Goal: Information Seeking & Learning: Learn about a topic

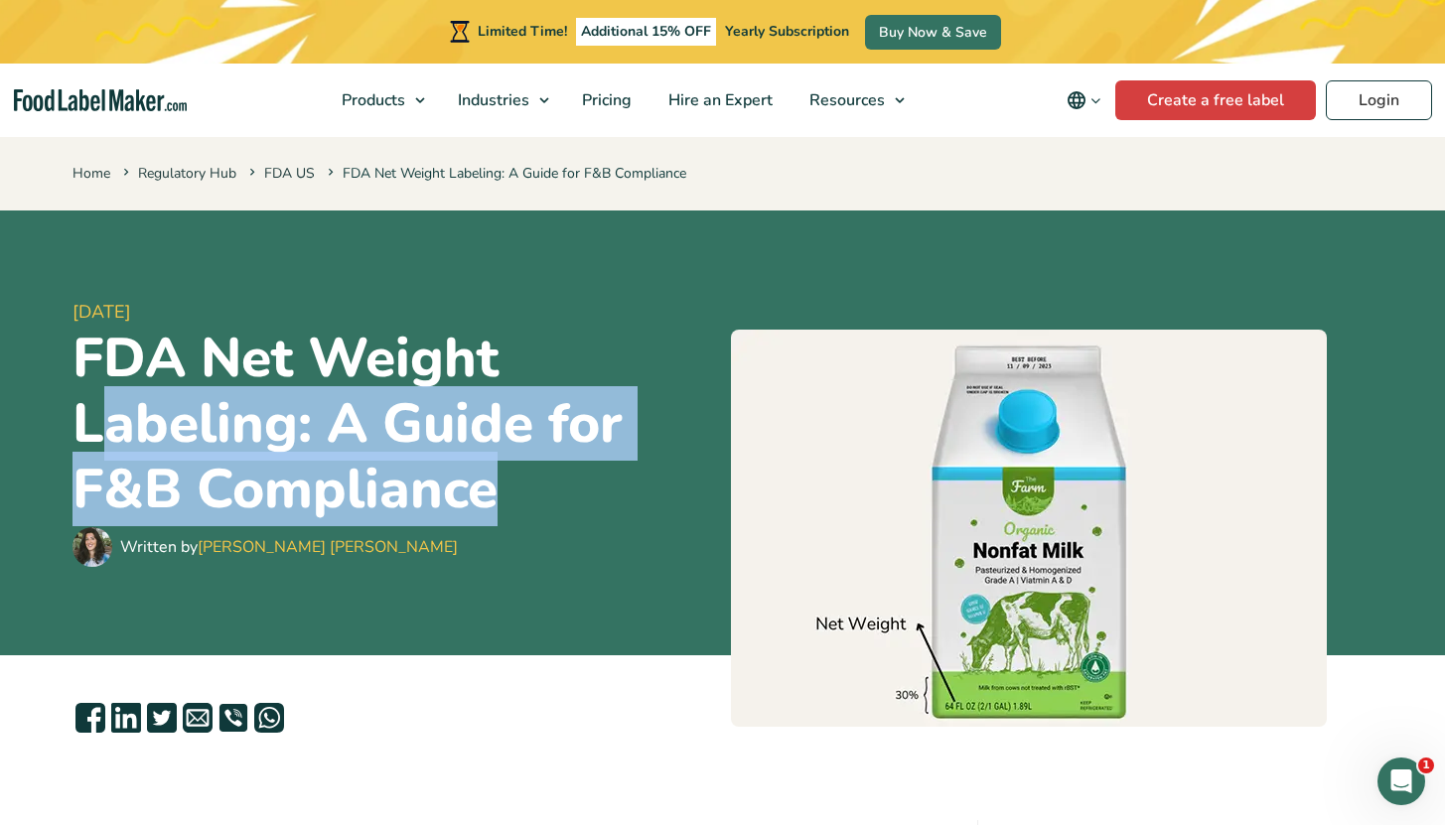
drag, startPoint x: 131, startPoint y: 413, endPoint x: 519, endPoint y: 495, distance: 396.8
click at [519, 495] on h1 "FDA Net Weight Labeling: A Guide for F&B Compliance" at bounding box center [393, 424] width 642 height 197
click at [436, 495] on h1 "FDA Net Weight Labeling: A Guide for F&B Compliance" at bounding box center [393, 424] width 642 height 197
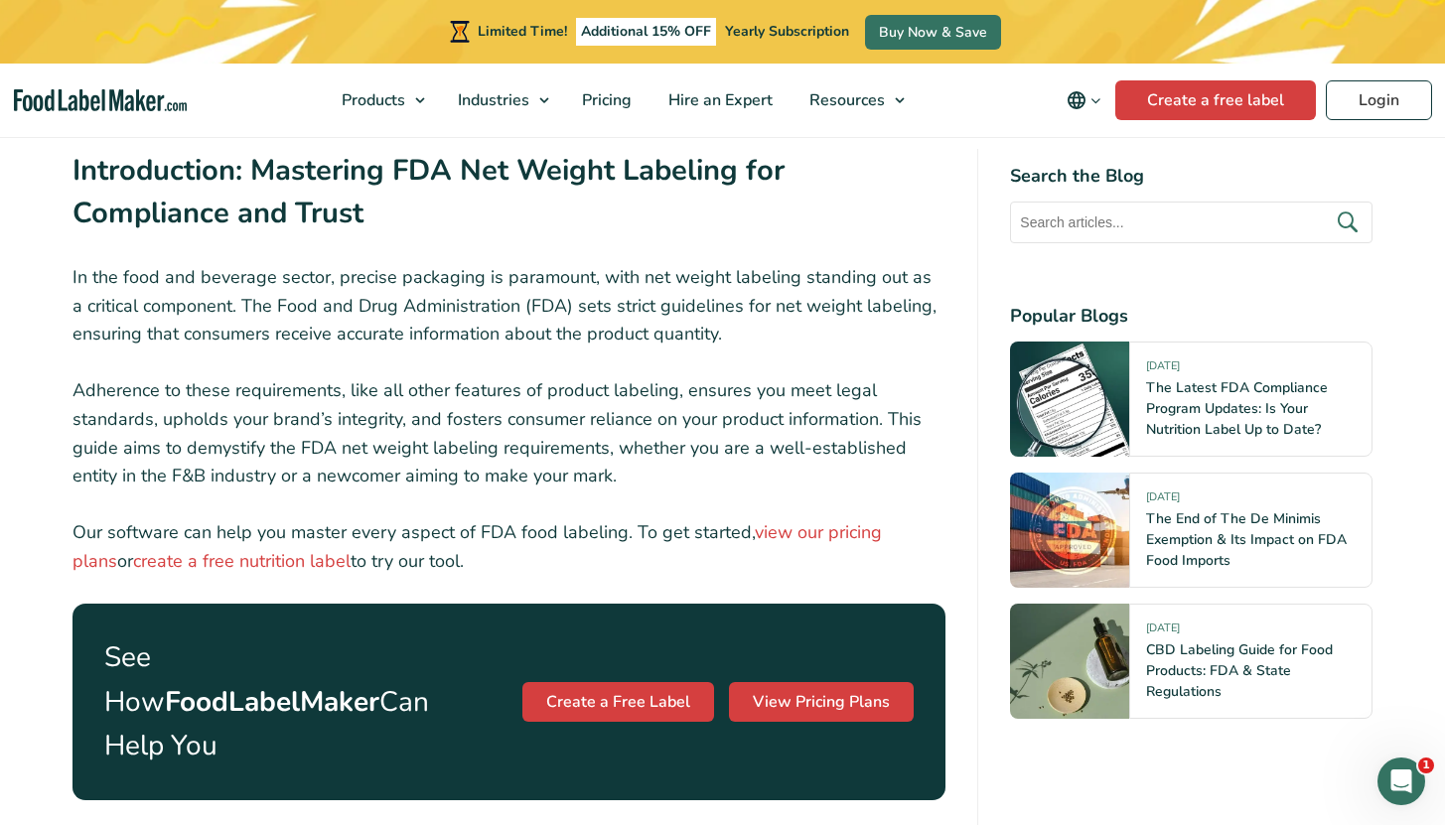
scroll to position [669, 0]
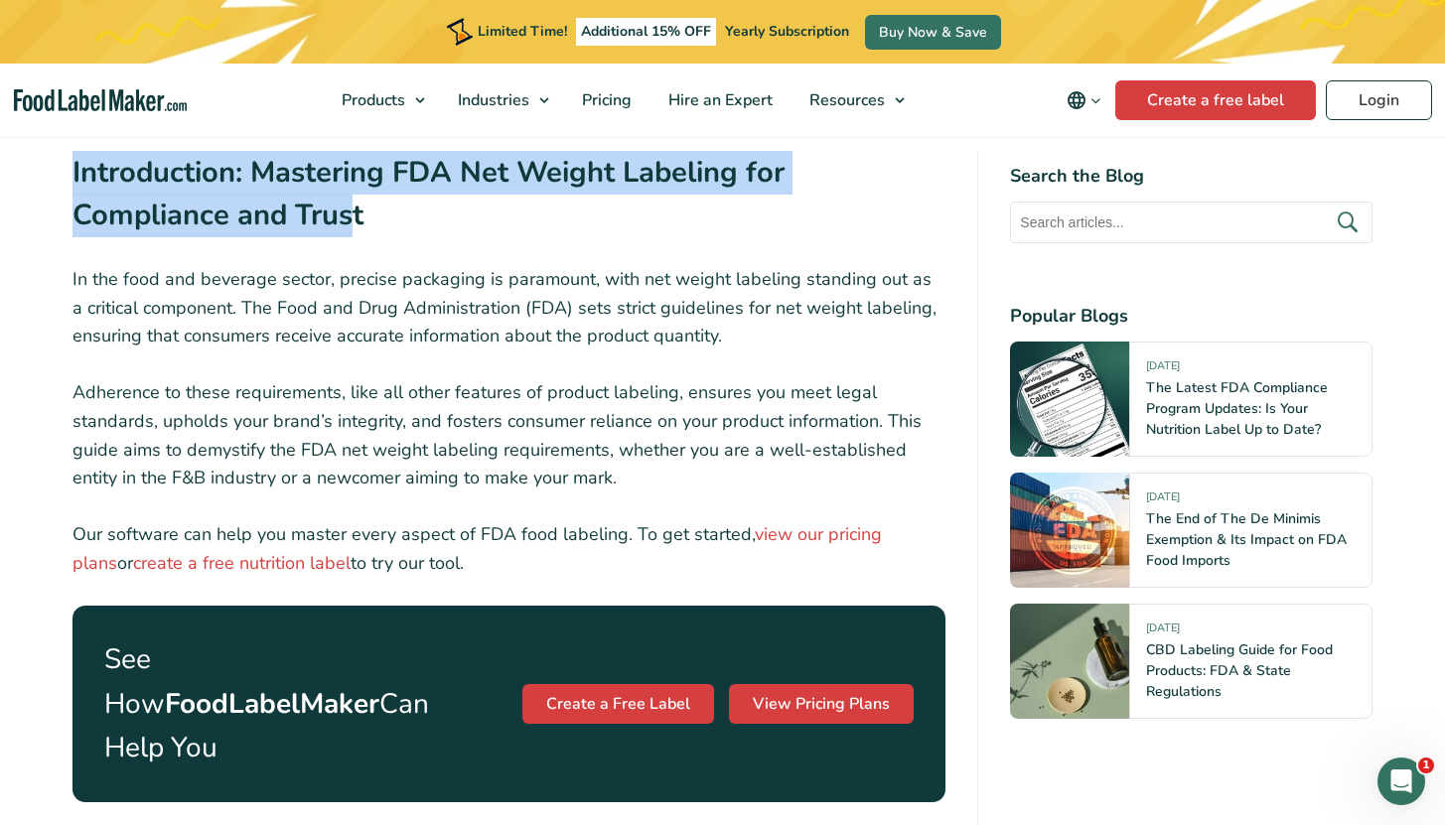
drag, startPoint x: 69, startPoint y: 180, endPoint x: 367, endPoint y: 204, distance: 298.8
click at [369, 206] on h2 "Introduction: Mastering FDA Net Weight Labeling for Compliance and Trust" at bounding box center [509, 200] width 874 height 98
drag, startPoint x: 220, startPoint y: 191, endPoint x: 77, endPoint y: 160, distance: 146.2
click at [77, 160] on h2 "Introduction: Mastering FDA Net Weight Labeling for Compliance and Trust" at bounding box center [509, 200] width 874 height 98
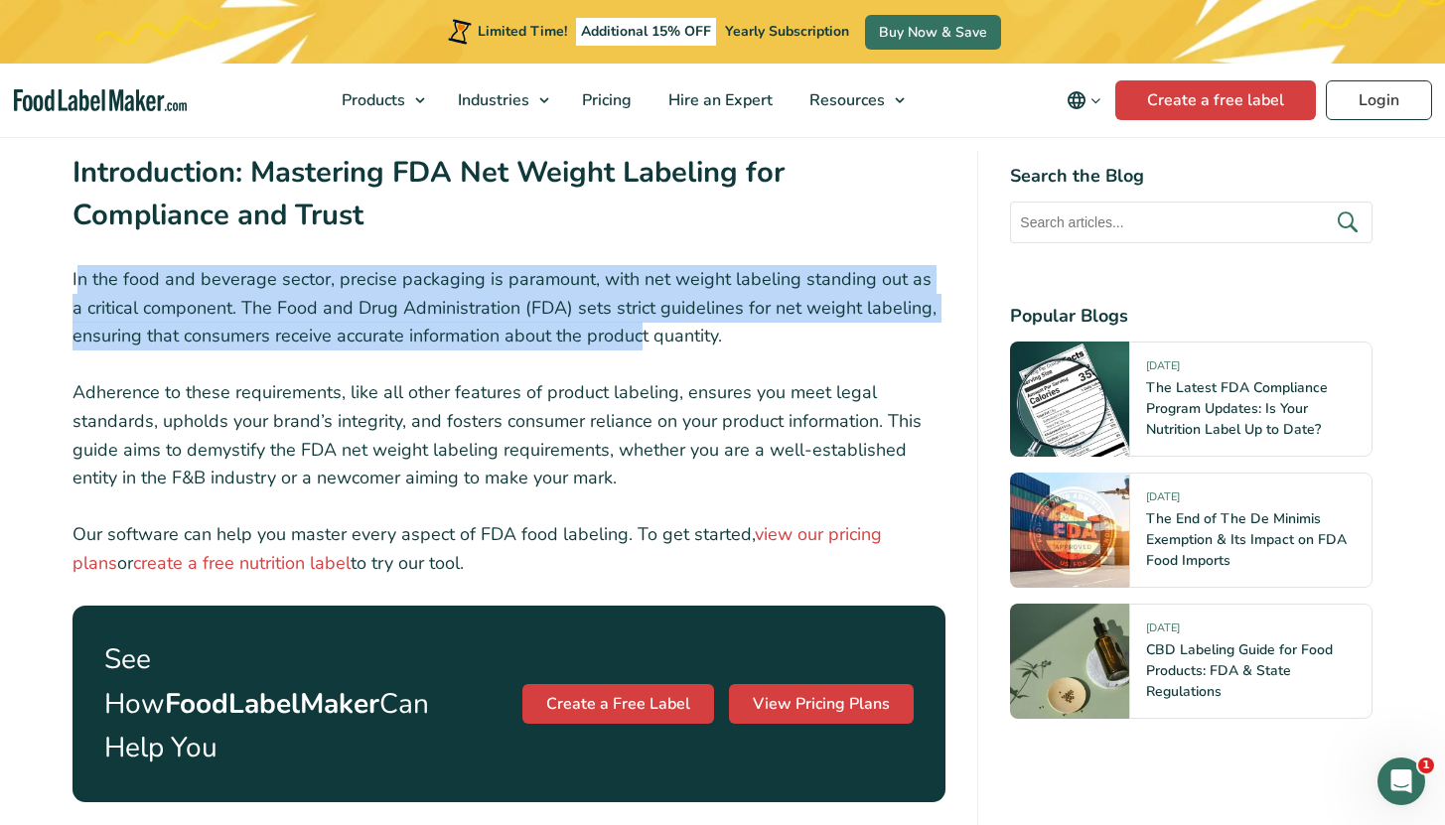
drag, startPoint x: 124, startPoint y: 281, endPoint x: 641, endPoint y: 343, distance: 520.9
click at [641, 343] on p "In the food and beverage sector, precise packaging is paramount, with net weigh…" at bounding box center [509, 307] width 874 height 85
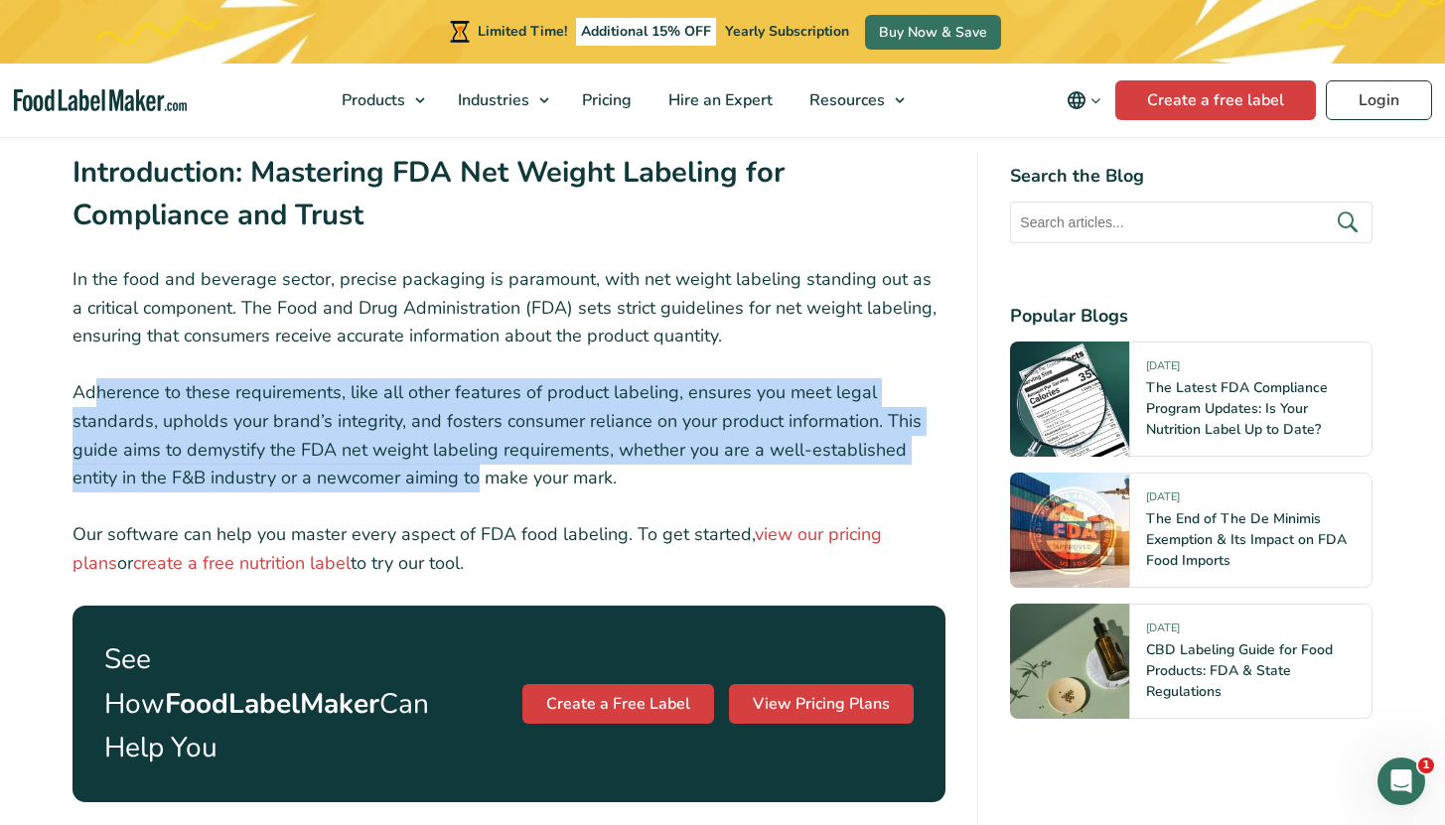
drag, startPoint x: 97, startPoint y: 391, endPoint x: 478, endPoint y: 483, distance: 391.1
click at [478, 483] on p "Adherence to these requirements, like all other features of product labeling, e…" at bounding box center [509, 435] width 874 height 114
click at [477, 483] on p "Adherence to these requirements, like all other features of product labeling, e…" at bounding box center [509, 435] width 874 height 114
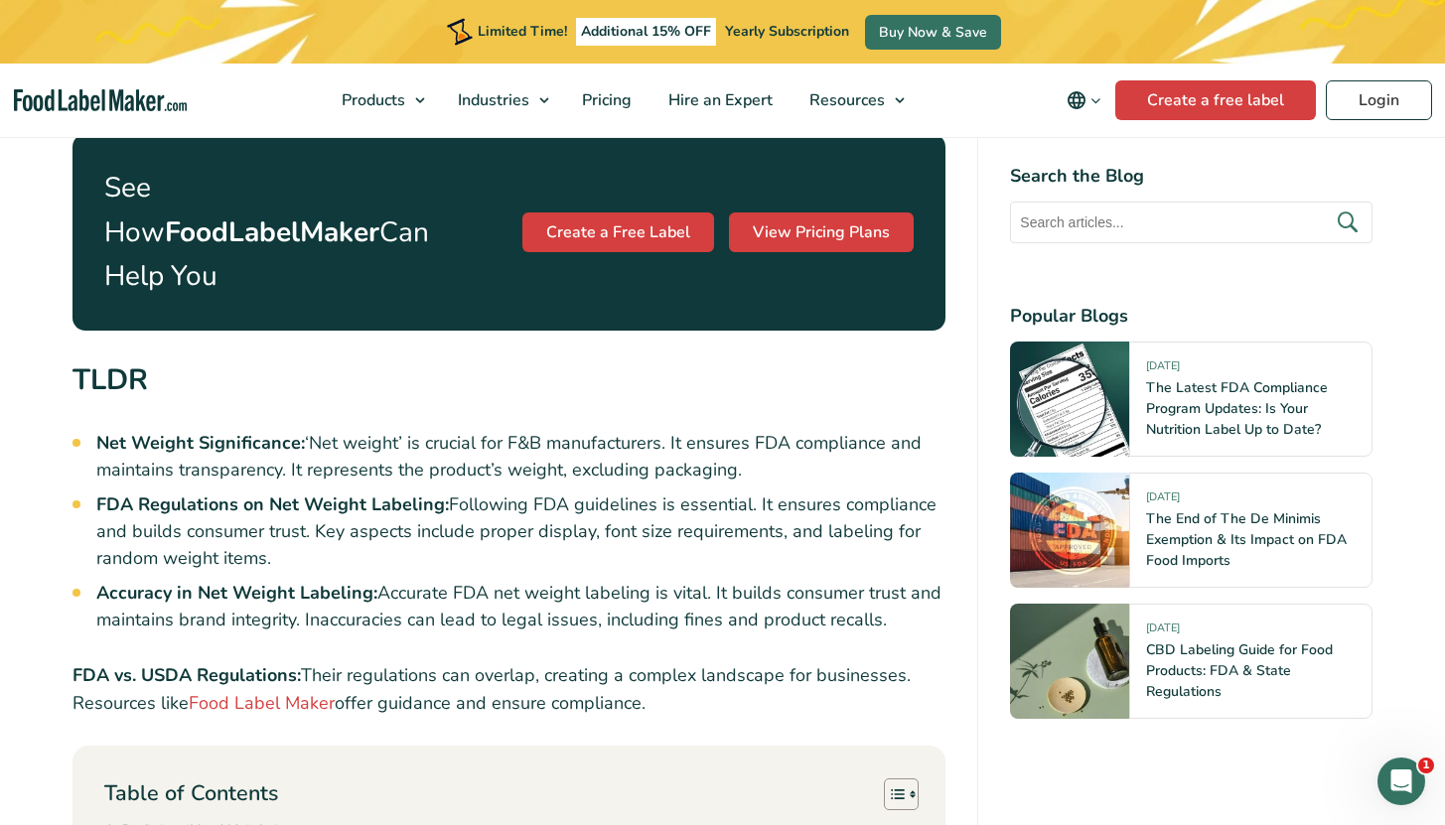
scroll to position [1153, 0]
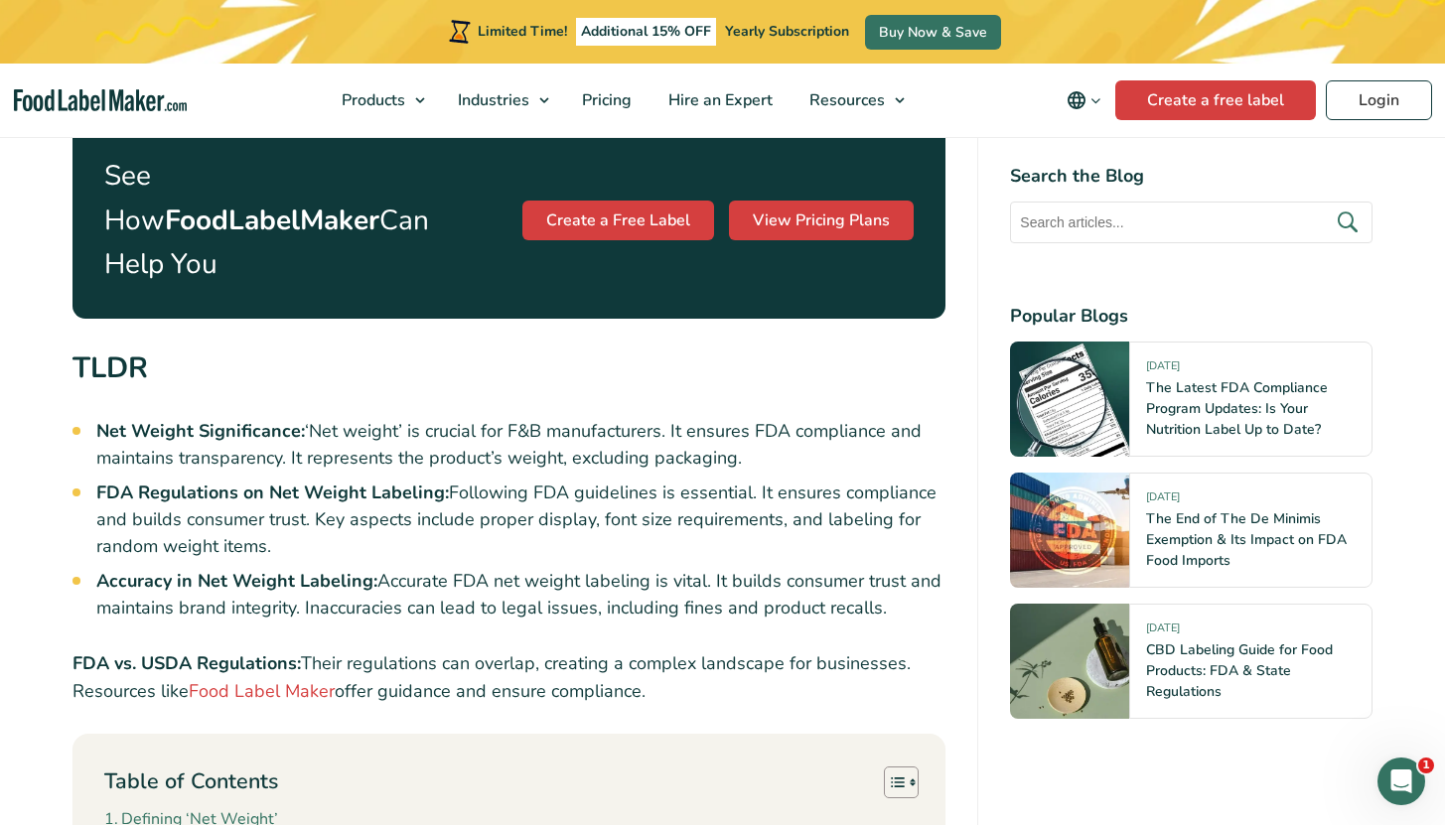
drag, startPoint x: 90, startPoint y: 389, endPoint x: 737, endPoint y: 411, distance: 646.7
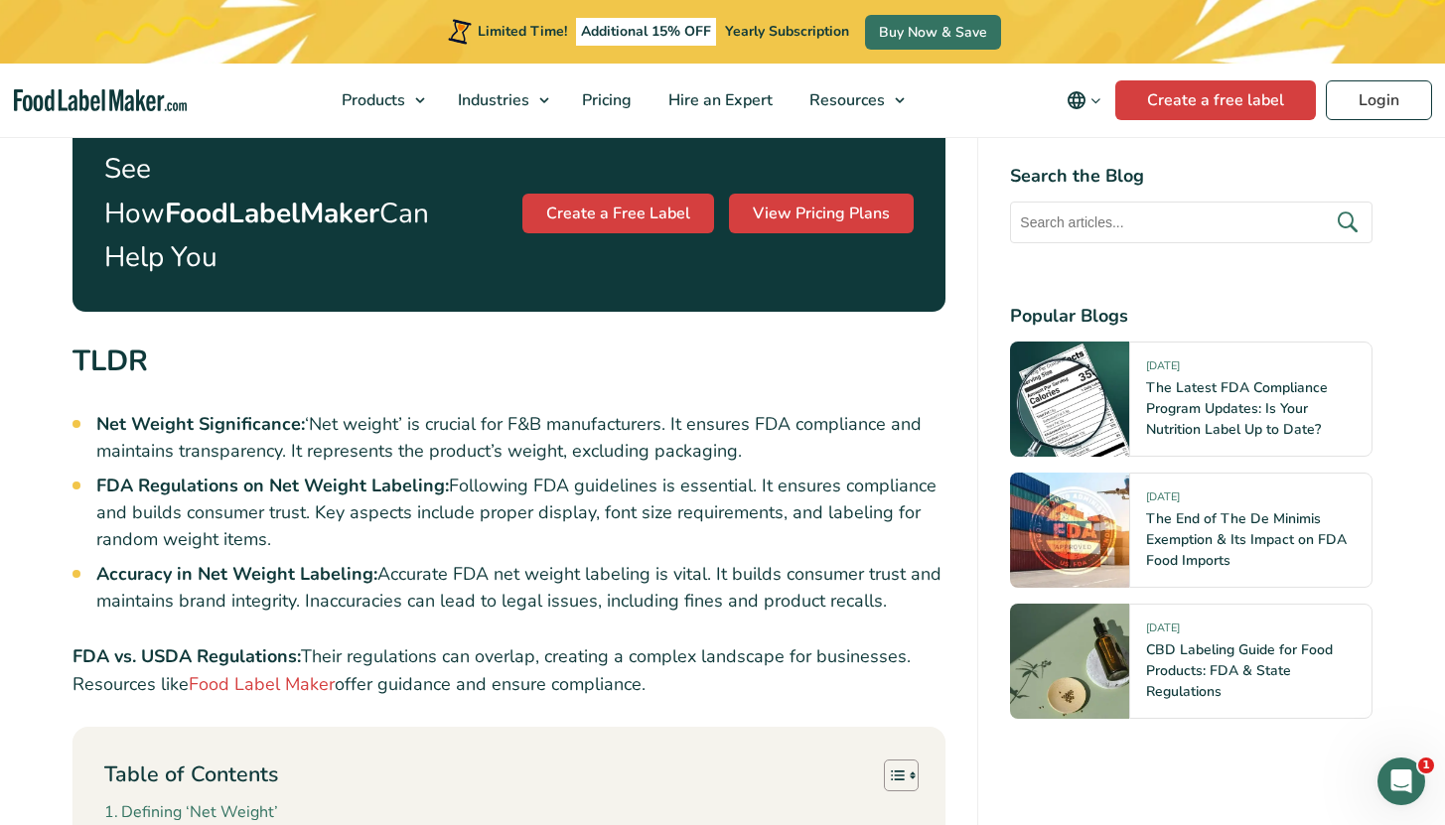
scroll to position [1183, 0]
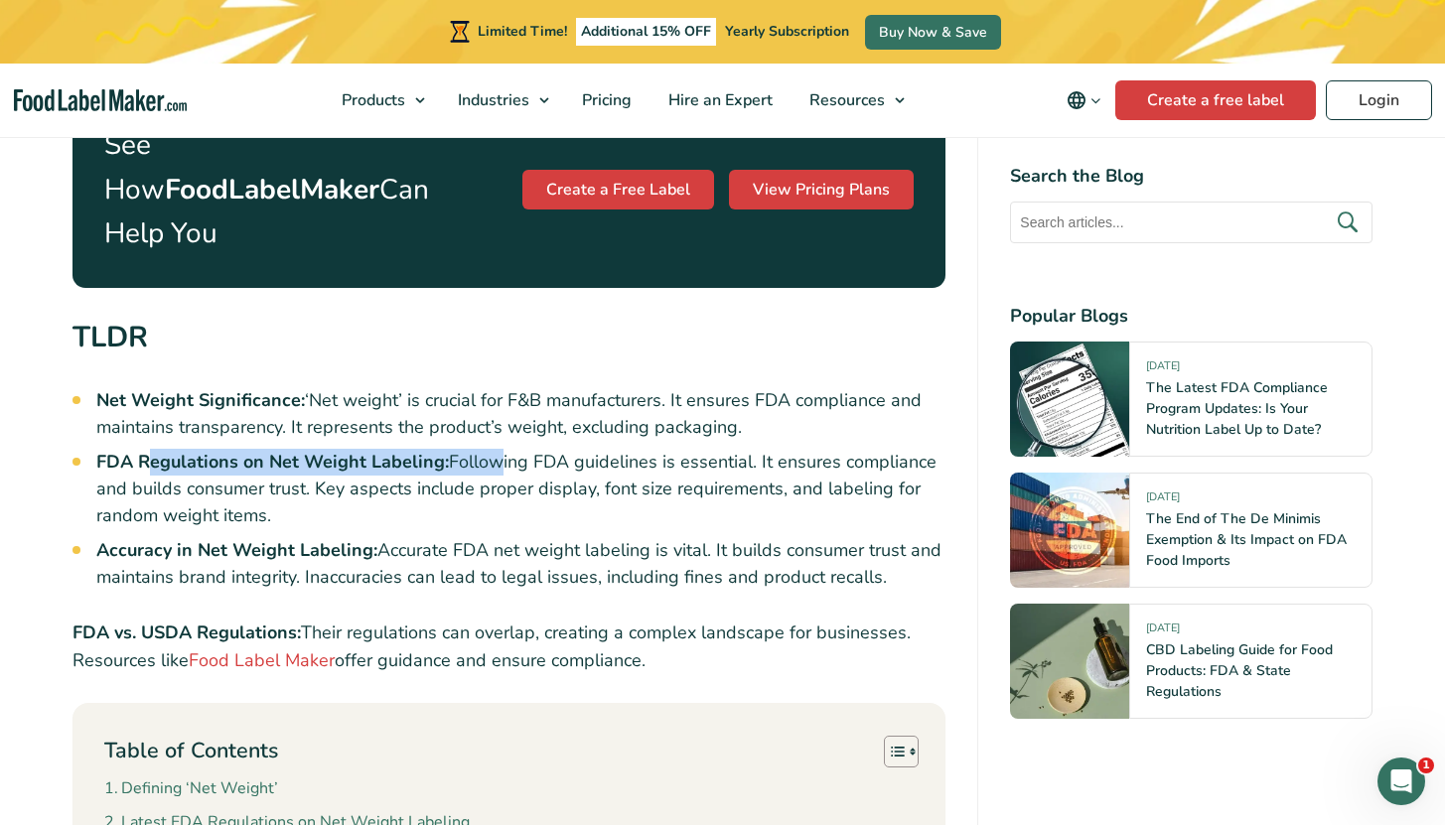
drag, startPoint x: 146, startPoint y: 413, endPoint x: 484, endPoint y: 421, distance: 337.7
click at [484, 449] on li "FDA Regulations on Net Weight Labeling: Following FDA guidelines is essential. …" at bounding box center [521, 489] width 850 height 80
click at [573, 449] on li "FDA Regulations on Net Weight Labeling: Following FDA guidelines is essential. …" at bounding box center [521, 489] width 850 height 80
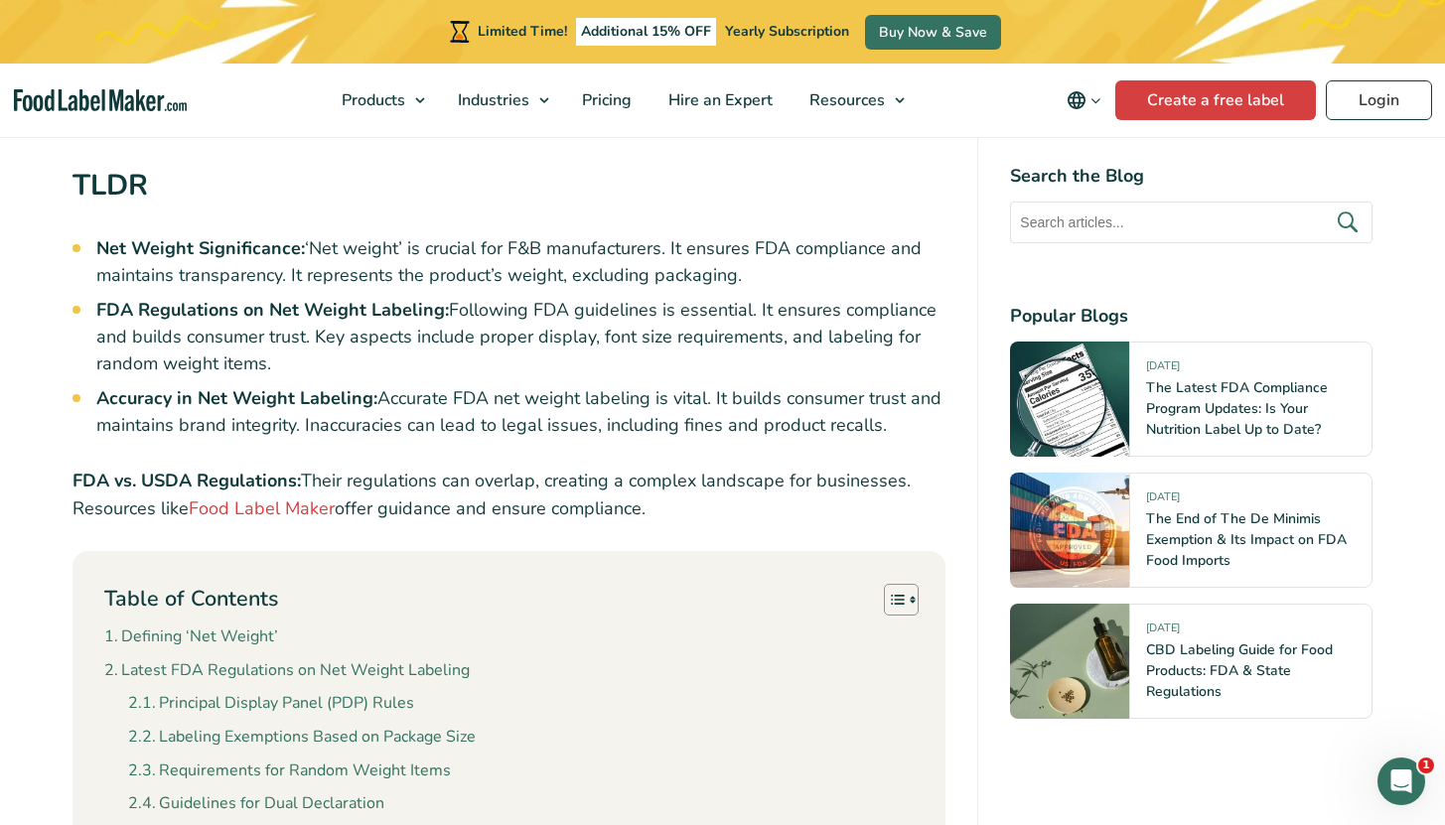
scroll to position [1344, 0]
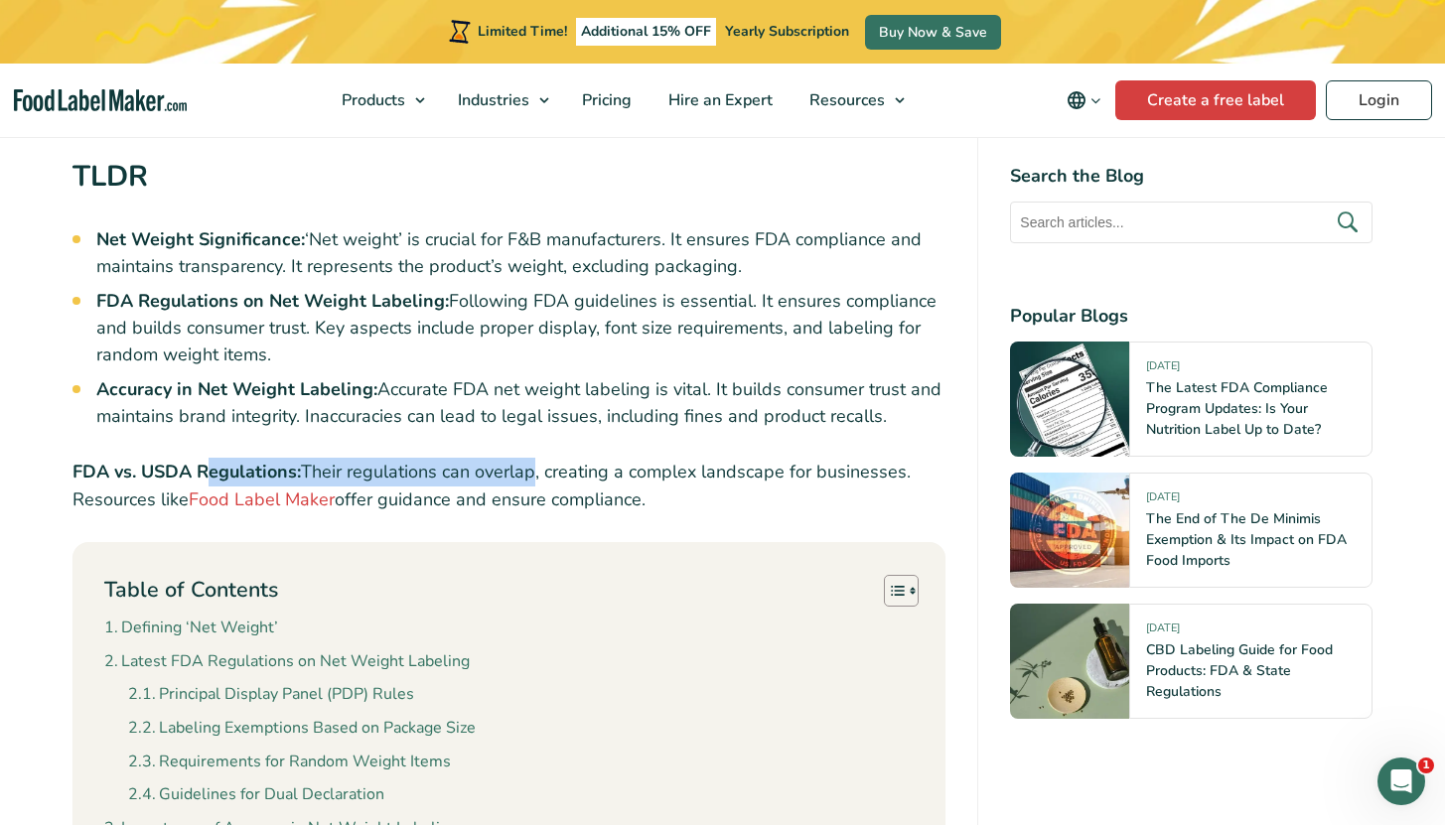
drag, startPoint x: 229, startPoint y: 430, endPoint x: 532, endPoint y: 434, distance: 302.8
click at [532, 458] on p "FDA vs. USDA Regulations: Their regulations can overlap, creating a complex lan…" at bounding box center [509, 487] width 874 height 58
click at [531, 458] on p "FDA vs. USDA Regulations: Their regulations can overlap, creating a complex lan…" at bounding box center [509, 487] width 874 height 58
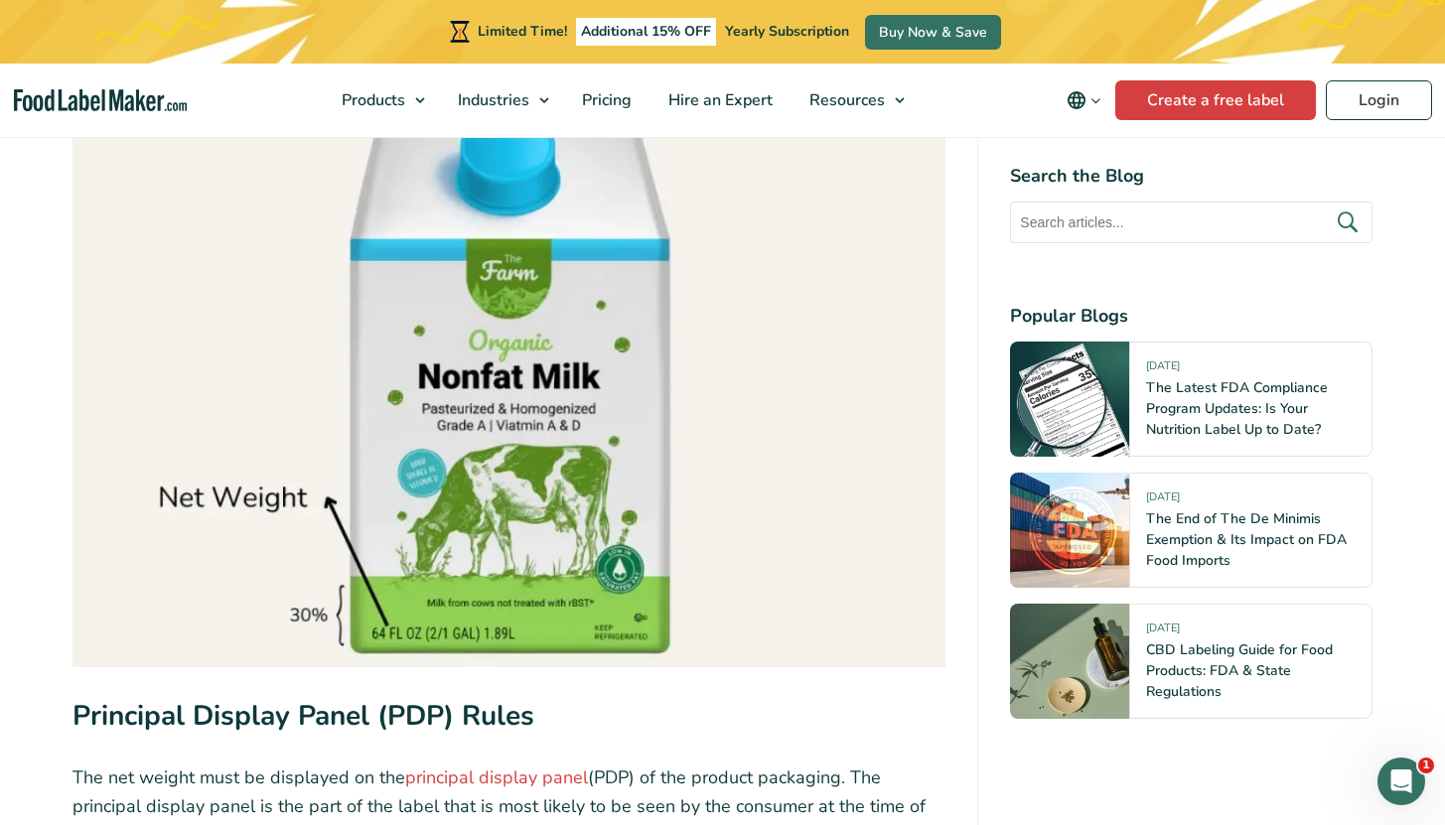
scroll to position [2797, 0]
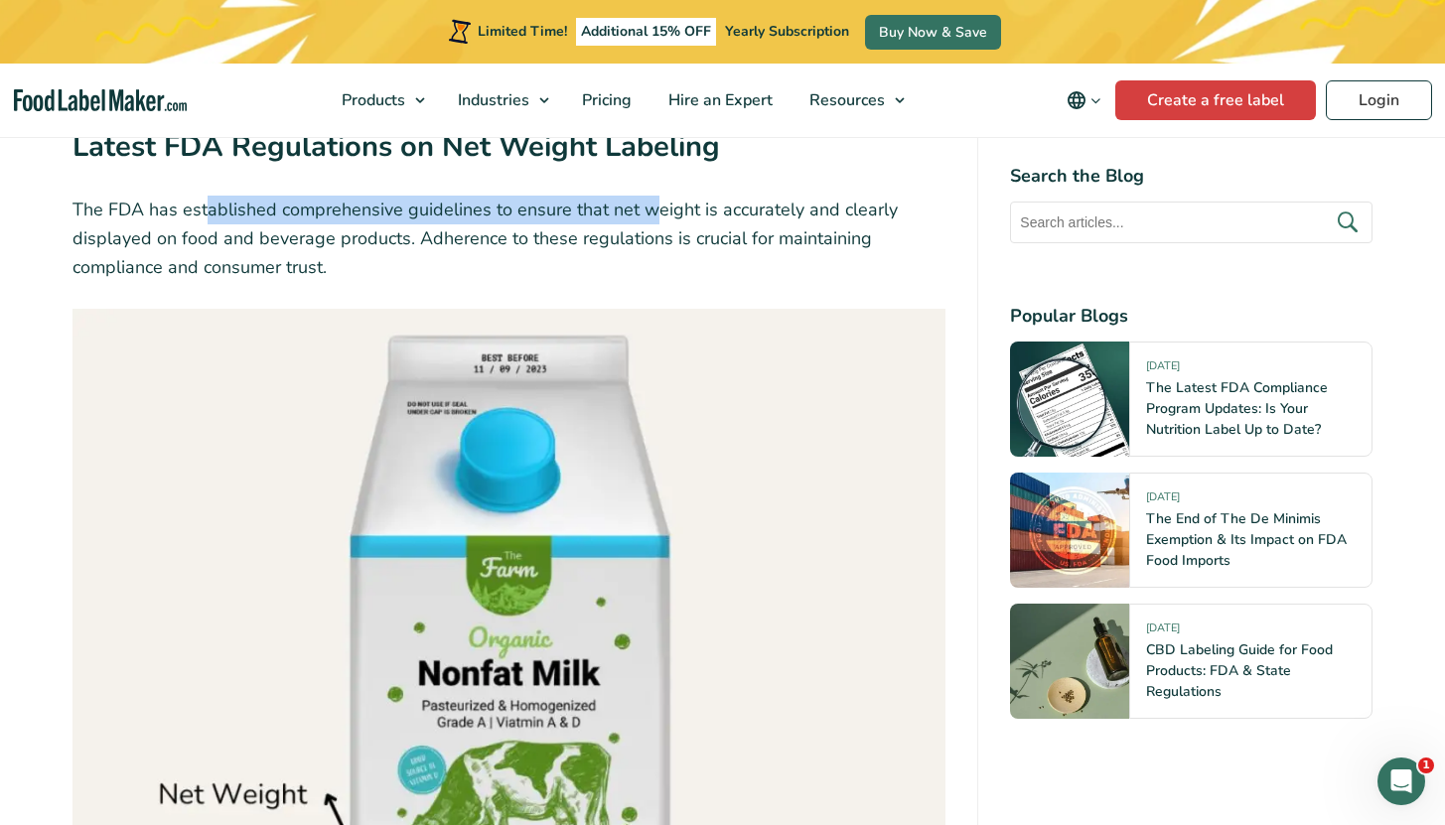
drag, startPoint x: 205, startPoint y: 164, endPoint x: 656, endPoint y: 174, distance: 451.8
click at [656, 196] on p "The FDA has established comprehensive guidelines to ensure that net weight is a…" at bounding box center [509, 238] width 874 height 85
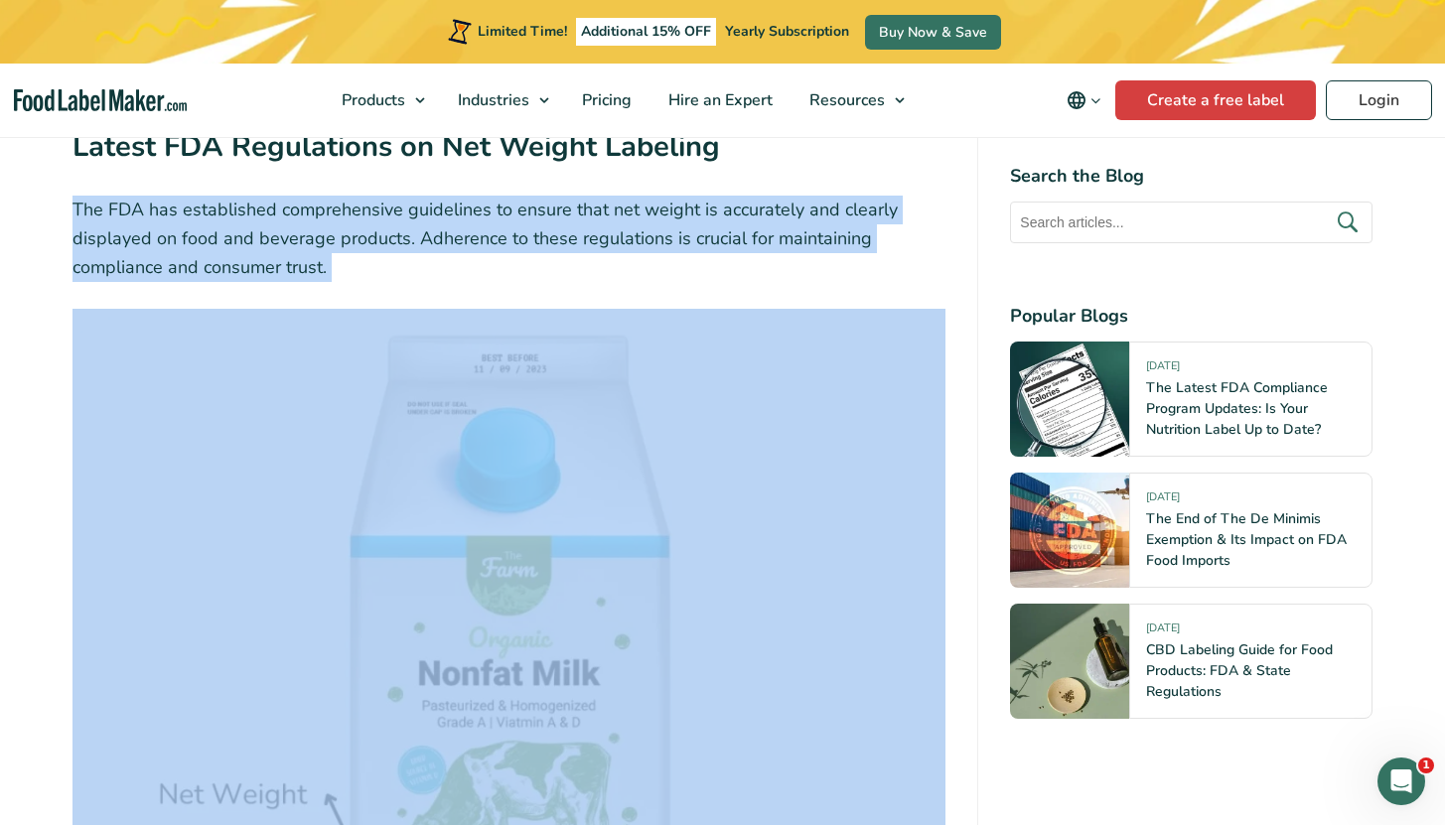
click at [627, 196] on p "The FDA has established comprehensive guidelines to ensure that net weight is a…" at bounding box center [509, 238] width 874 height 85
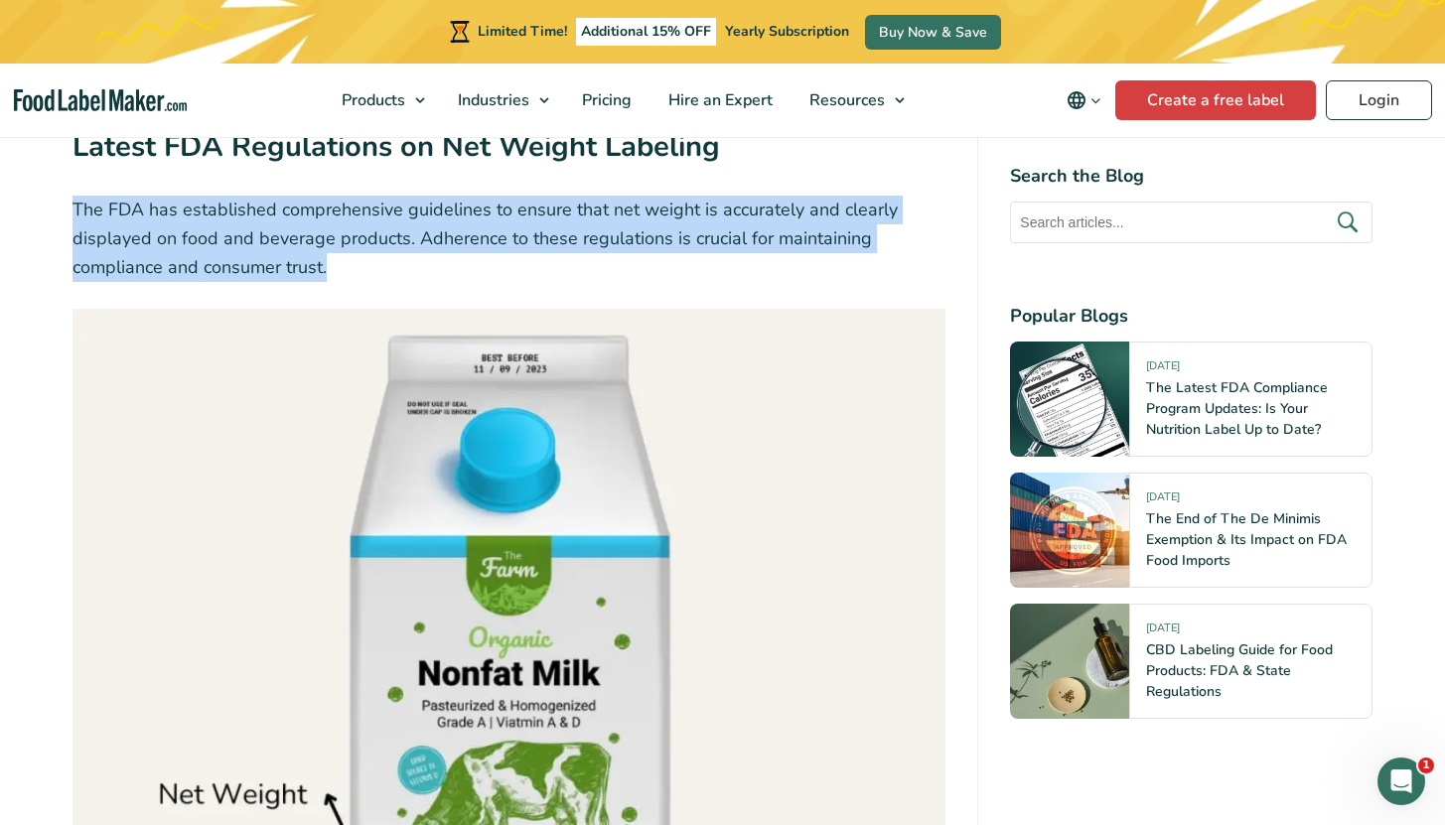
drag, startPoint x: 76, startPoint y: 182, endPoint x: 376, endPoint y: 212, distance: 301.4
click at [376, 211] on p "The FDA has established comprehensive guidelines to ensure that net weight is a…" at bounding box center [509, 238] width 874 height 85
click at [376, 212] on p "The FDA has established comprehensive guidelines to ensure that net weight is a…" at bounding box center [509, 238] width 874 height 85
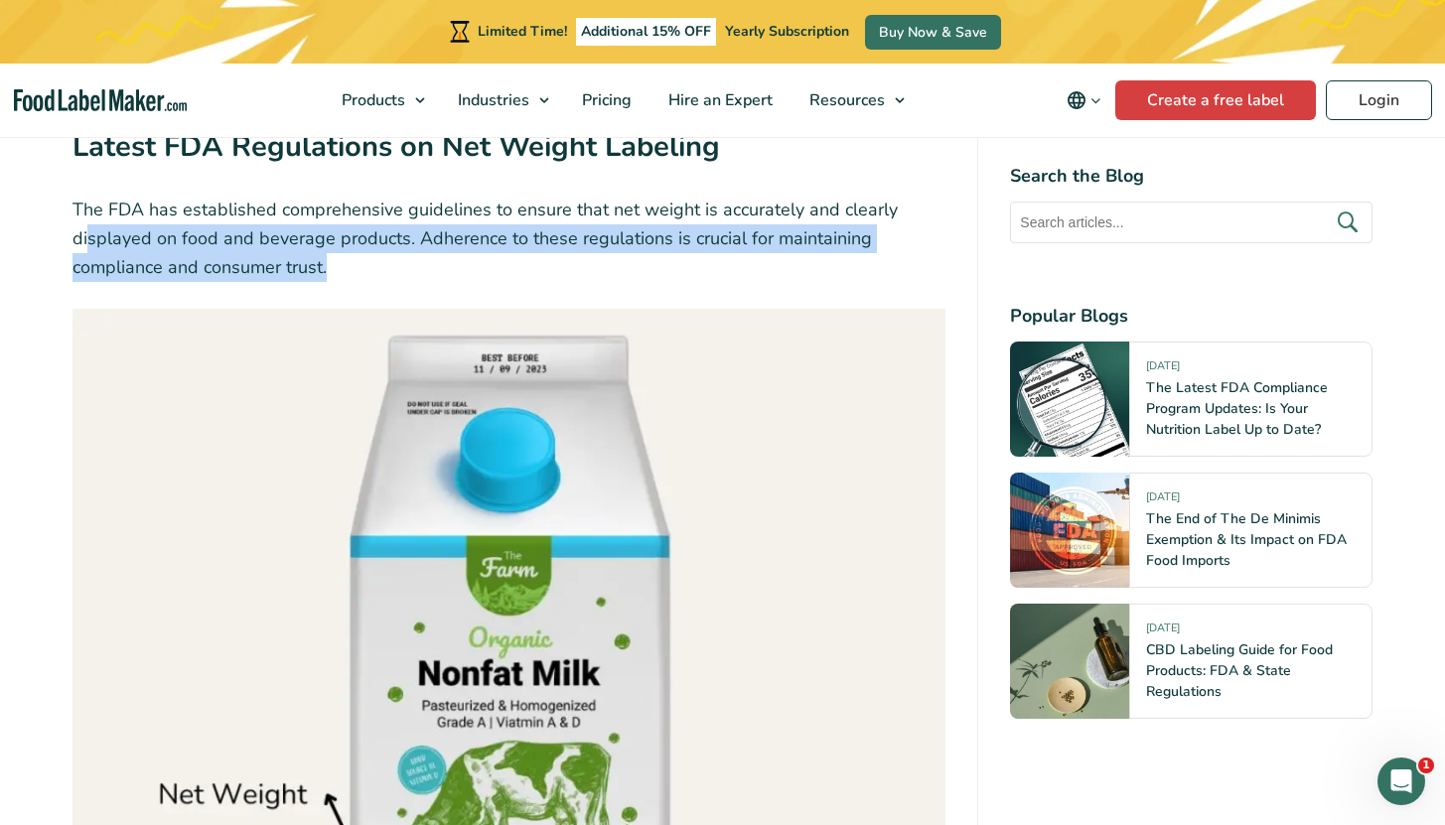
drag, startPoint x: 406, startPoint y: 217, endPoint x: 85, endPoint y: 194, distance: 321.6
click at [85, 196] on p "The FDA has established comprehensive guidelines to ensure that net weight is a…" at bounding box center [509, 238] width 874 height 85
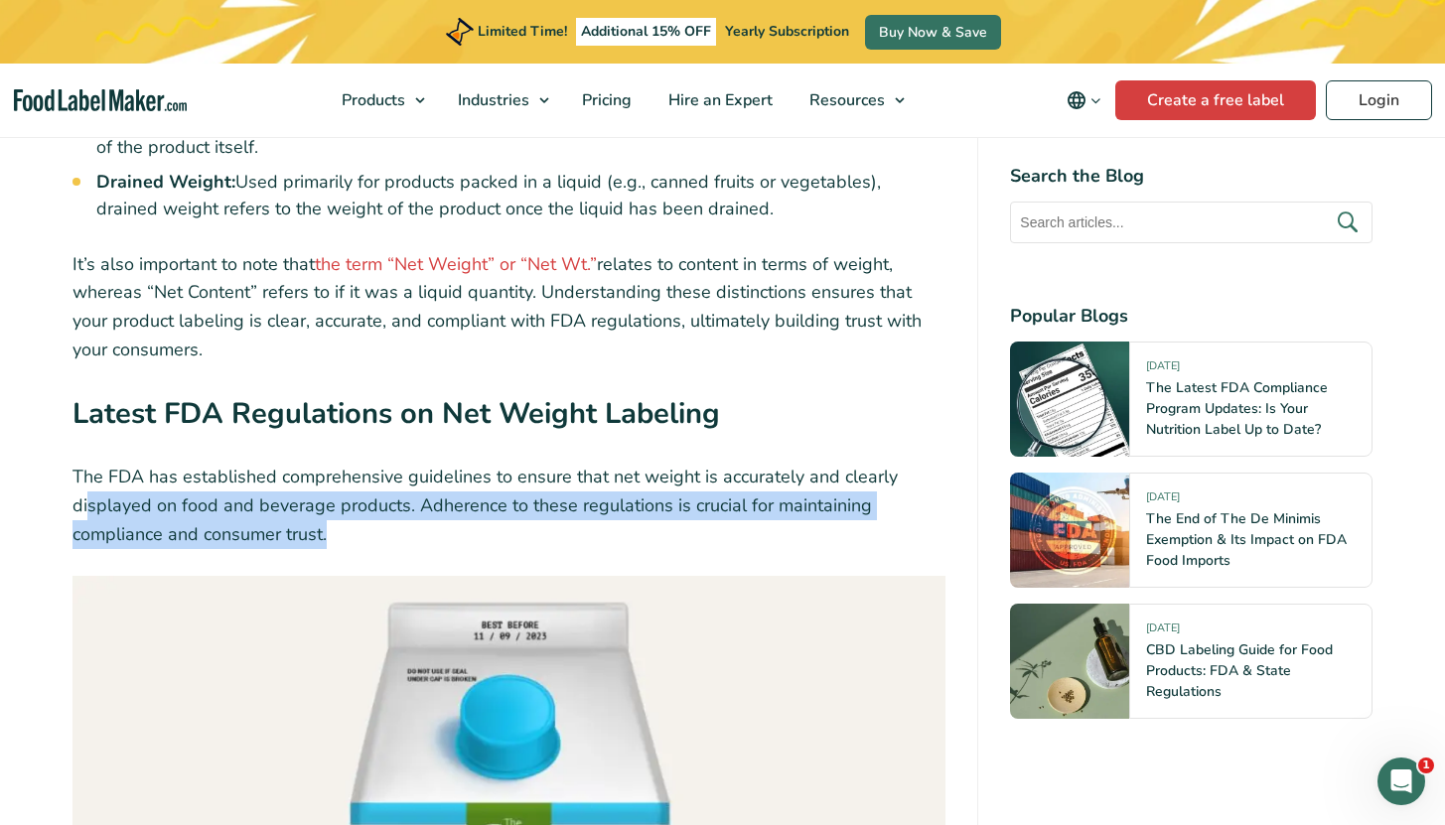
scroll to position [2457, 0]
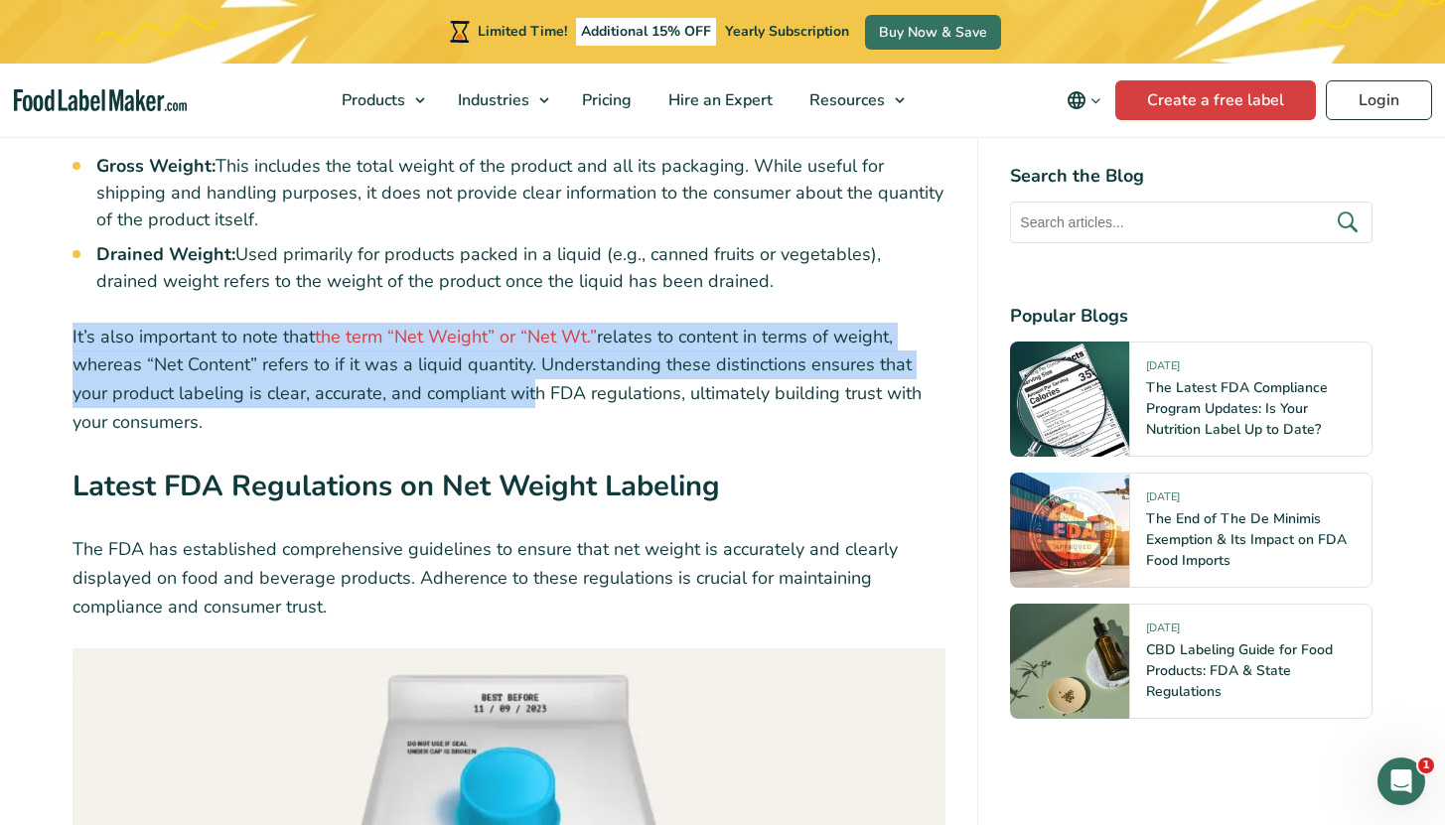
drag, startPoint x: 66, startPoint y: 294, endPoint x: 499, endPoint y: 359, distance: 438.8
click at [499, 359] on p "It’s also important to note that the term “Net Weight” or “Net Wt.” relates to …" at bounding box center [509, 380] width 874 height 114
drag, startPoint x: 299, startPoint y: 355, endPoint x: 89, endPoint y: 300, distance: 216.7
click at [87, 323] on p "It’s also important to note that the term “Net Weight” or “Net Wt.” relates to …" at bounding box center [509, 380] width 874 height 114
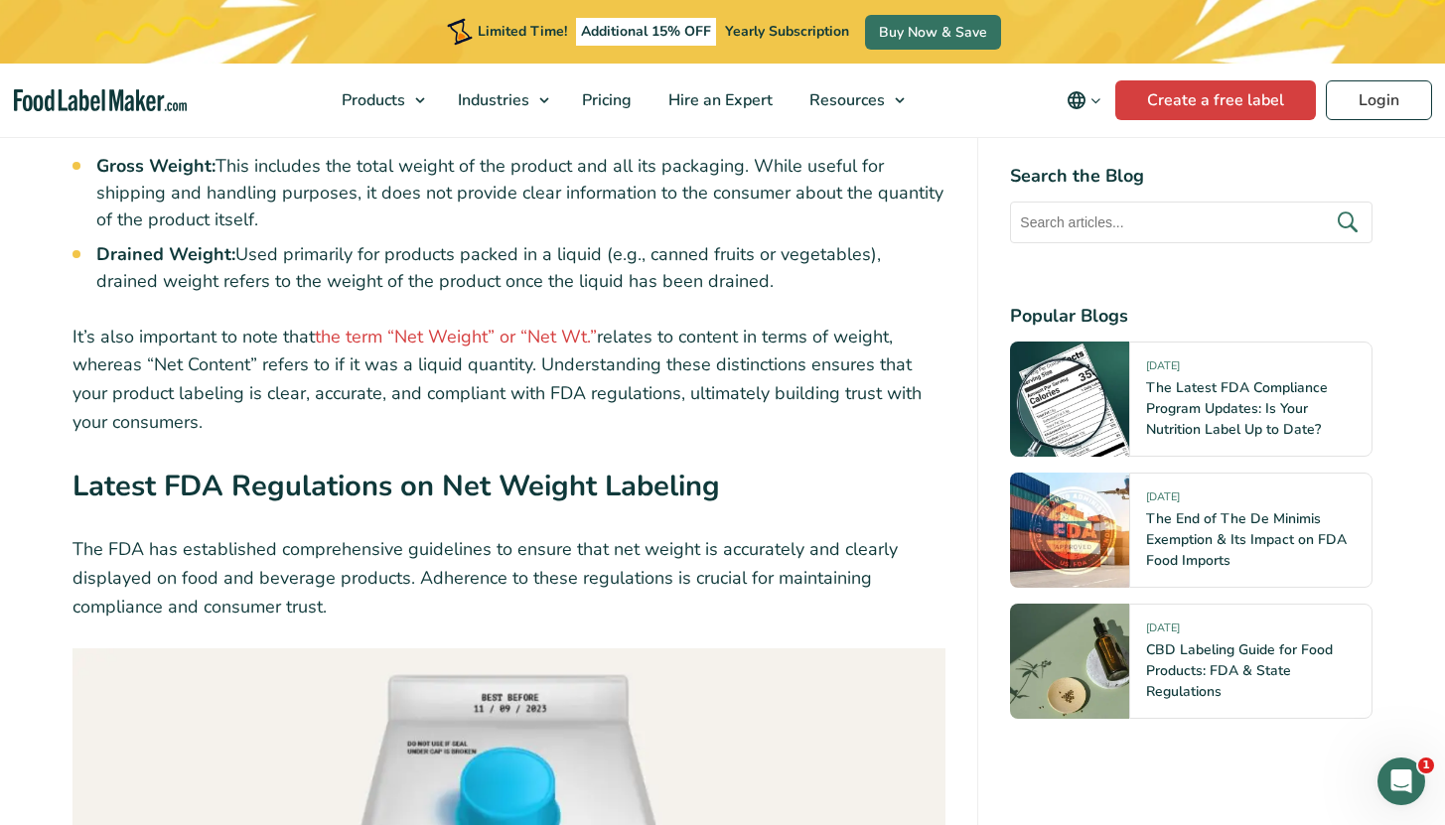
click at [91, 323] on p "It’s also important to note that the term “Net Weight” or “Net Wt.” relates to …" at bounding box center [509, 380] width 874 height 114
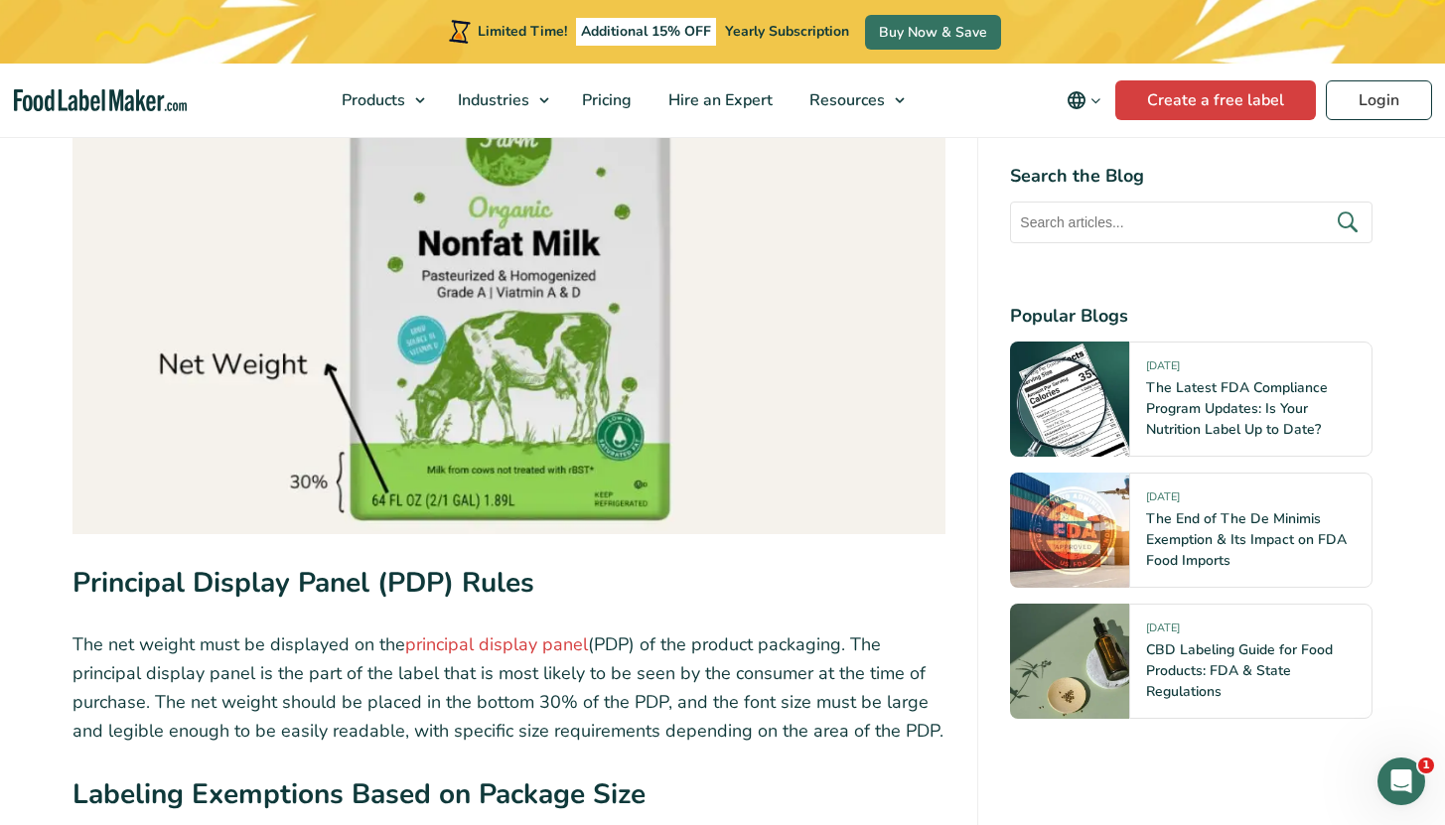
scroll to position [3250, 0]
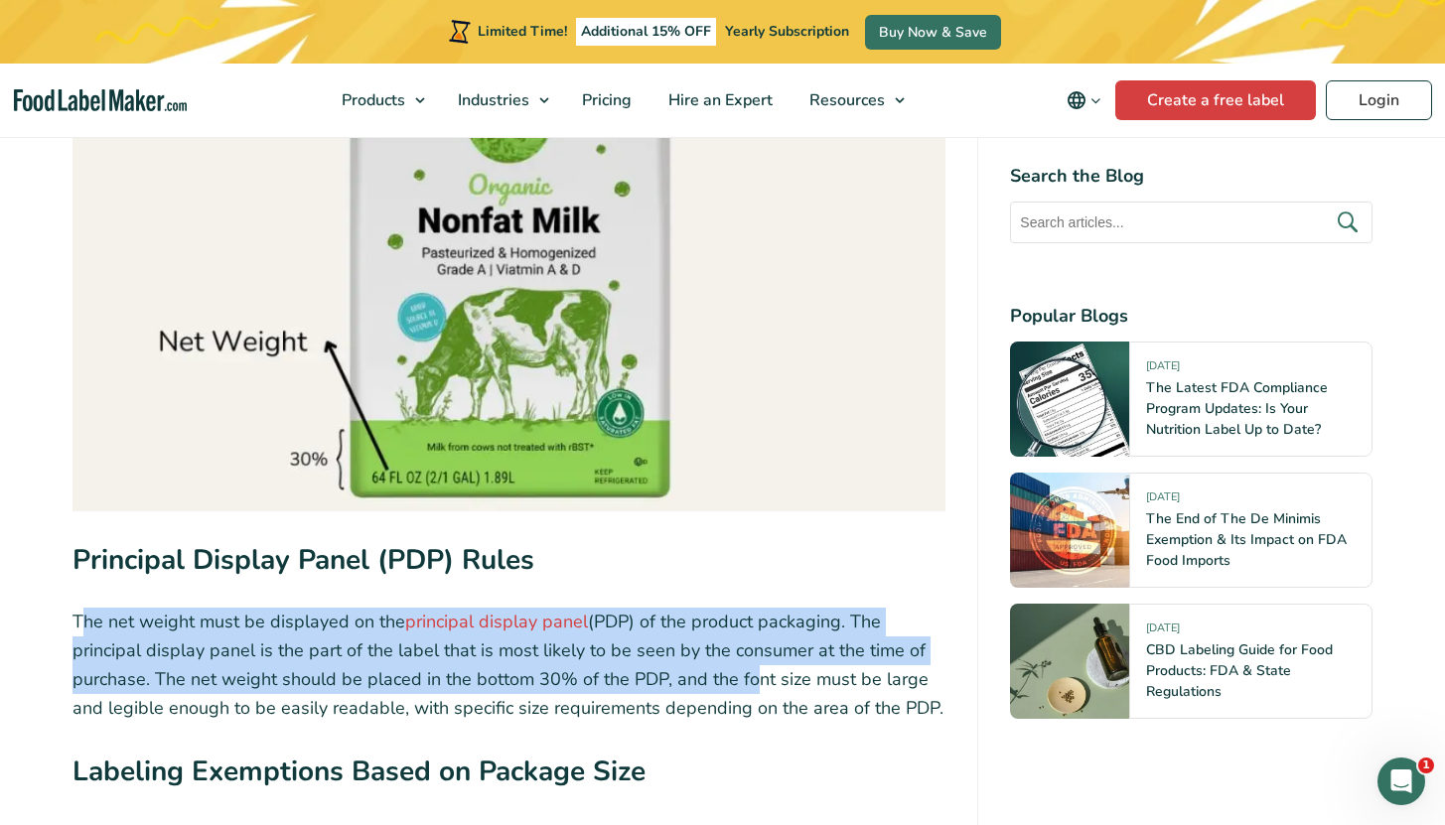
drag, startPoint x: 212, startPoint y: 594, endPoint x: 739, endPoint y: 635, distance: 527.9
click at [739, 635] on p "The net weight must be displayed on the principal display panel (PDP) of the pr…" at bounding box center [509, 665] width 874 height 114
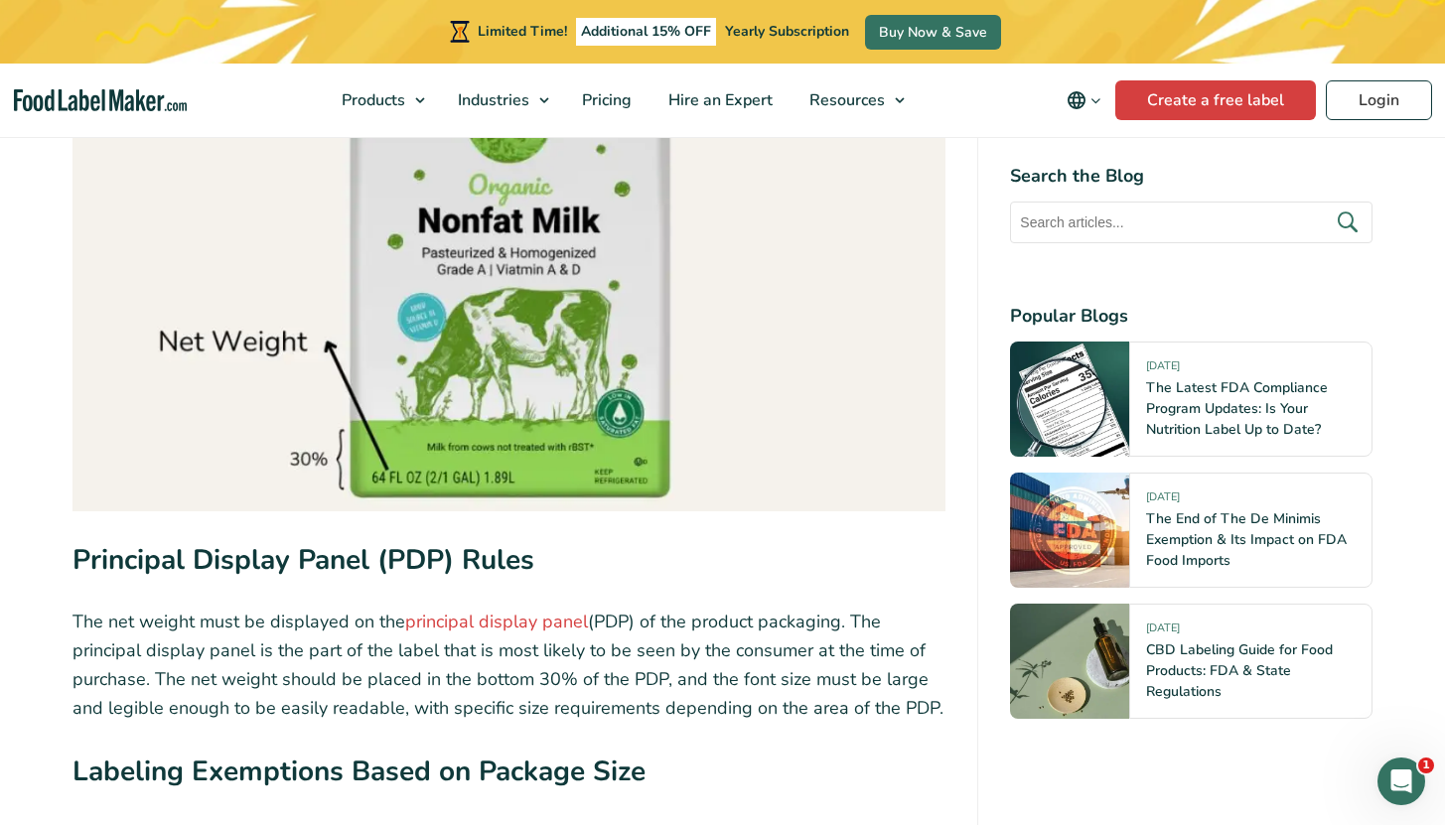
click at [739, 635] on p "The net weight must be displayed on the principal display panel (PDP) of the pr…" at bounding box center [509, 665] width 874 height 114
click at [715, 608] on p "The net weight must be displayed on the principal display panel (PDP) of the pr…" at bounding box center [509, 665] width 874 height 114
drag, startPoint x: 107, startPoint y: 606, endPoint x: 337, endPoint y: 614, distance: 229.5
click at [338, 614] on p "The net weight must be displayed on the principal display panel (PDP) of the pr…" at bounding box center [509, 665] width 874 height 114
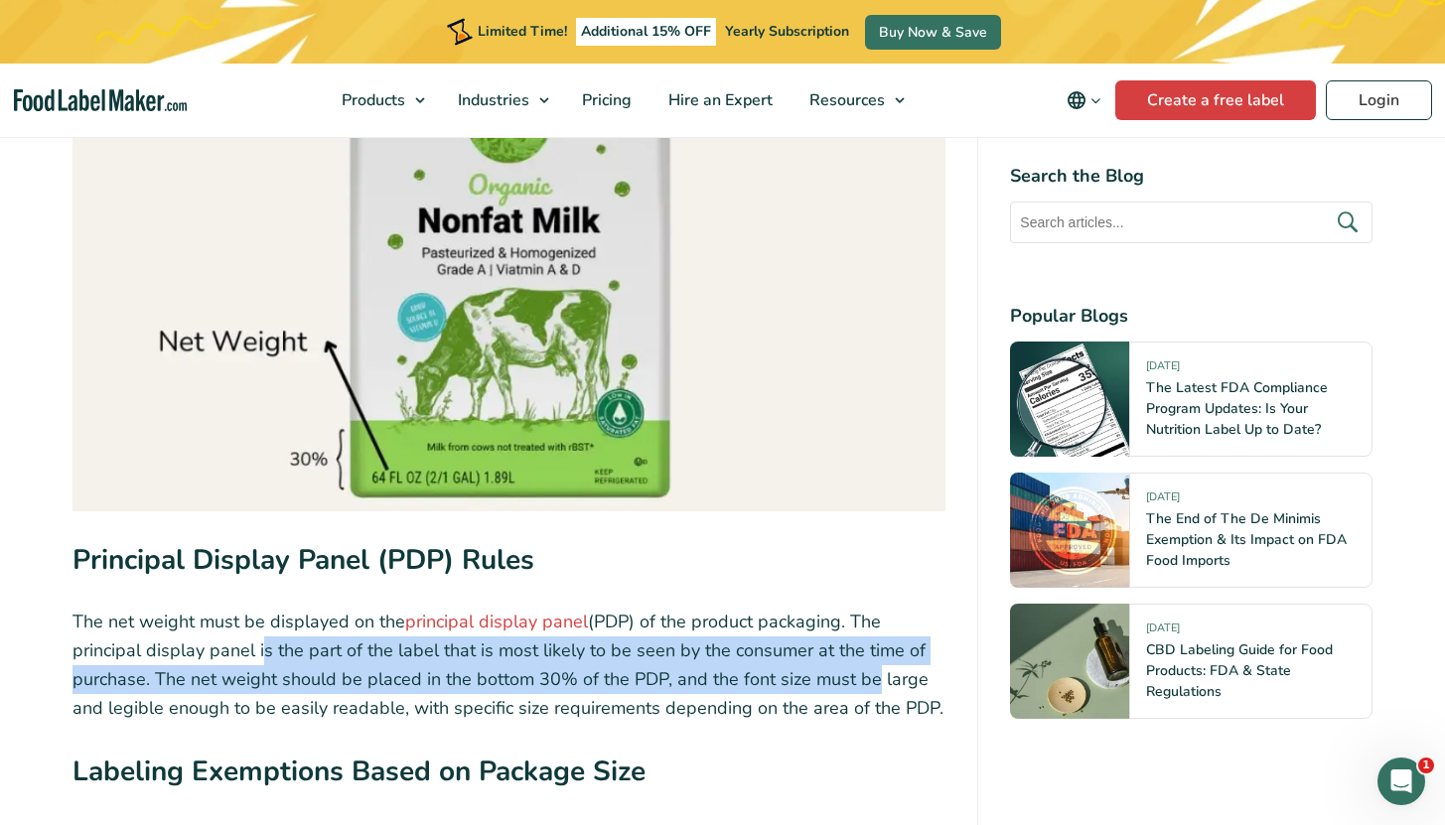
drag, startPoint x: 258, startPoint y: 609, endPoint x: 859, endPoint y: 641, distance: 601.6
click at [859, 641] on p "The net weight must be displayed on the principal display panel (PDP) of the pr…" at bounding box center [509, 665] width 874 height 114
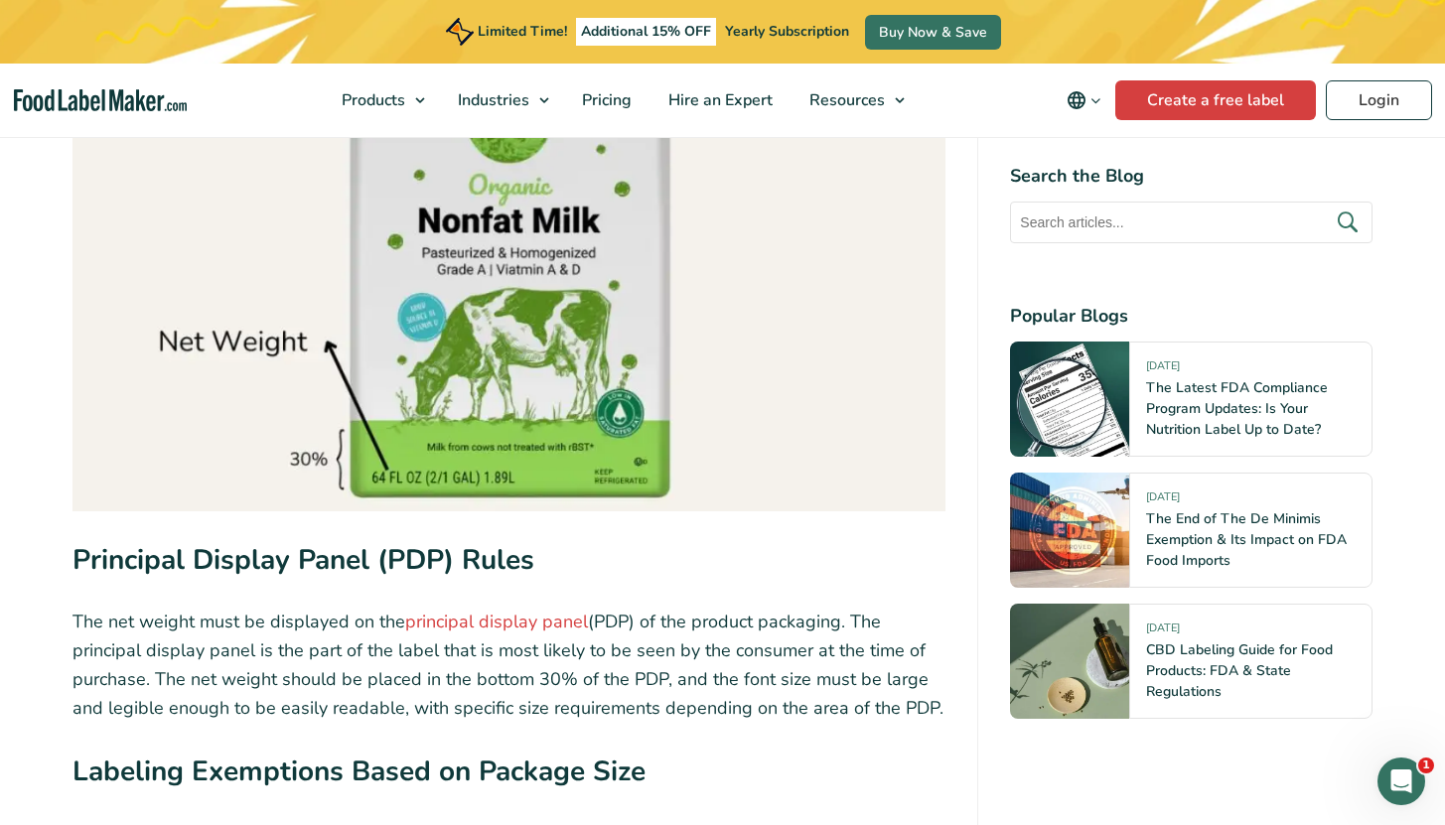
click at [886, 636] on p "The net weight must be displayed on the principal display panel (PDP) of the pr…" at bounding box center [509, 665] width 874 height 114
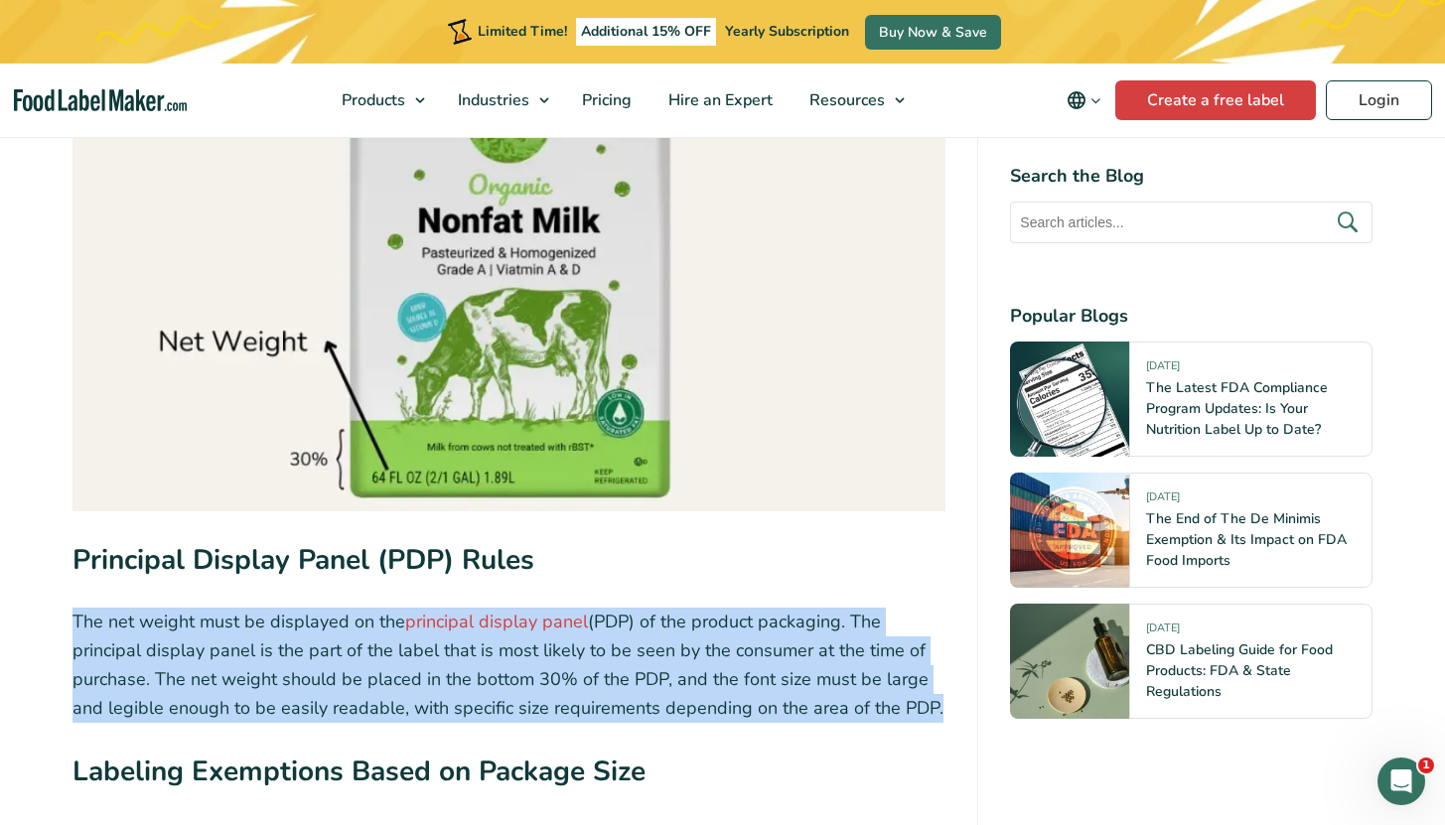
click at [766, 652] on p "The net weight must be displayed on the principal display panel (PDP) of the pr…" at bounding box center [509, 665] width 874 height 114
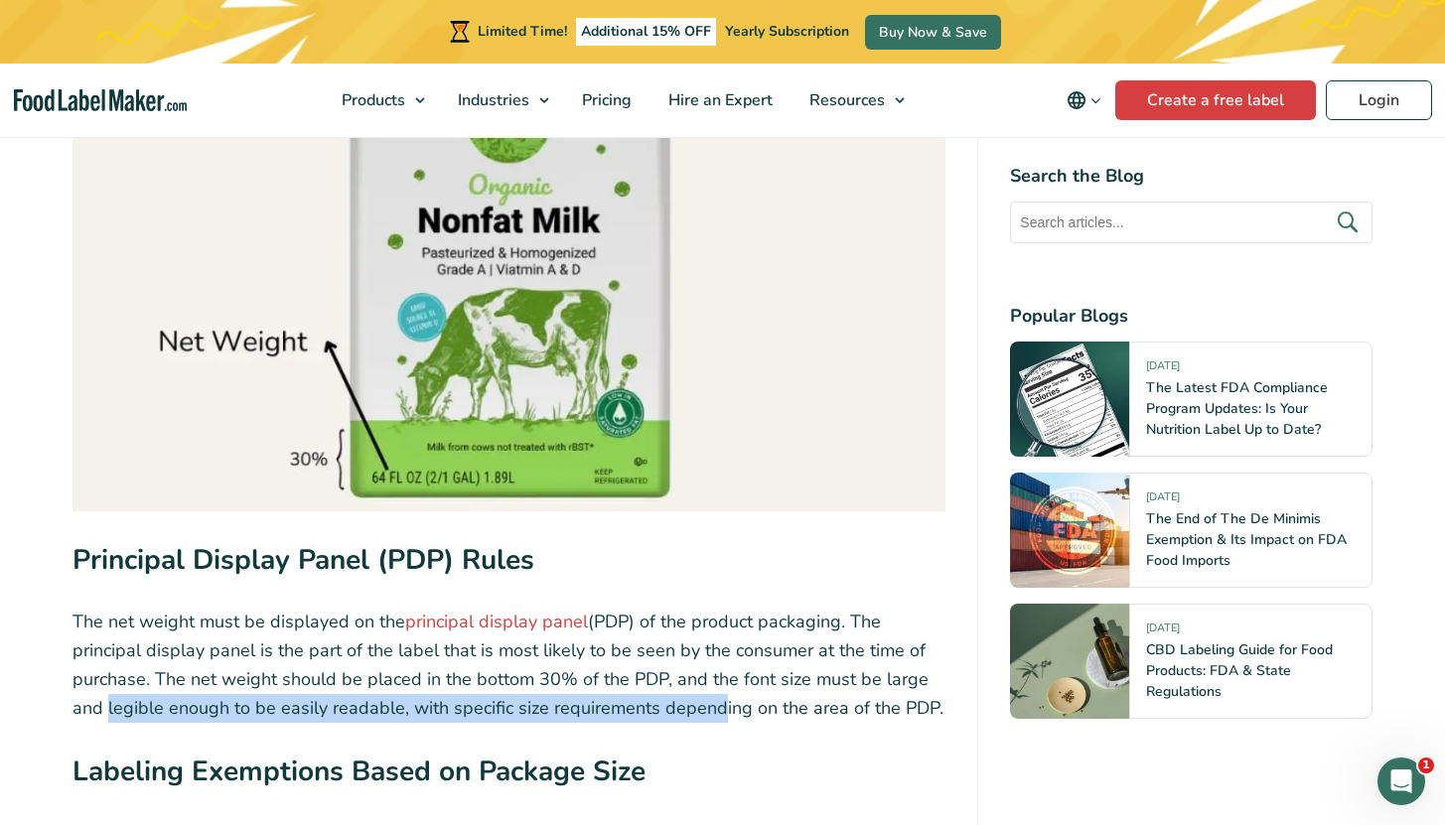
drag, startPoint x: 101, startPoint y: 665, endPoint x: 762, endPoint y: 659, distance: 660.3
click at [762, 659] on p "The net weight must be displayed on the principal display panel (PDP) of the pr…" at bounding box center [509, 665] width 874 height 114
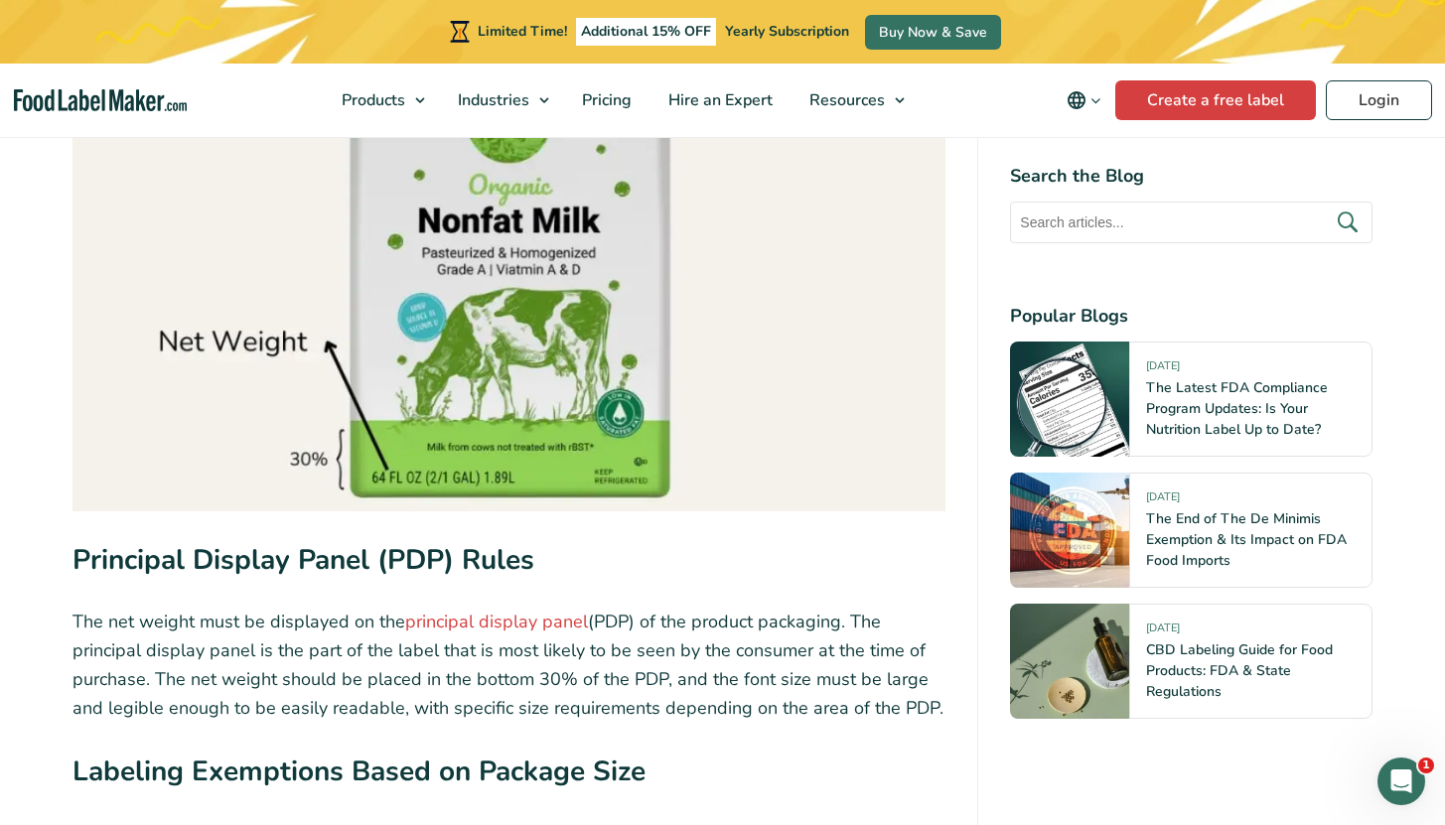
click at [762, 659] on p "The net weight must be displayed on the principal display panel (PDP) of the pr…" at bounding box center [509, 665] width 874 height 114
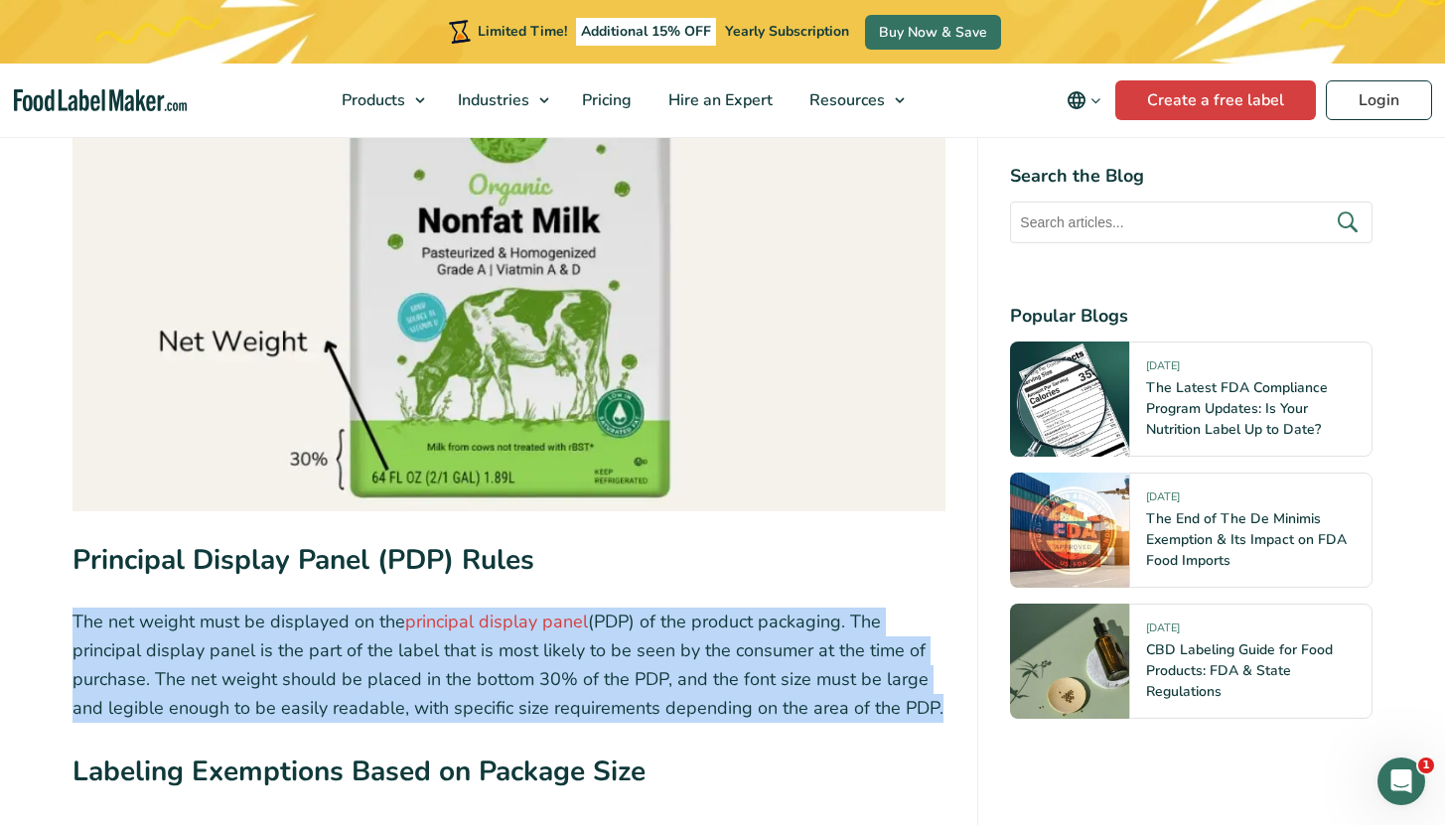
click at [762, 659] on p "The net weight must be displayed on the principal display panel (PDP) of the pr…" at bounding box center [509, 665] width 874 height 114
click at [534, 660] on p "The net weight must be displayed on the principal display panel (PDP) of the pr…" at bounding box center [509, 665] width 874 height 114
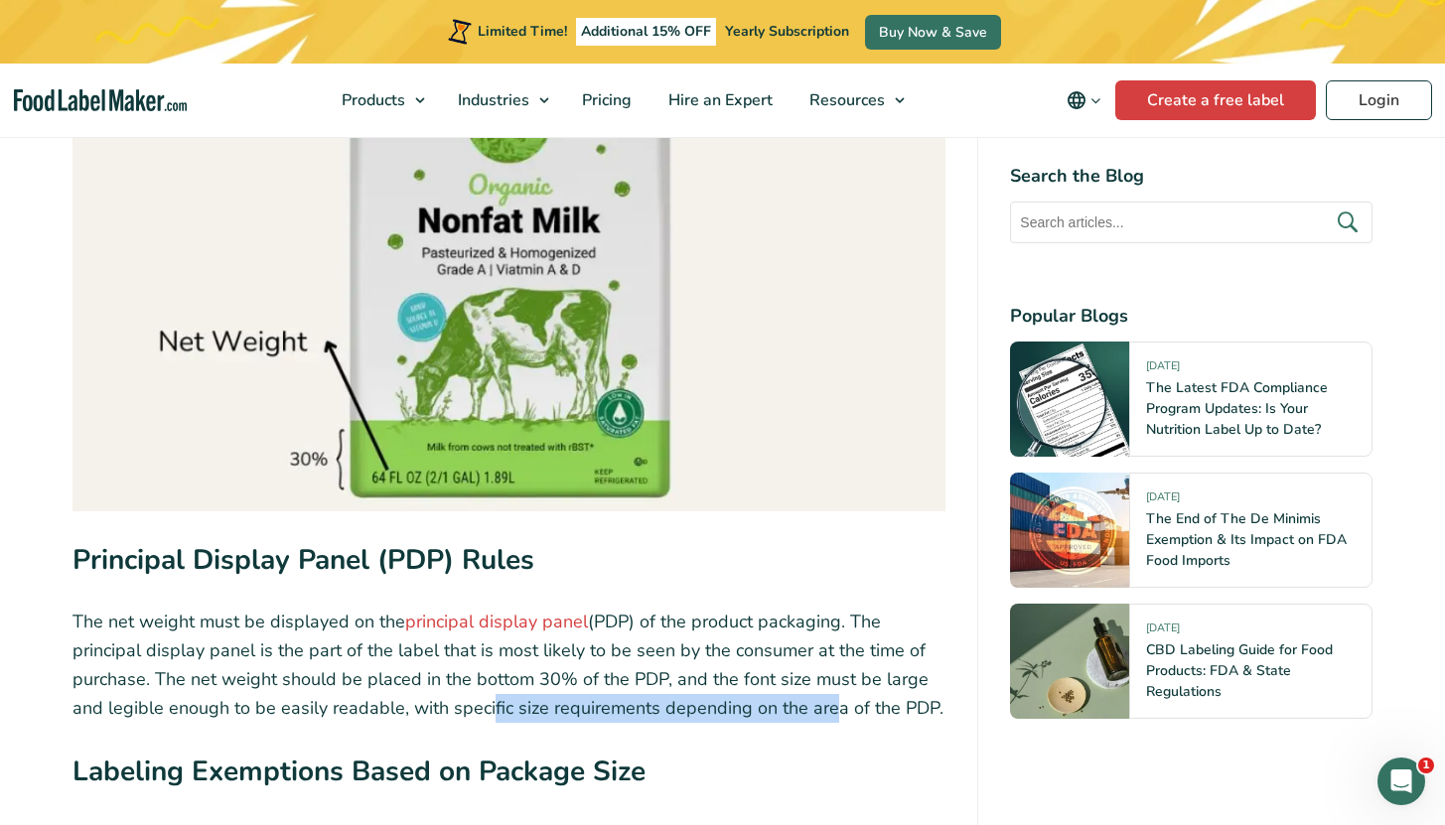
drag, startPoint x: 481, startPoint y: 664, endPoint x: 822, endPoint y: 670, distance: 341.6
click at [821, 670] on p "The net weight must be displayed on the principal display panel (PDP) of the pr…" at bounding box center [509, 665] width 874 height 114
click at [822, 670] on p "The net weight must be displayed on the principal display panel (PDP) of the pr…" at bounding box center [509, 665] width 874 height 114
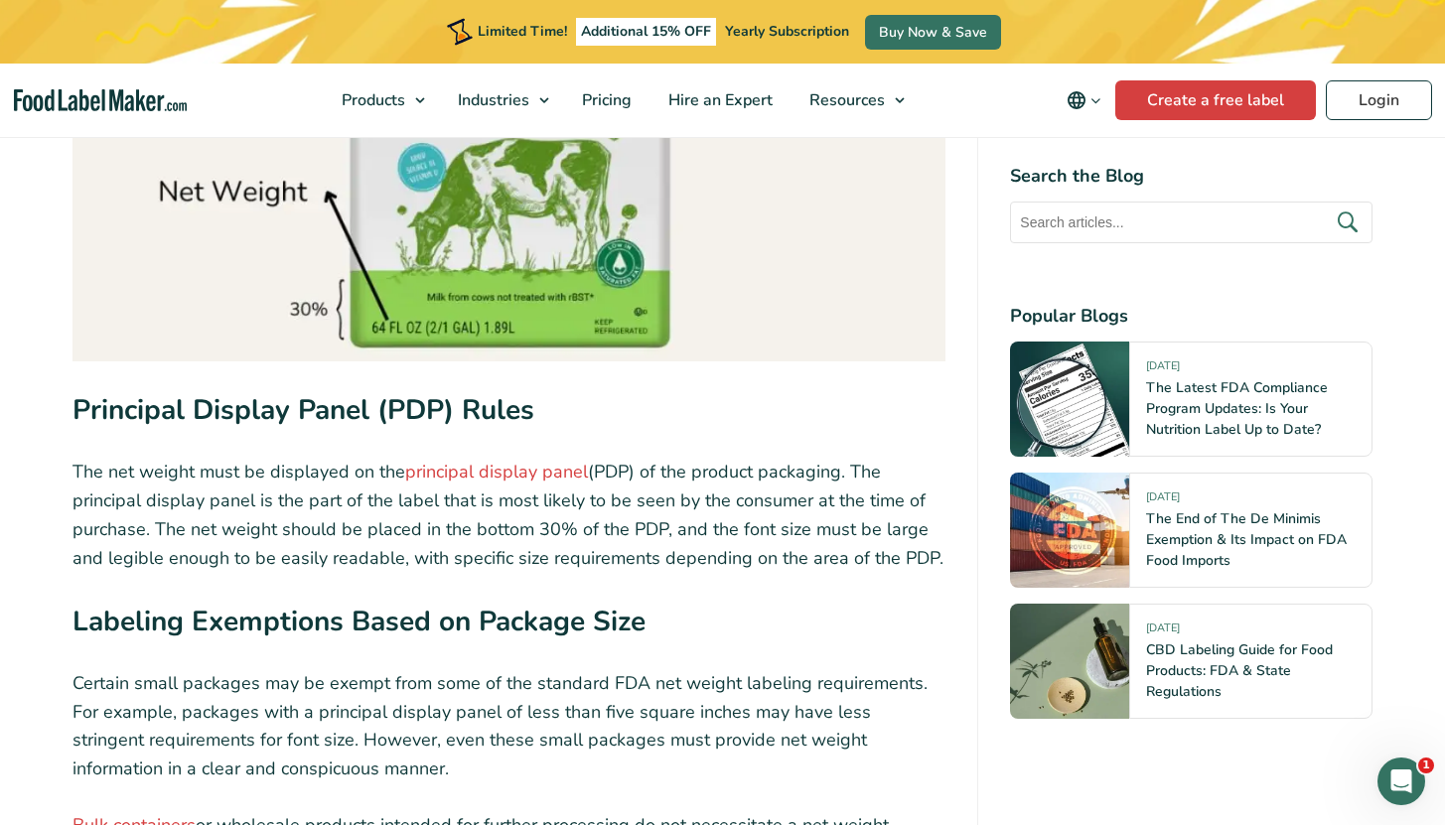
scroll to position [3404, 0]
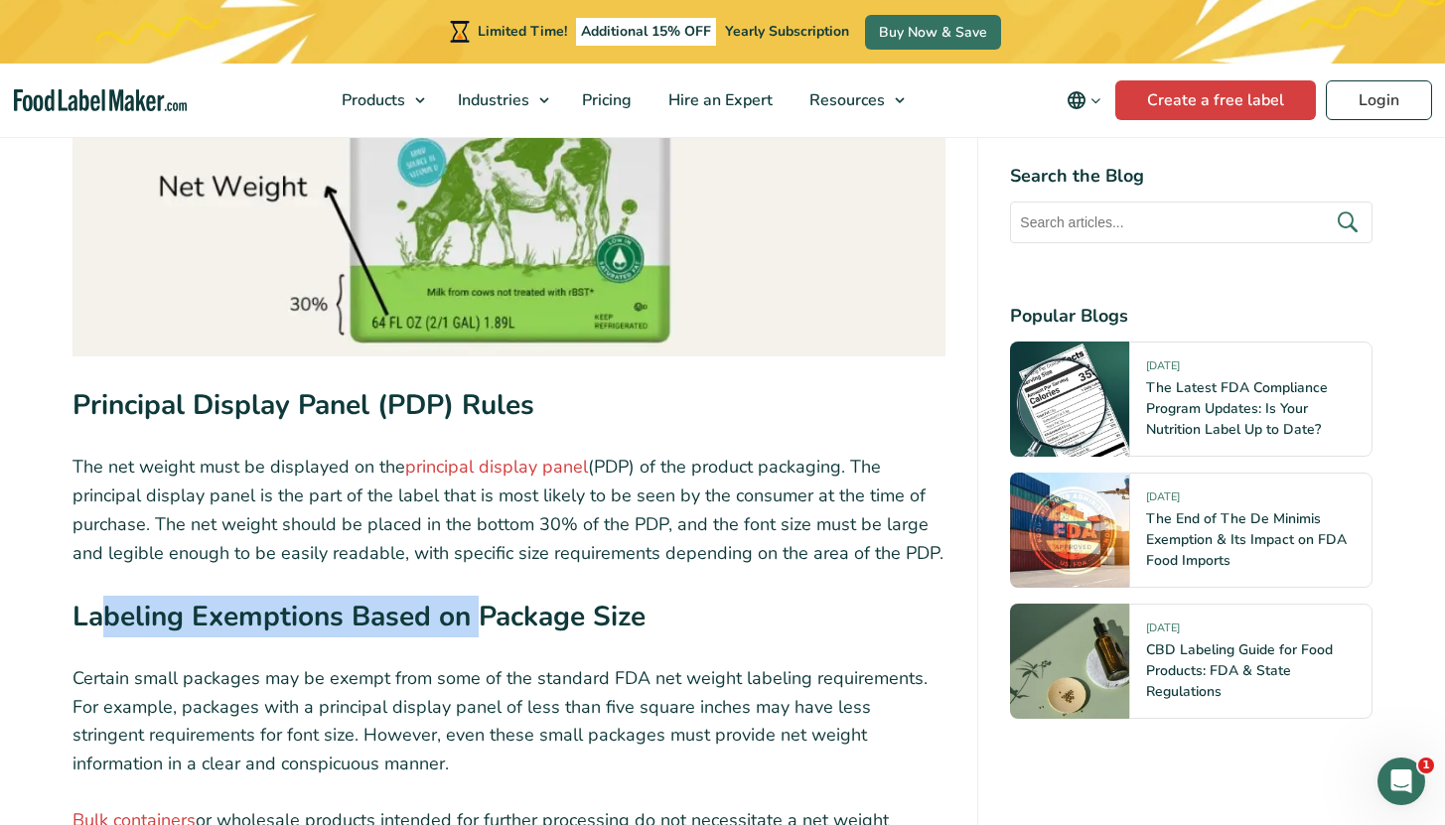
drag, startPoint x: 108, startPoint y: 581, endPoint x: 474, endPoint y: 567, distance: 365.6
click at [474, 598] on strong "Labeling Exemptions Based on Package Size" at bounding box center [358, 617] width 573 height 38
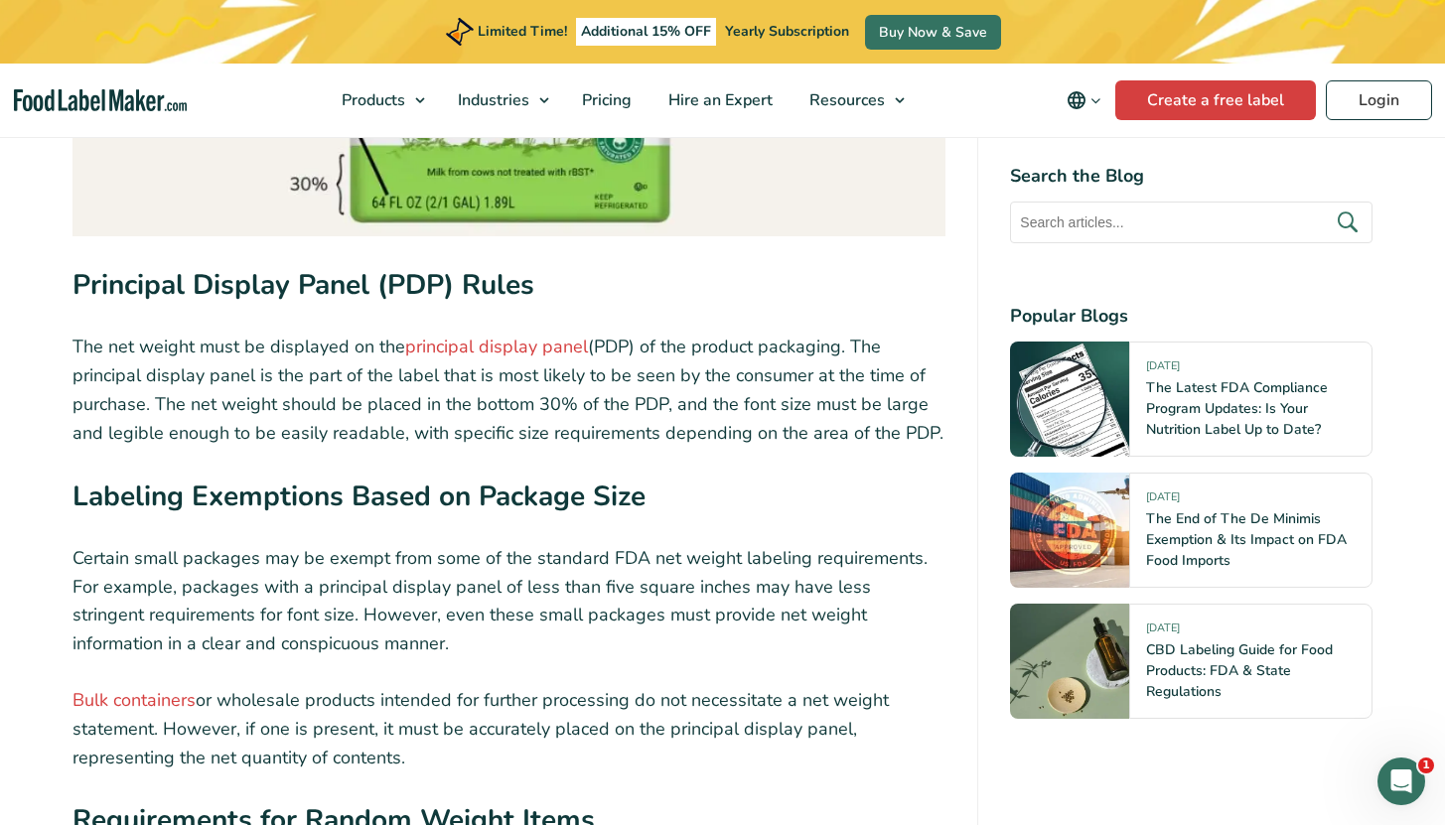
scroll to position [3534, 0]
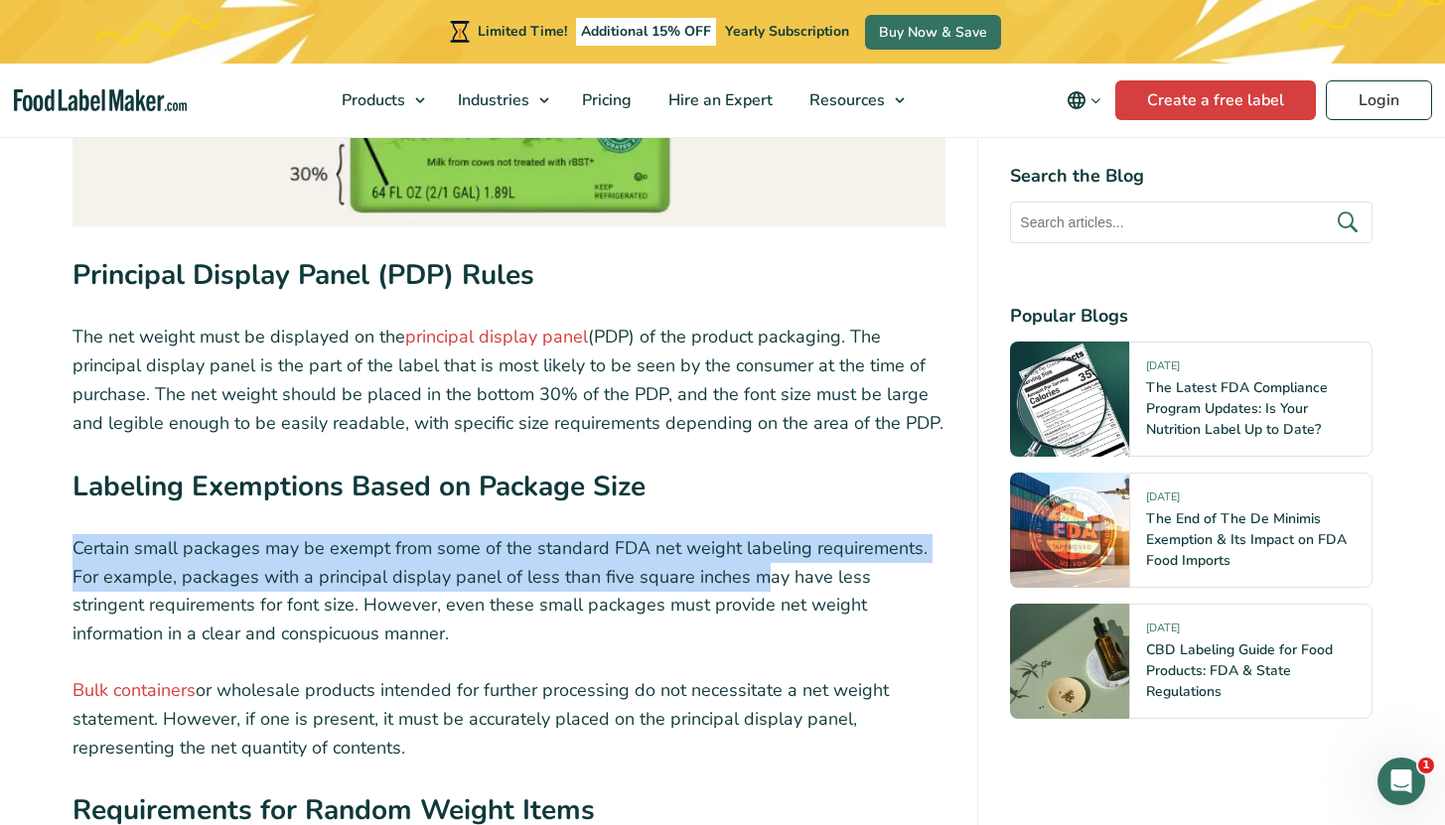
drag, startPoint x: 89, startPoint y: 516, endPoint x: 755, endPoint y: 538, distance: 665.6
click at [755, 538] on p "Certain small packages may be exempt from some of the standard FDA net weight l…" at bounding box center [509, 591] width 874 height 114
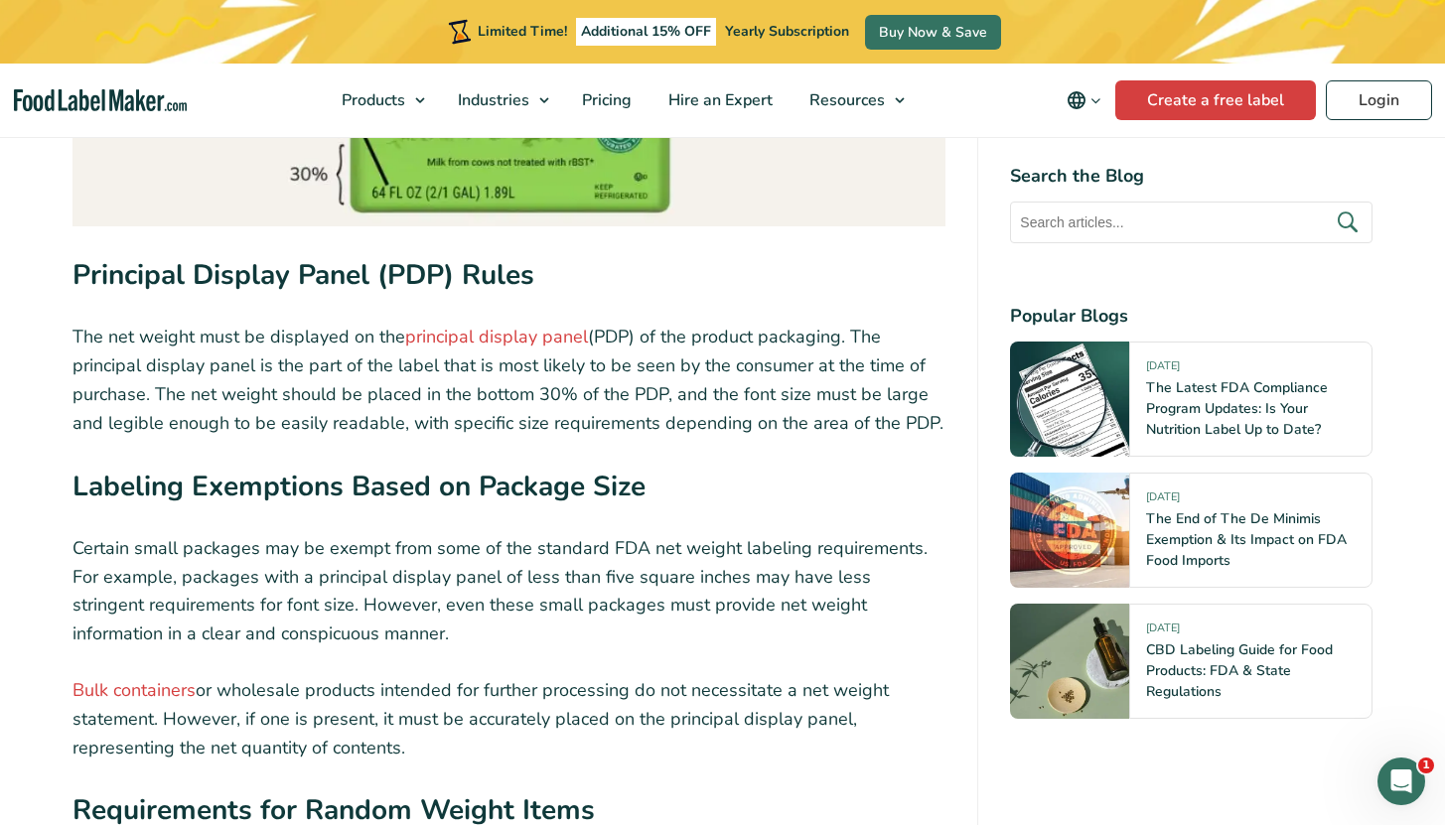
click at [789, 535] on p "Certain small packages may be exempt from some of the standard FDA net weight l…" at bounding box center [509, 591] width 874 height 114
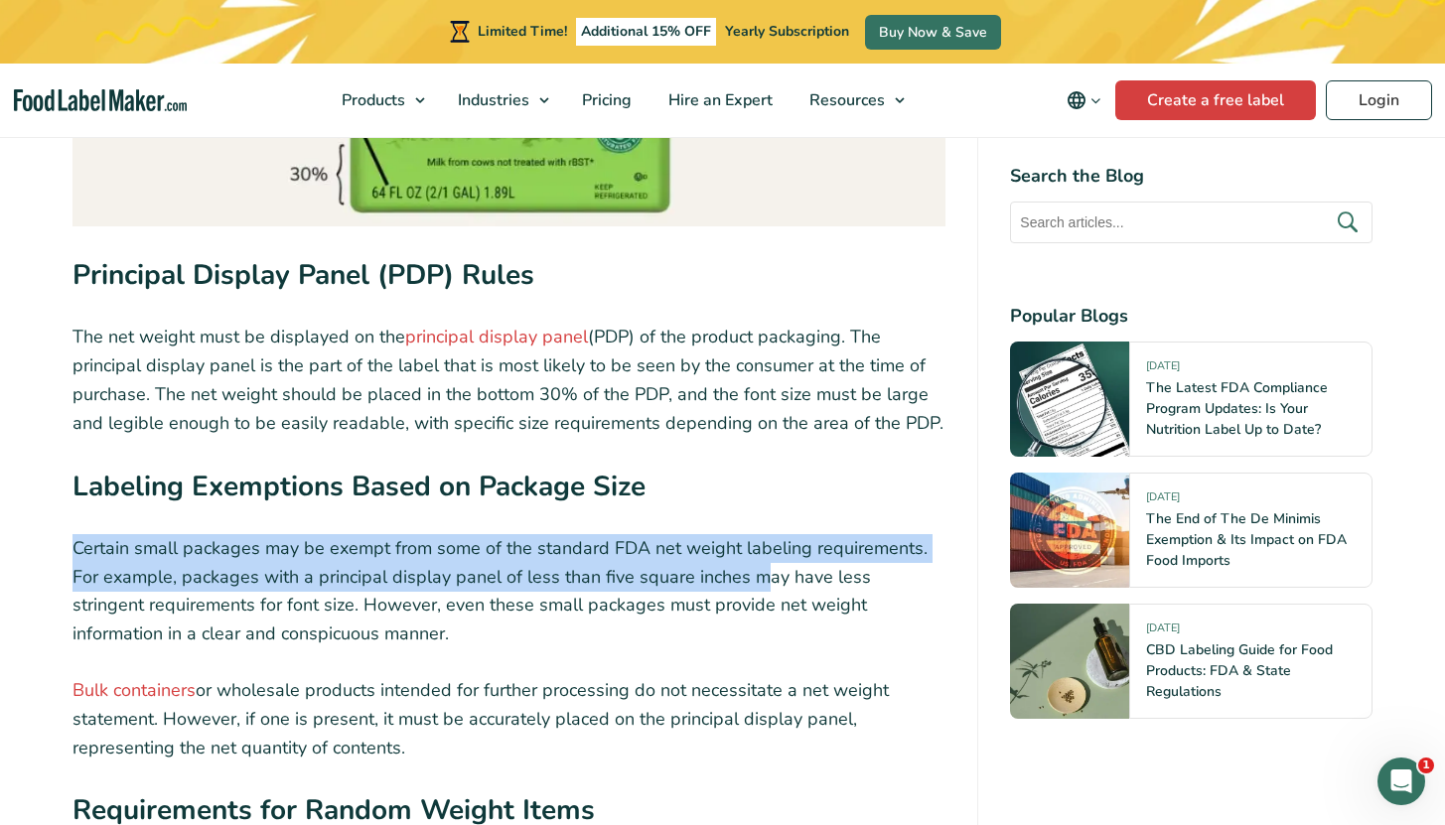
drag, startPoint x: 727, startPoint y: 537, endPoint x: 68, endPoint y: 511, distance: 659.7
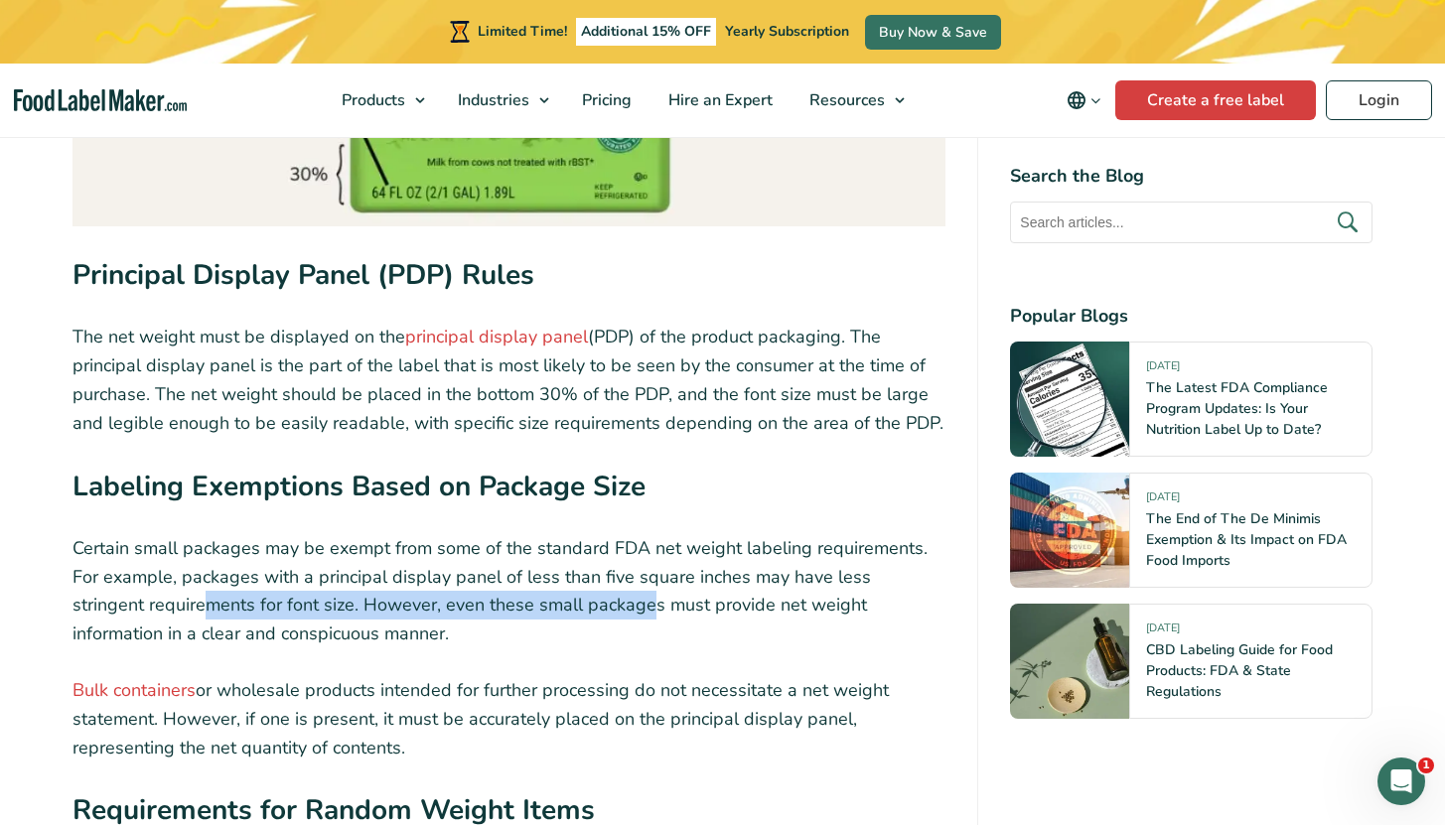
drag, startPoint x: 135, startPoint y: 561, endPoint x: 570, endPoint y: 567, distance: 434.9
click at [570, 567] on p "Certain small packages may be exempt from some of the standard FDA net weight l…" at bounding box center [509, 591] width 874 height 114
click at [498, 581] on p "Certain small packages may be exempt from some of the standard FDA net weight l…" at bounding box center [509, 591] width 874 height 114
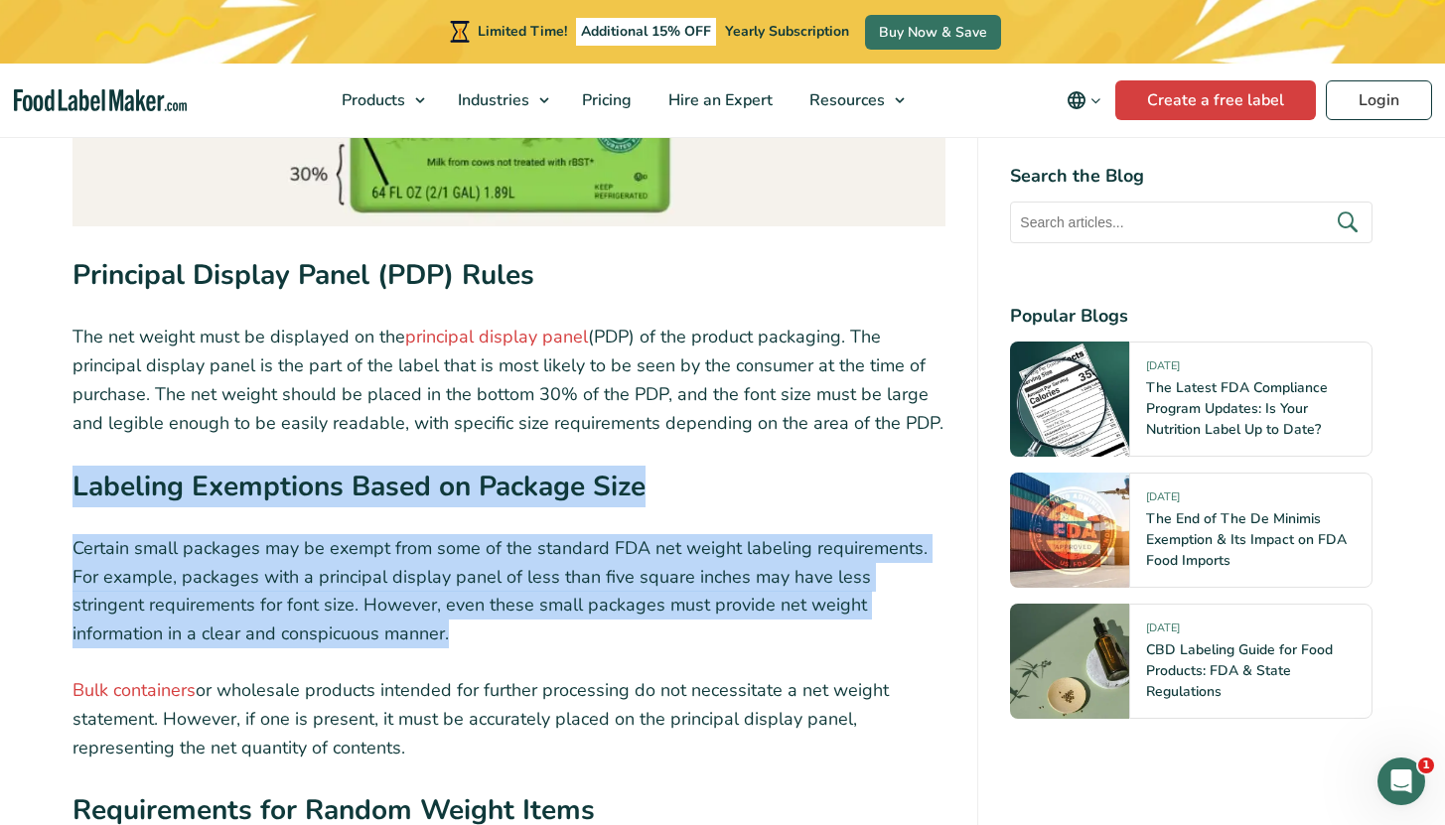
drag, startPoint x: 381, startPoint y: 596, endPoint x: 60, endPoint y: 463, distance: 348.1
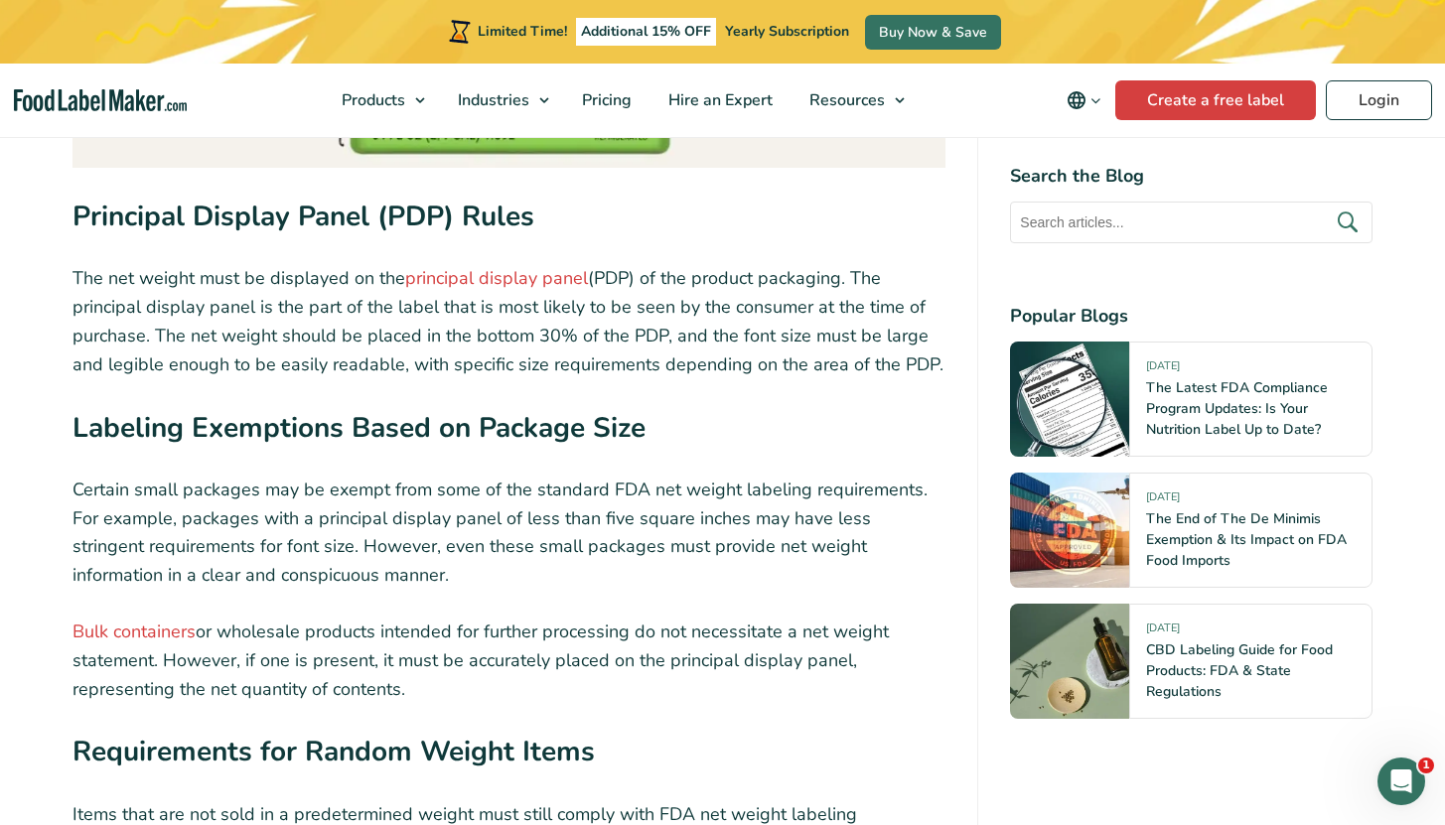
scroll to position [3593, 0]
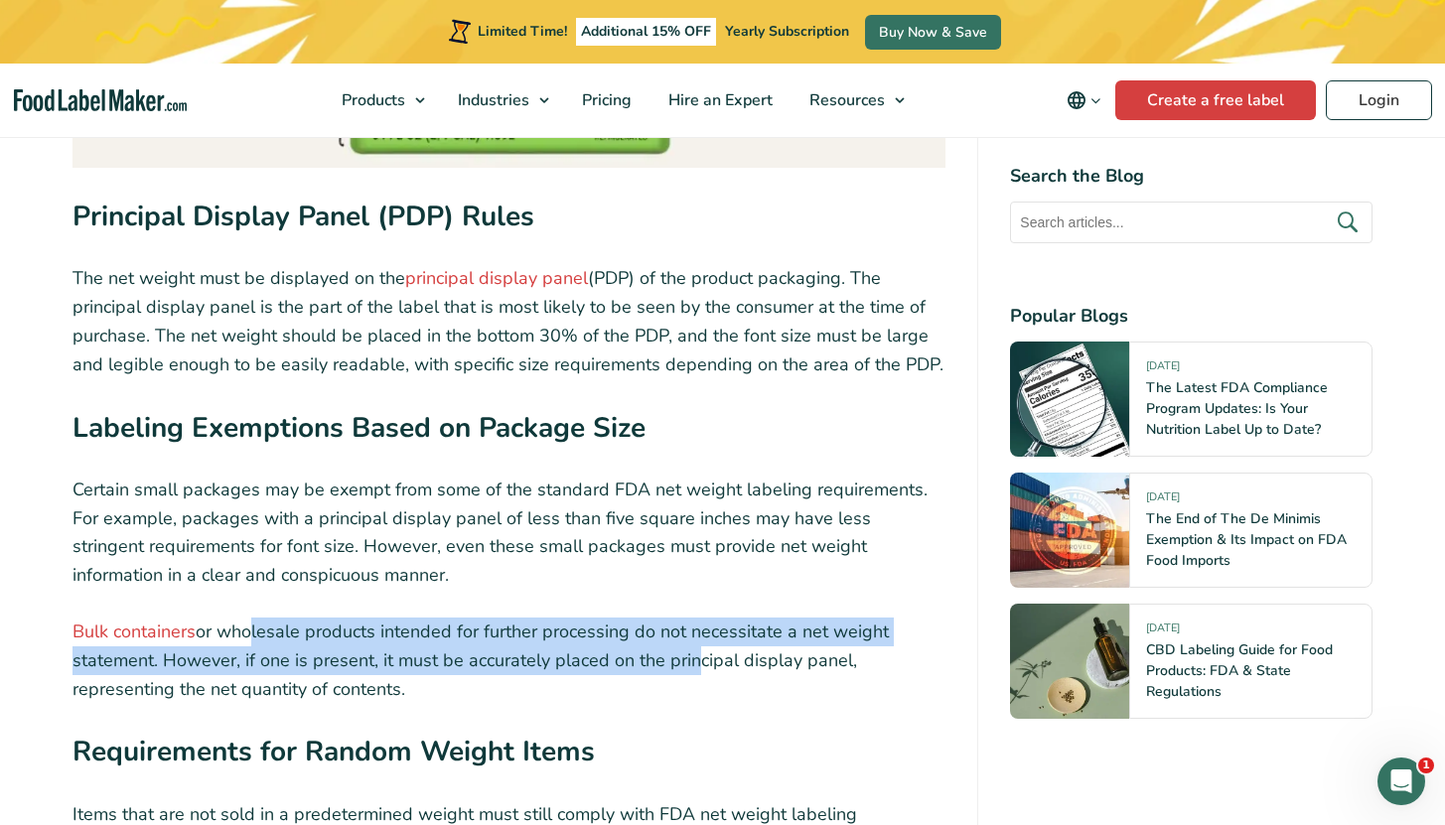
drag, startPoint x: 246, startPoint y: 589, endPoint x: 684, endPoint y: 631, distance: 439.9
click at [684, 631] on p "Bulk containers or wholesale products intended for further processing do not ne…" at bounding box center [509, 660] width 874 height 85
click at [614, 638] on p "Bulk containers or wholesale products intended for further processing do not ne…" at bounding box center [509, 660] width 874 height 85
drag, startPoint x: 399, startPoint y: 645, endPoint x: 25, endPoint y: 598, distance: 377.3
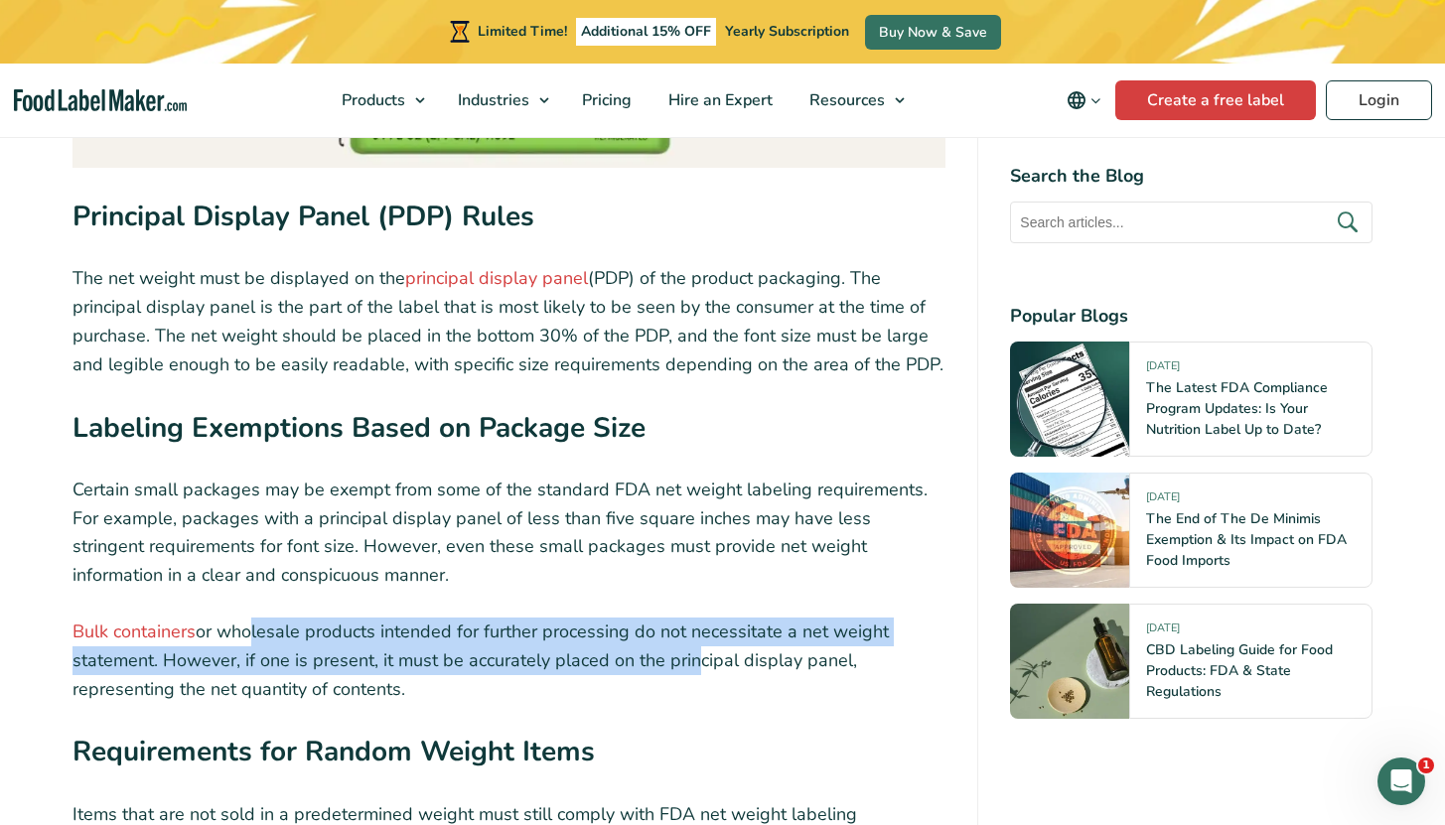
drag, startPoint x: 38, startPoint y: 587, endPoint x: 468, endPoint y: 644, distance: 433.7
click at [469, 643] on p "Bulk containers or wholesale products intended for further processing do not ne…" at bounding box center [509, 660] width 874 height 85
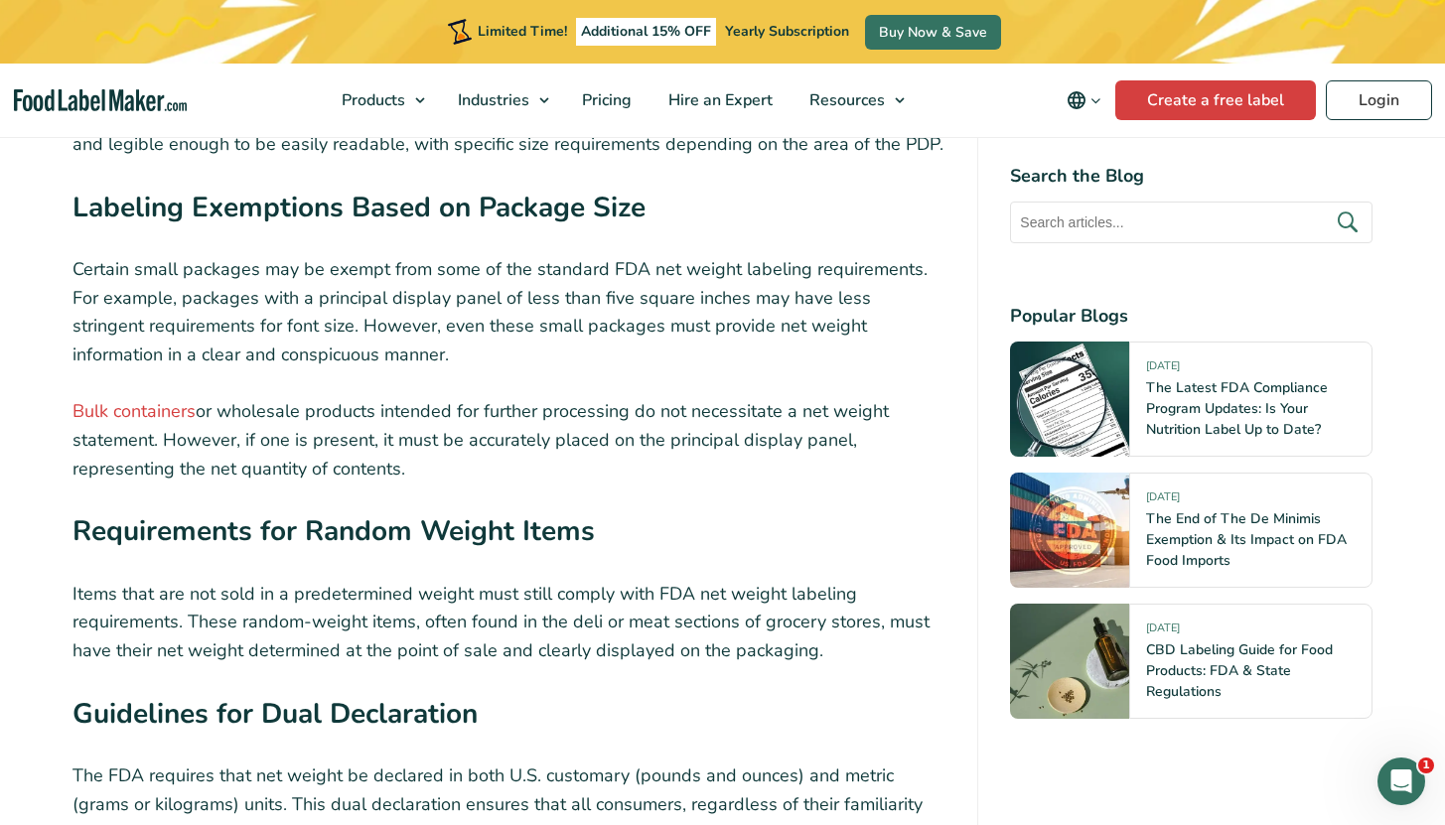
scroll to position [3830, 0]
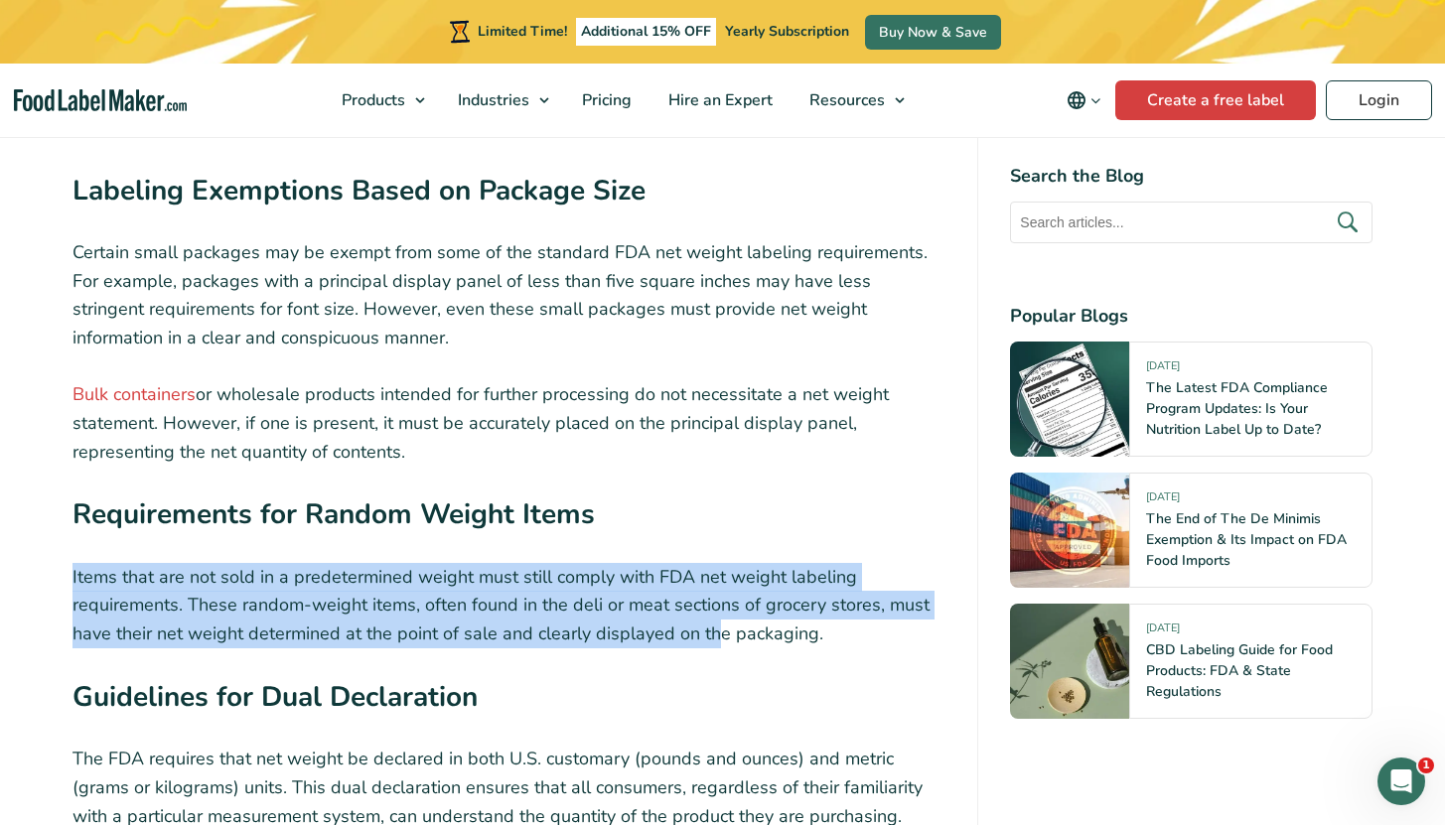
drag, startPoint x: 70, startPoint y: 539, endPoint x: 742, endPoint y: 595, distance: 673.5
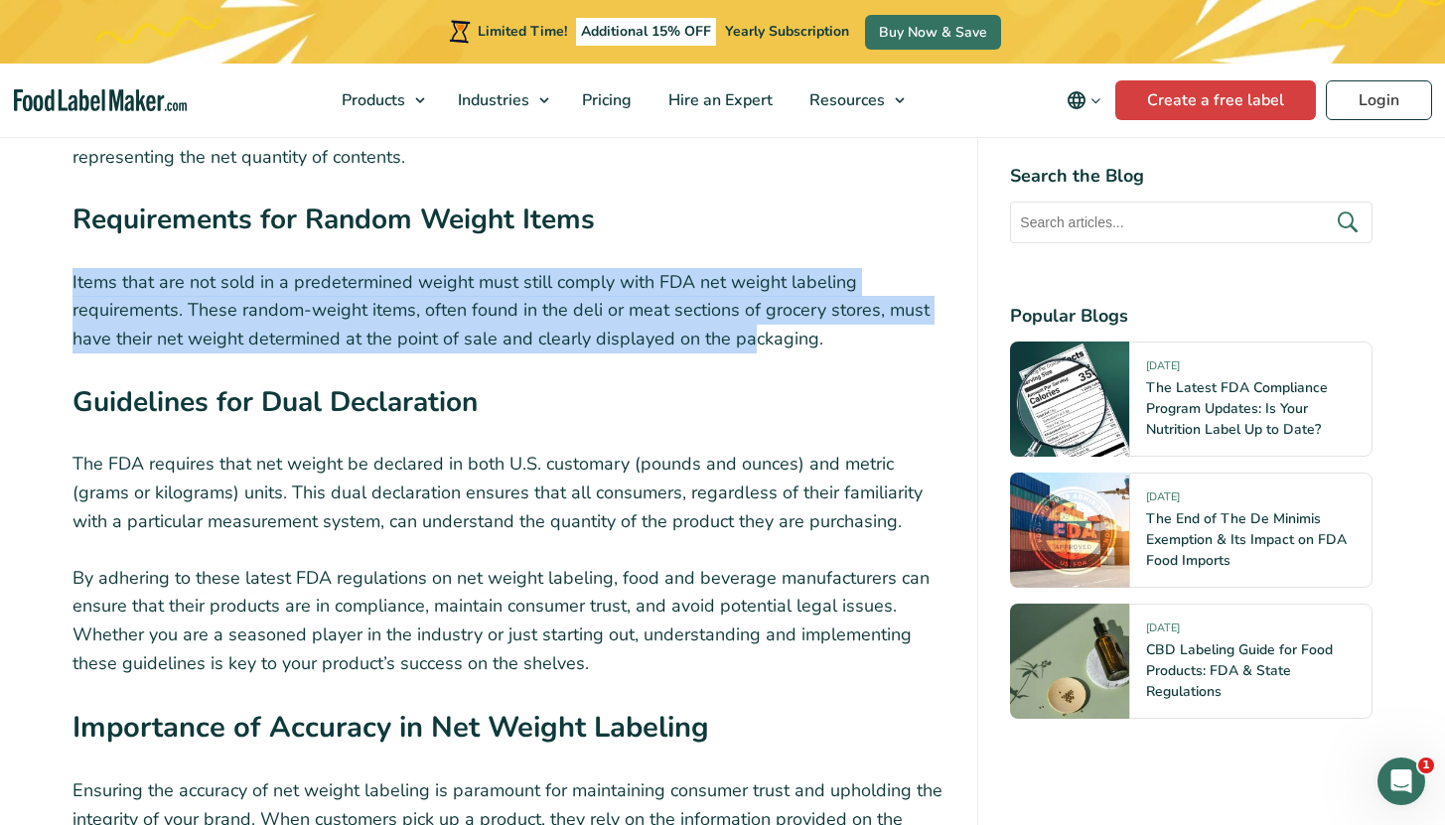
scroll to position [4147, 0]
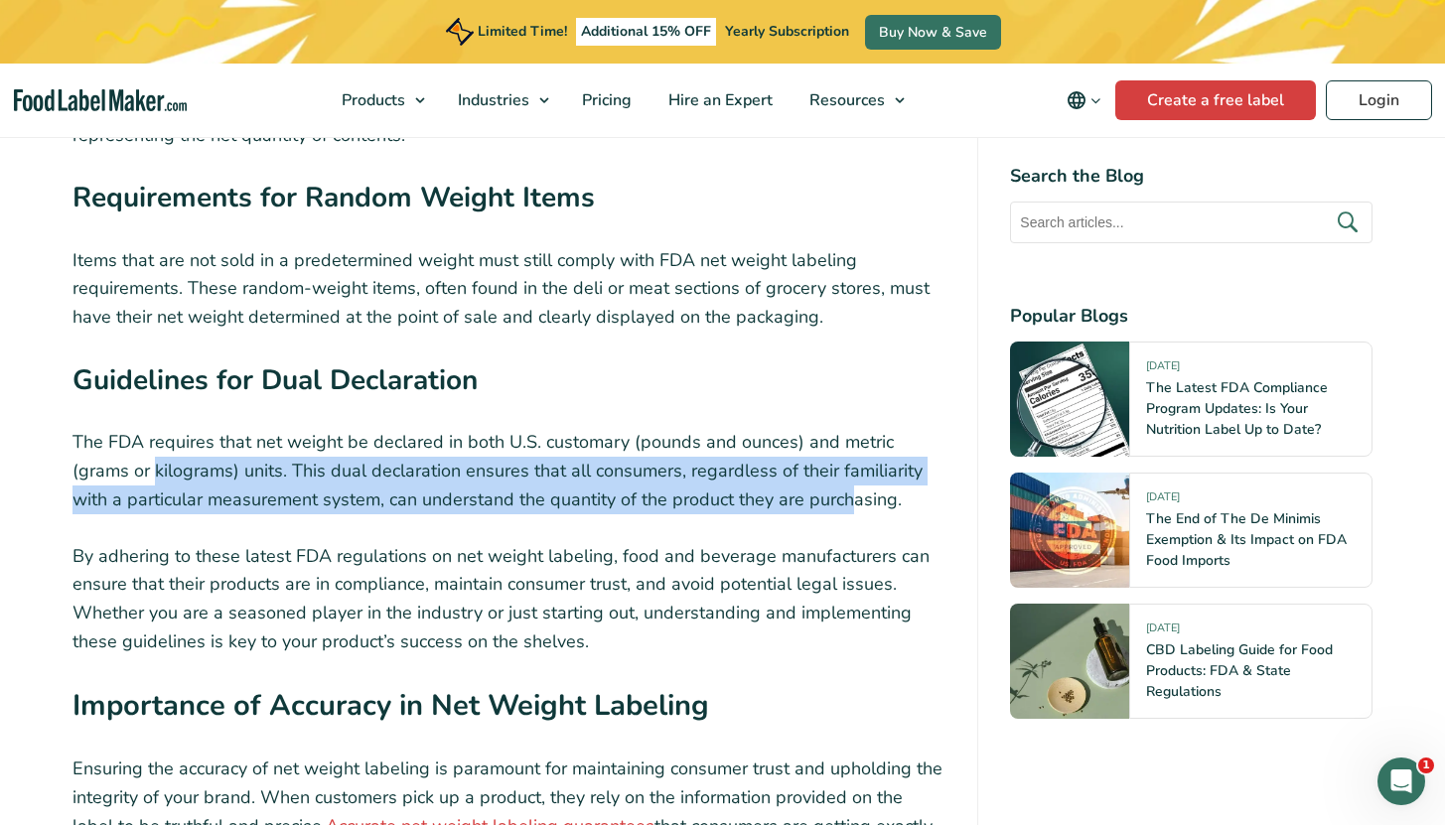
drag, startPoint x: 101, startPoint y: 415, endPoint x: 790, endPoint y: 462, distance: 690.6
click at [790, 462] on p "The FDA requires that net weight be declared in both U.S. customary (pounds and…" at bounding box center [509, 470] width 874 height 85
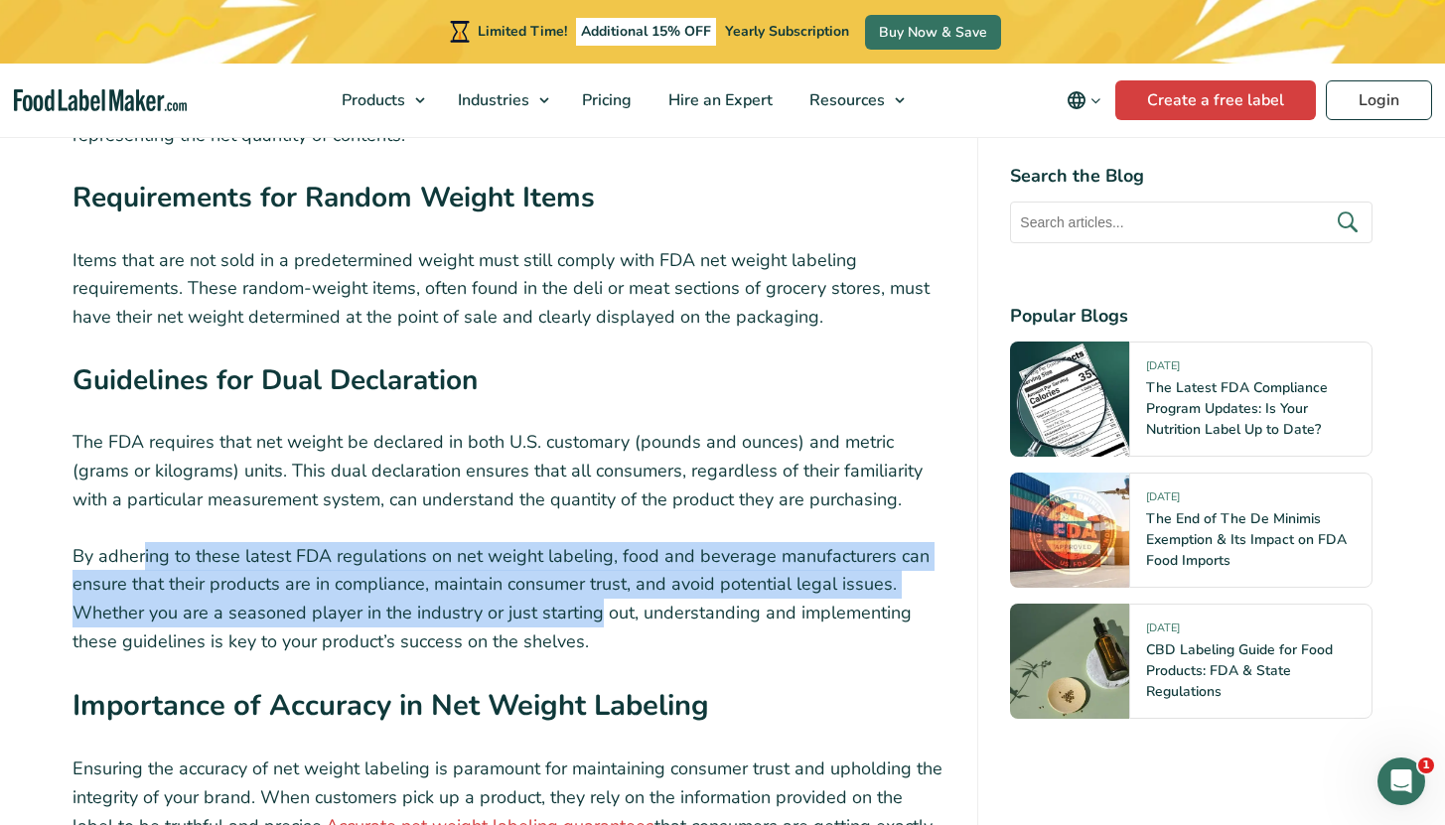
drag, startPoint x: 153, startPoint y: 508, endPoint x: 592, endPoint y: 586, distance: 445.6
click at [593, 586] on p "By adhering to these latest FDA regulations on net weight labeling, food and be…" at bounding box center [509, 599] width 874 height 114
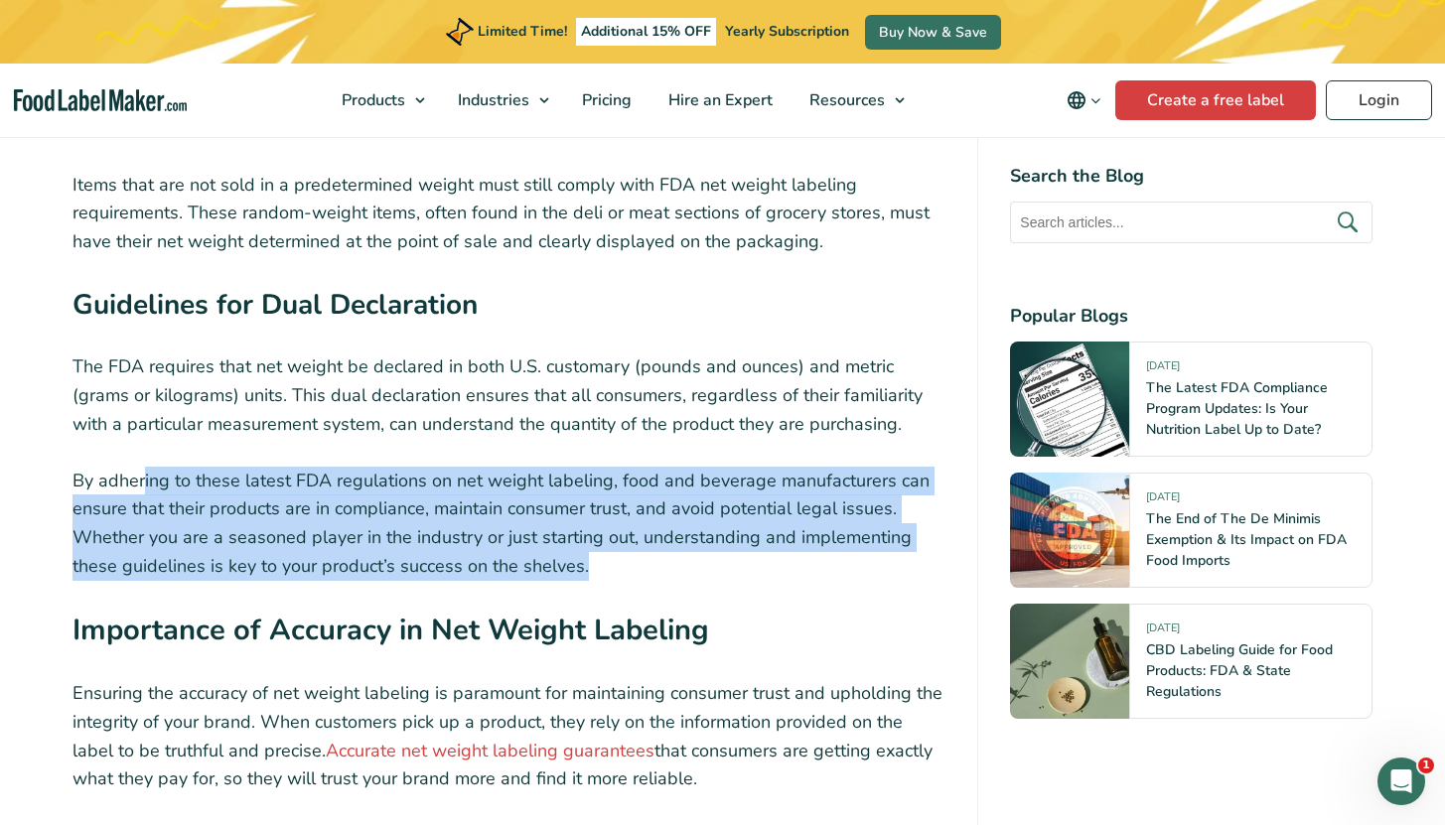
scroll to position [4499, 0]
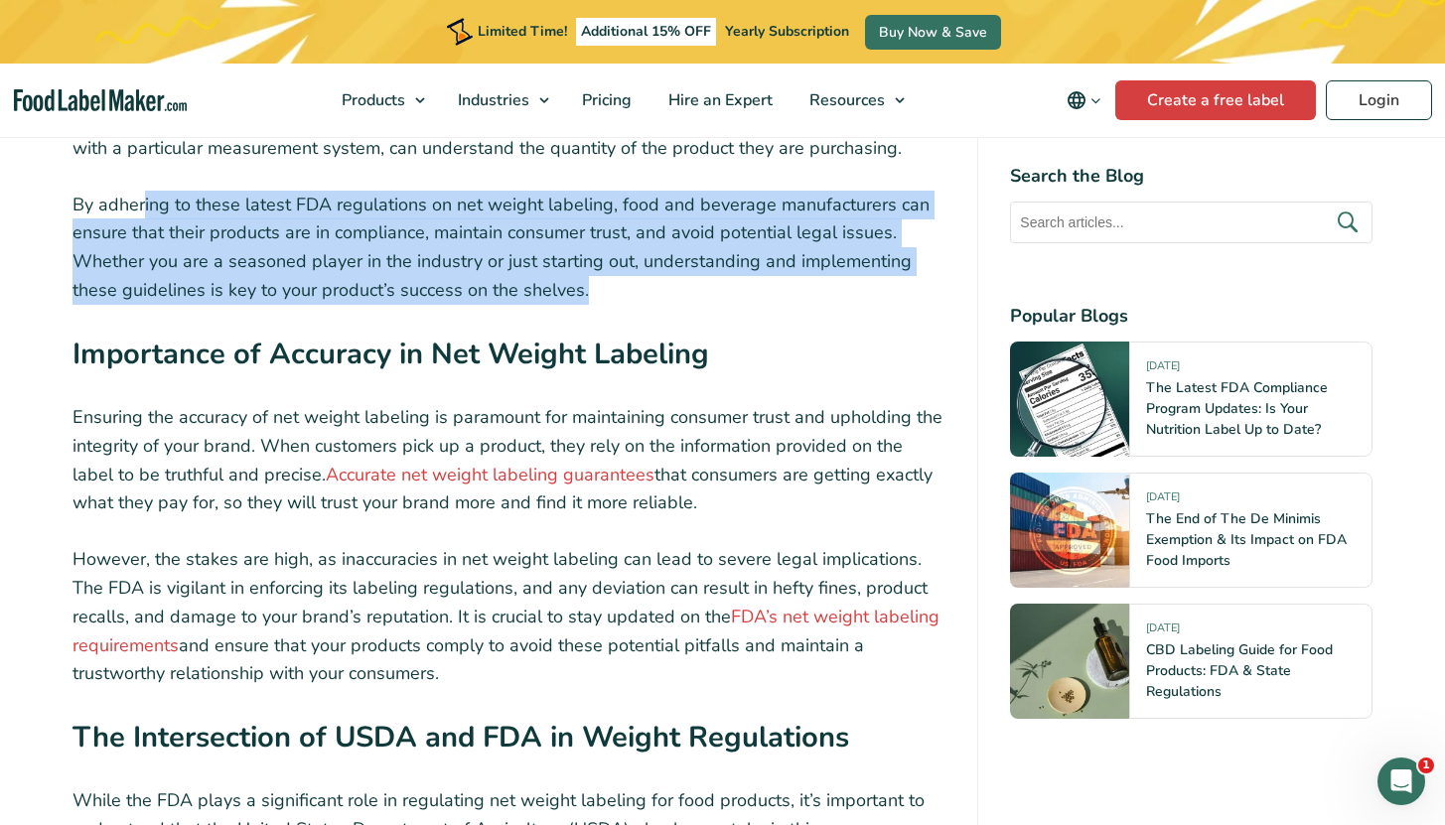
drag, startPoint x: 84, startPoint y: 375, endPoint x: 712, endPoint y: 464, distance: 633.7
click at [712, 464] on p "Ensuring the accuracy of net weight labeling is paramount for maintaining consu…" at bounding box center [509, 460] width 874 height 114
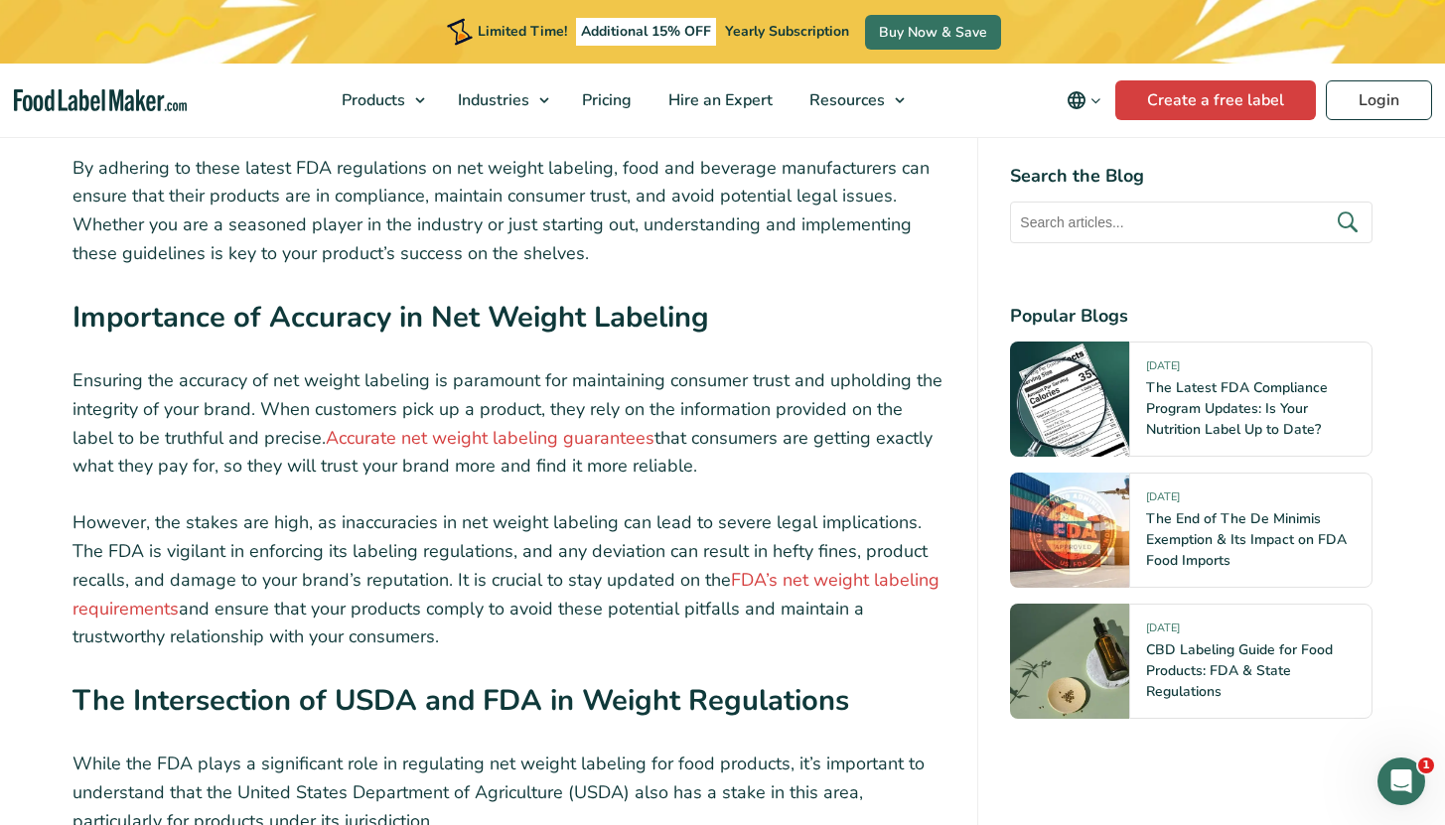
scroll to position [4565, 0]
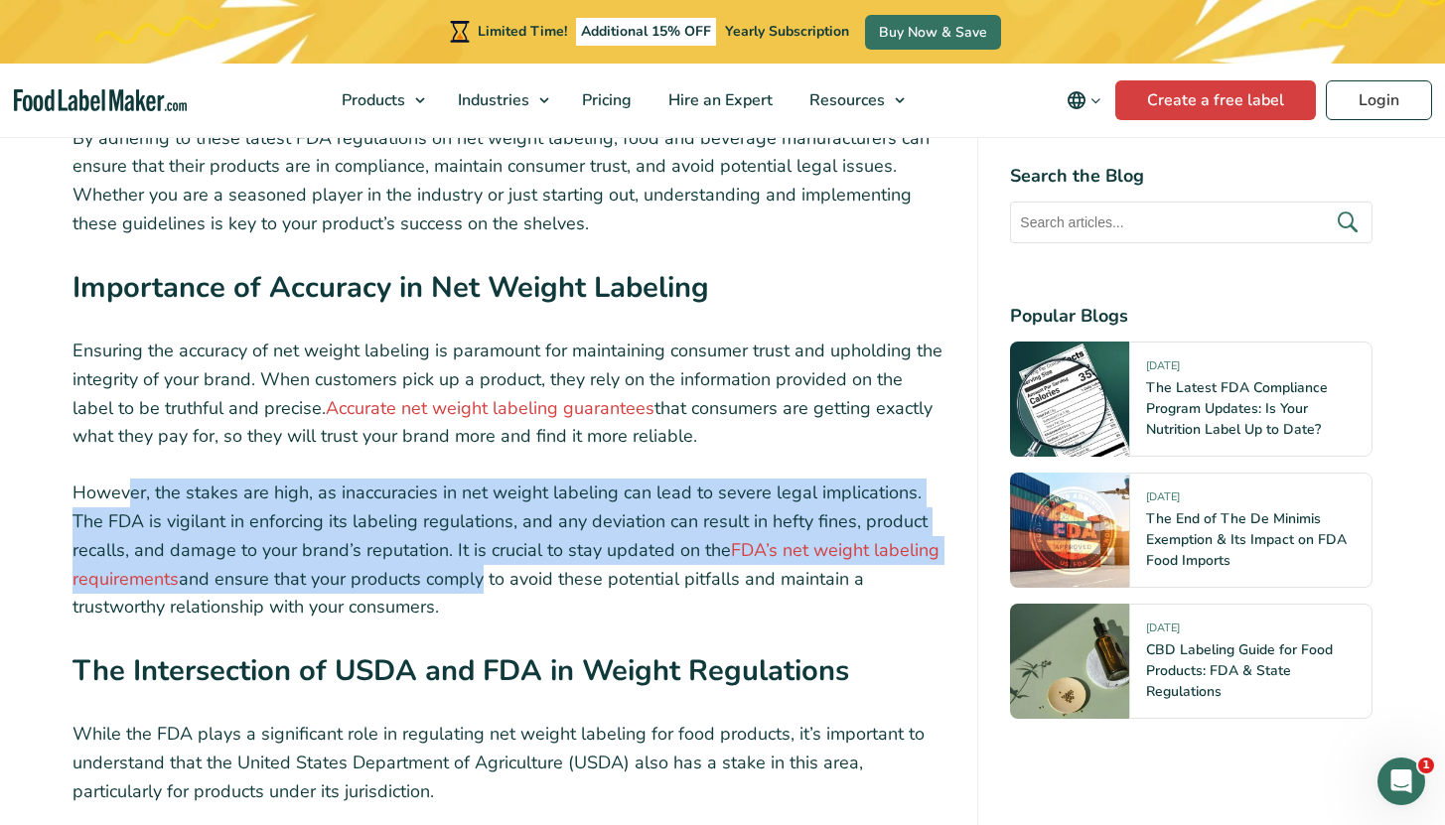
drag, startPoint x: 126, startPoint y: 441, endPoint x: 548, endPoint y: 542, distance: 433.9
click at [548, 542] on p "However, the stakes are high, as inaccuracies in net weight labeling can lead t…" at bounding box center [509, 550] width 874 height 143
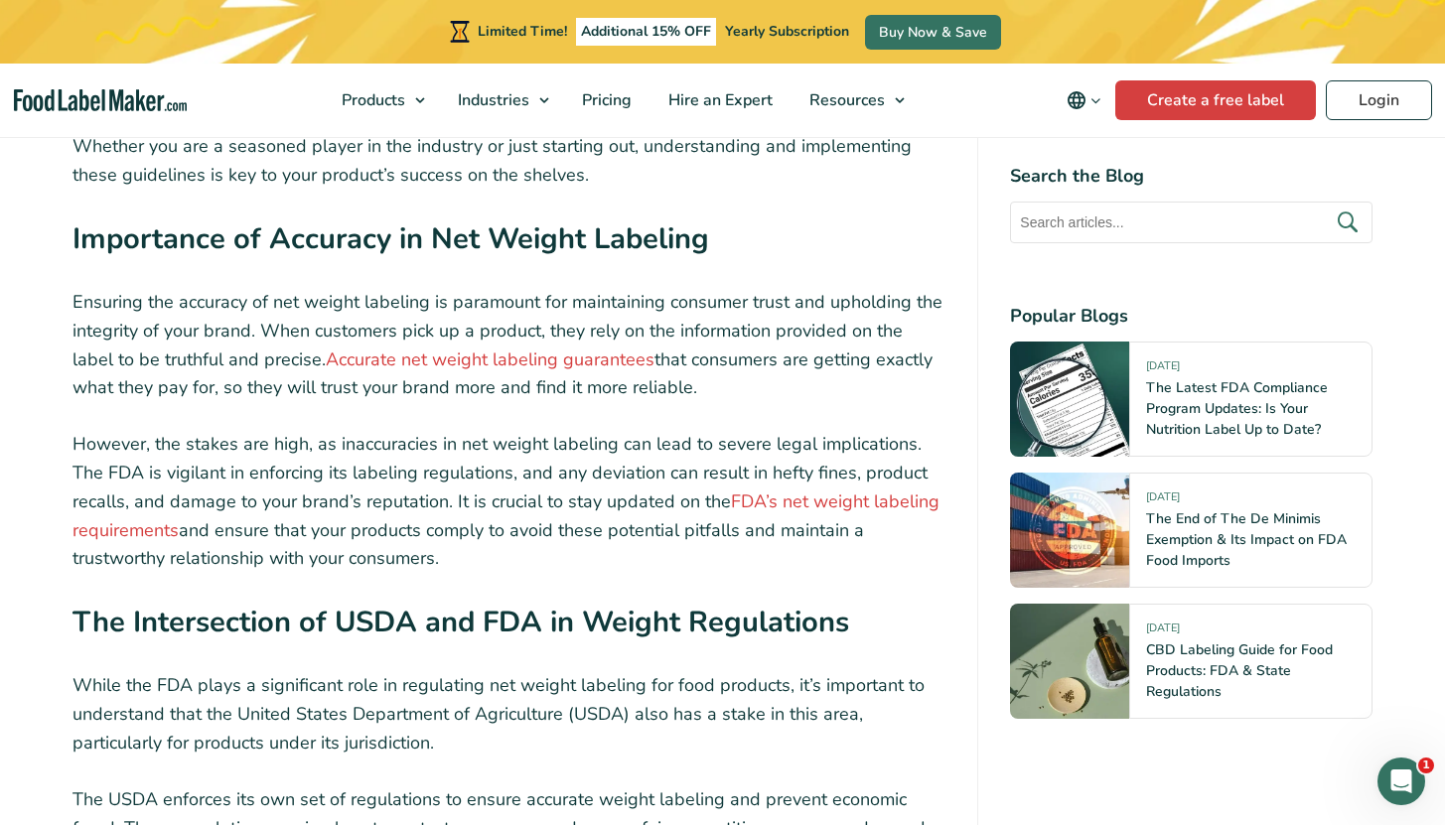
scroll to position [4618, 0]
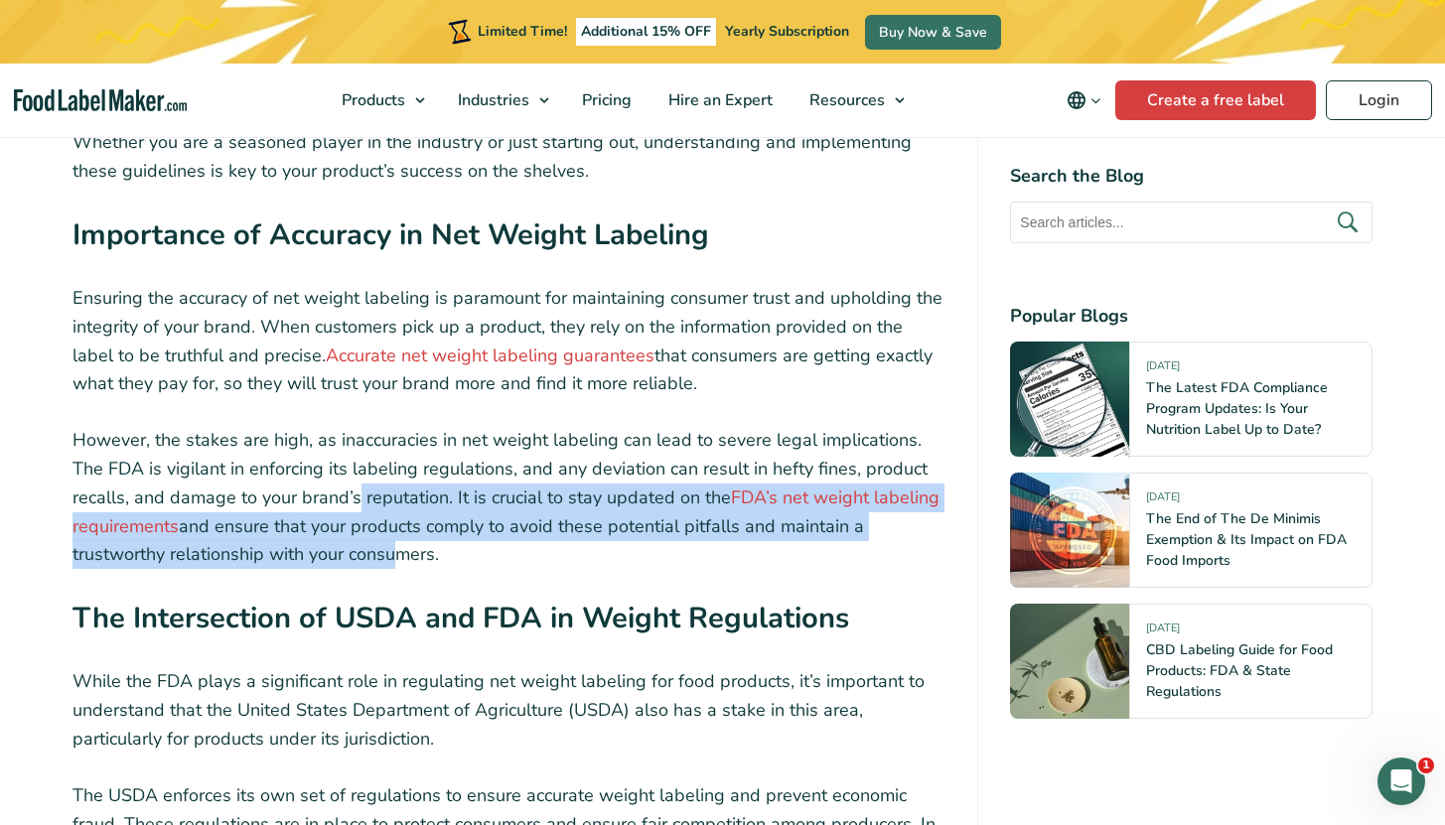
drag, startPoint x: 384, startPoint y: 510, endPoint x: 355, endPoint y: 440, distance: 76.1
click at [355, 440] on p "However, the stakes are high, as inaccuracies in net weight labeling can lead t…" at bounding box center [509, 497] width 874 height 143
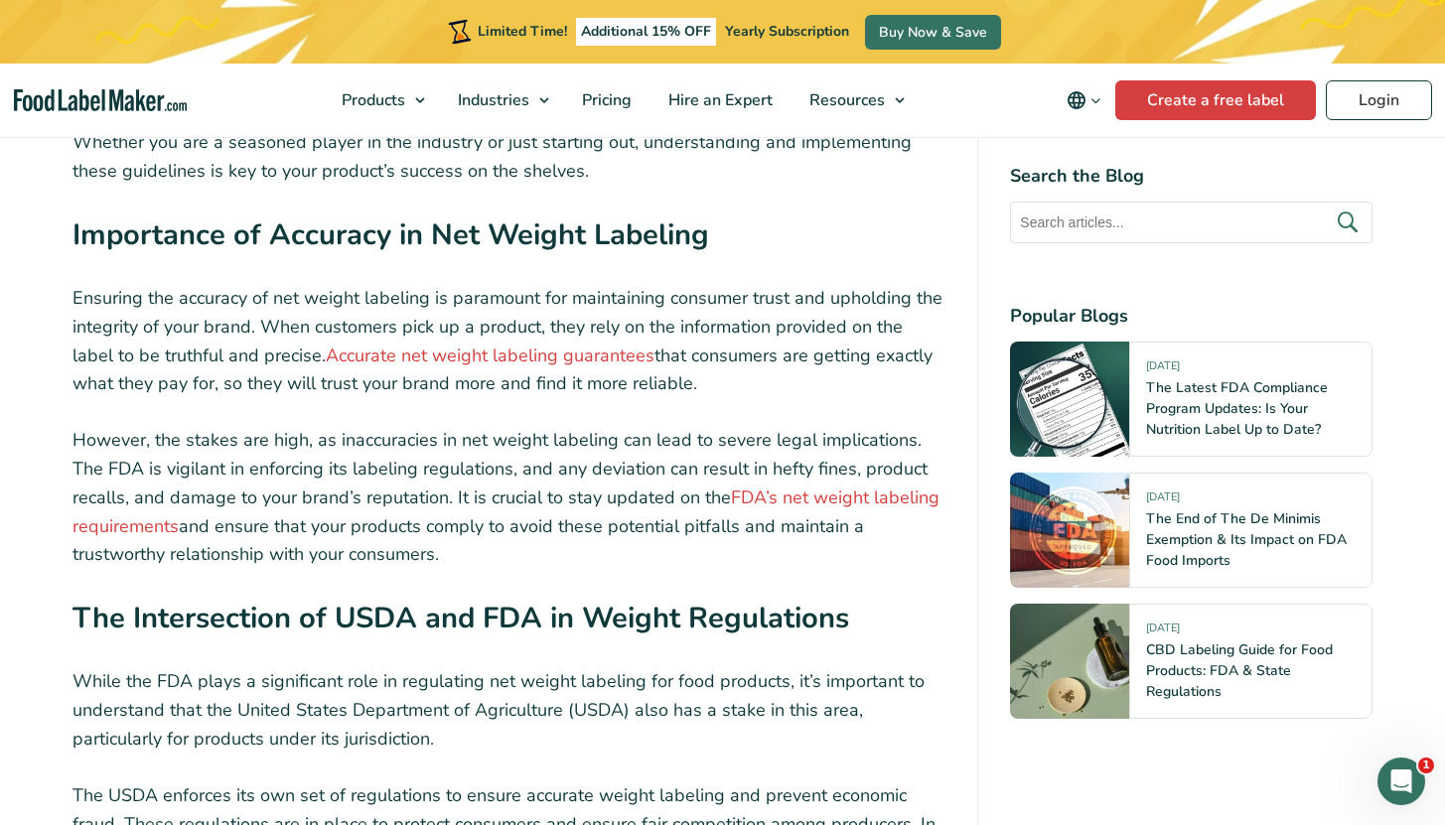
click at [355, 440] on p "However, the stakes are high, as inaccuracies in net weight labeling can lead t…" at bounding box center [509, 497] width 874 height 143
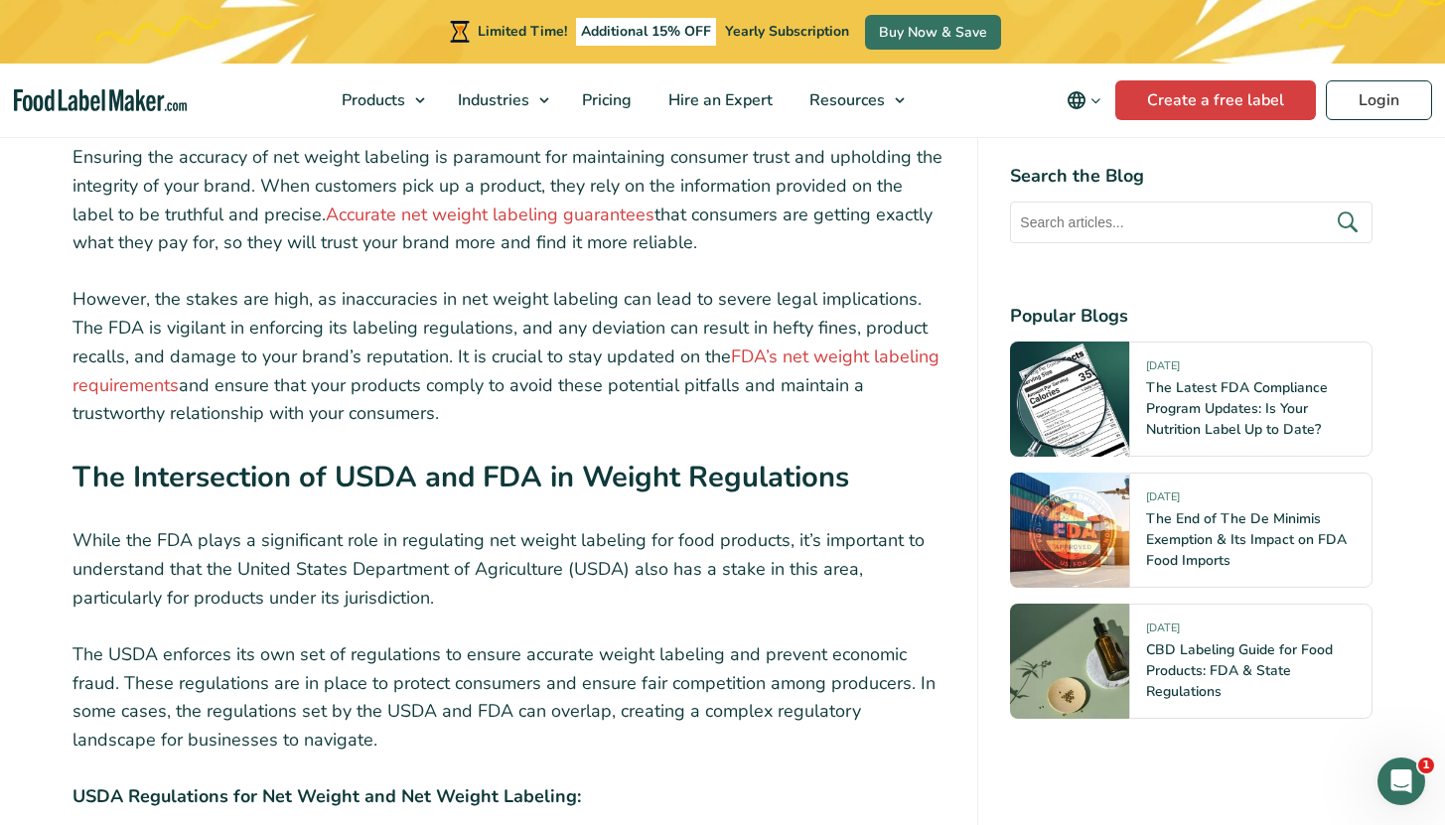
scroll to position [5097, 0]
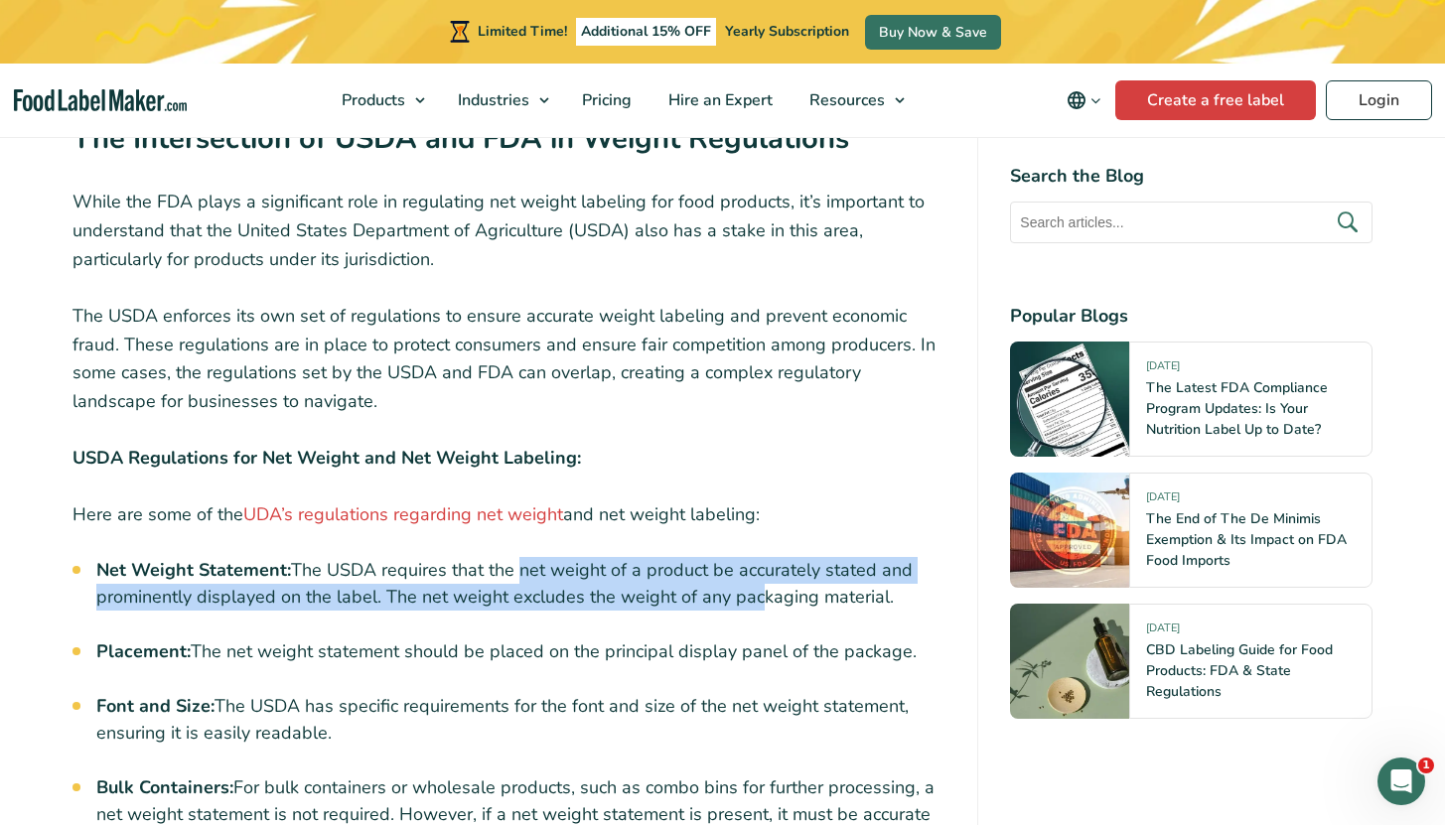
drag, startPoint x: 516, startPoint y: 532, endPoint x: 763, endPoint y: 561, distance: 248.9
click at [762, 561] on li "Net Weight Statement: The USDA requires that the net weight of a product be acc…" at bounding box center [521, 584] width 850 height 54
click at [763, 561] on li "Net Weight Statement: The USDA requires that the net weight of a product be acc…" at bounding box center [521, 584] width 850 height 54
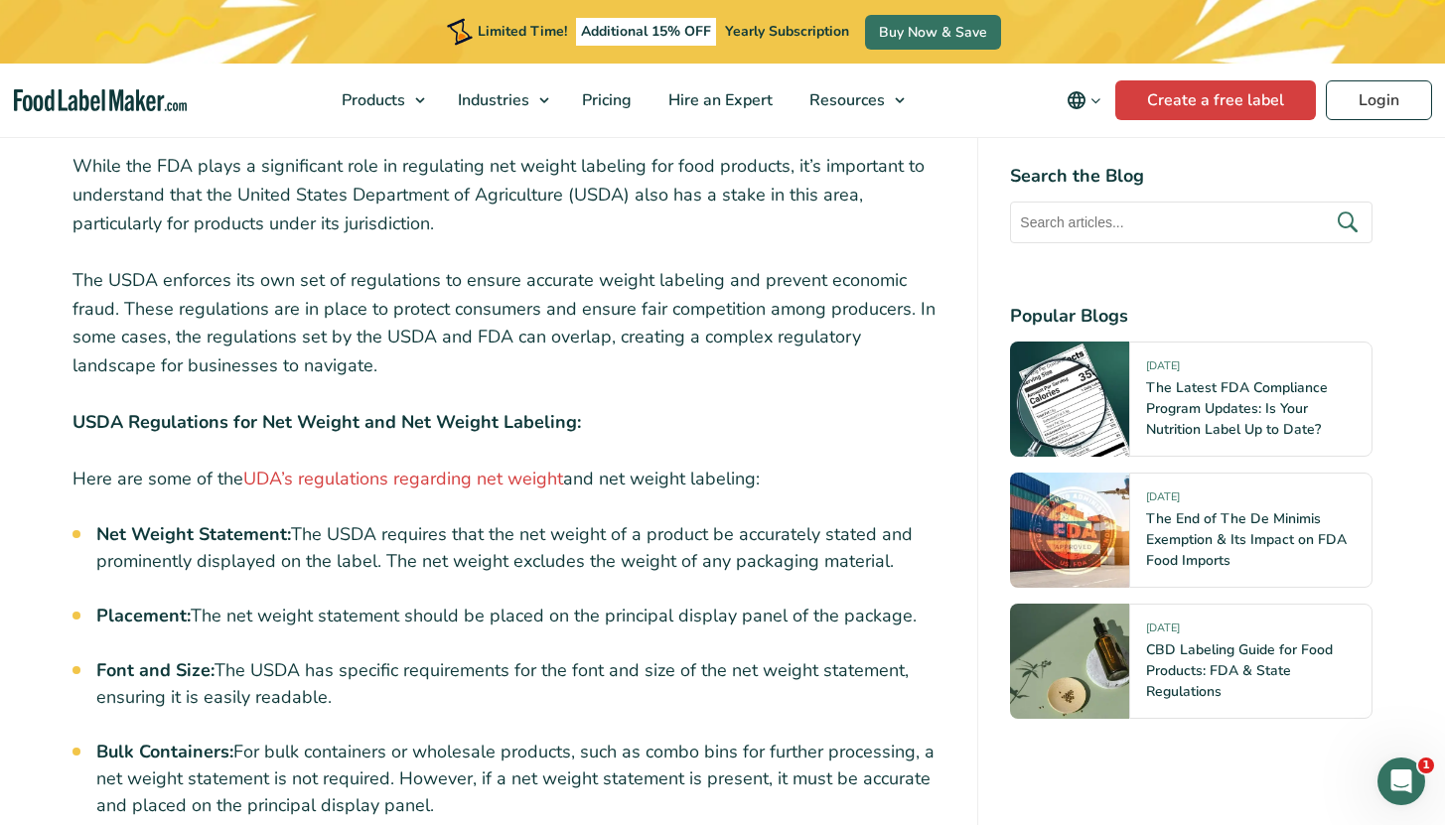
scroll to position [5164, 0]
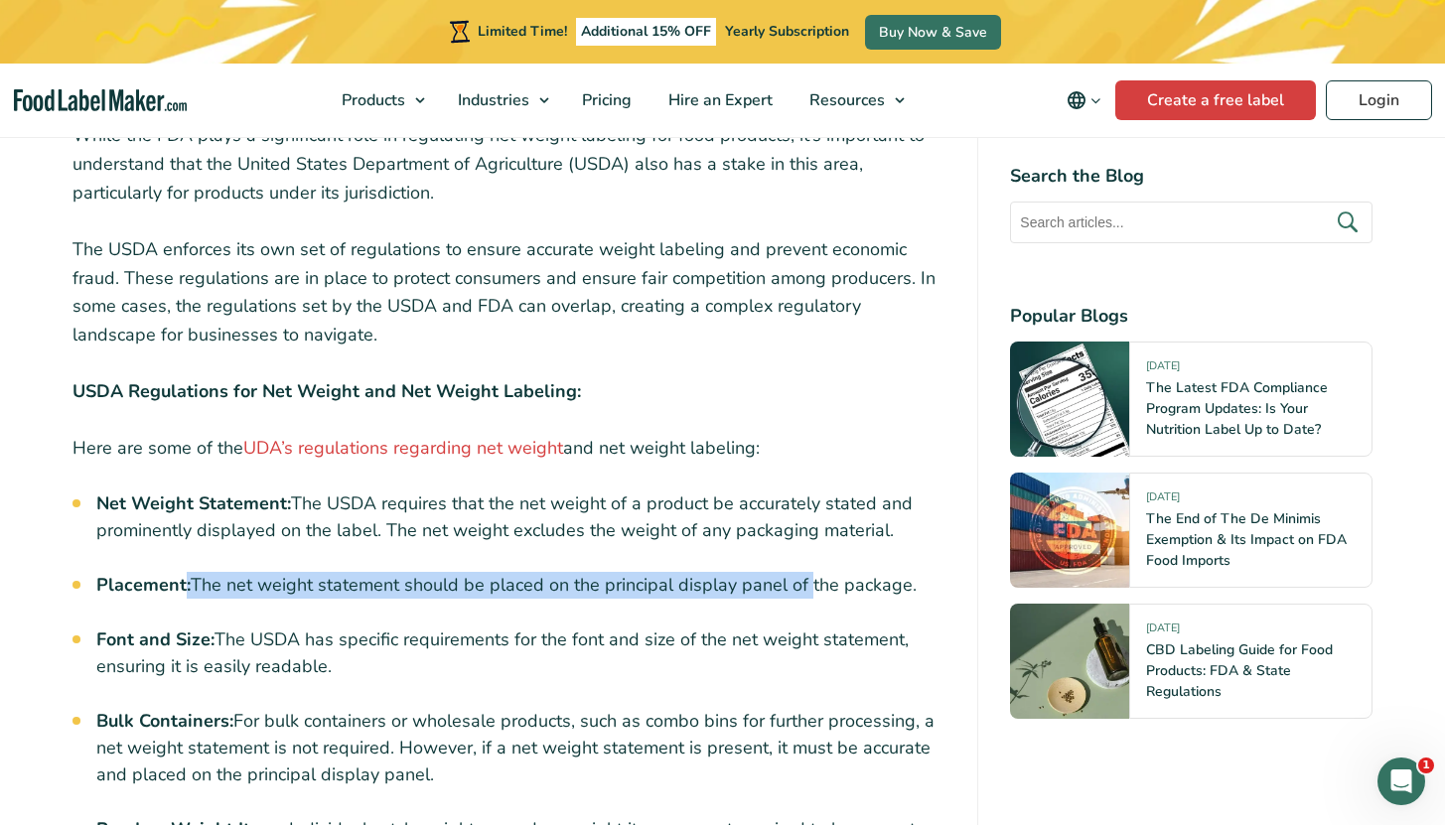
drag, startPoint x: 184, startPoint y: 546, endPoint x: 804, endPoint y: 548, distance: 620.5
click at [804, 572] on li "Placement: The net weight statement should be placed on the principal display p…" at bounding box center [521, 585] width 850 height 27
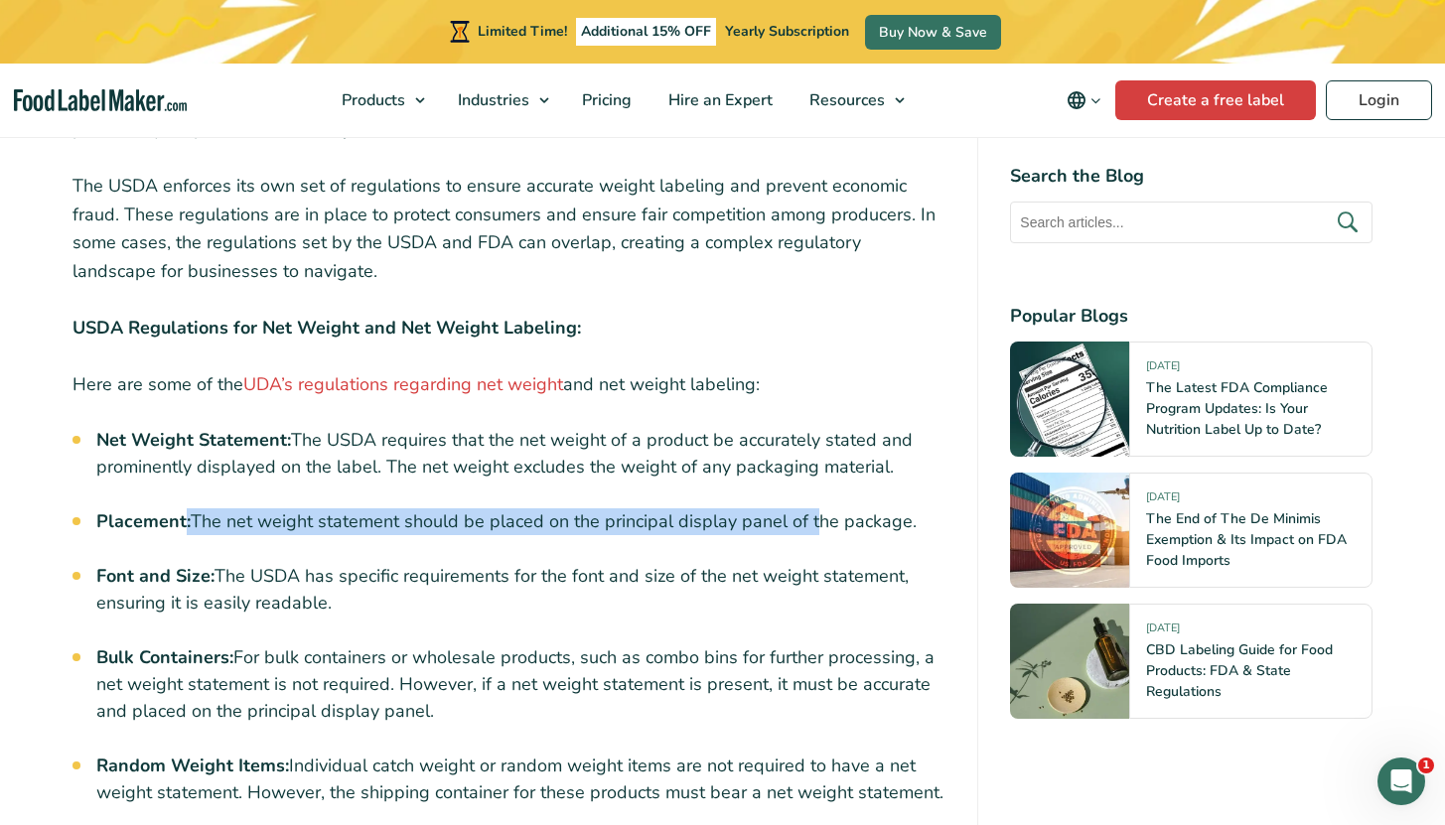
scroll to position [5236, 0]
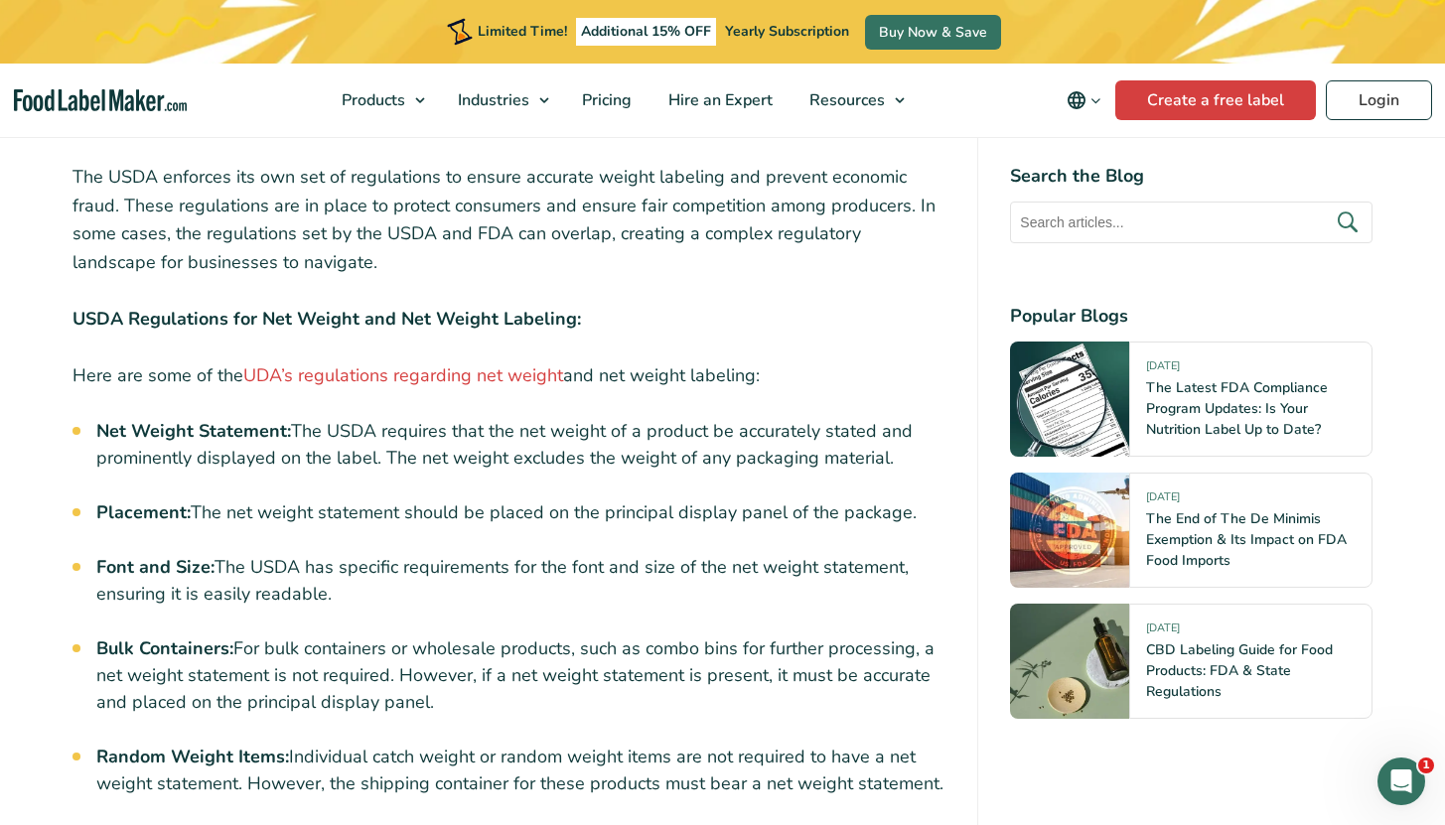
drag, startPoint x: 287, startPoint y: 527, endPoint x: 492, endPoint y: 529, distance: 205.5
click at [492, 554] on li "Font and Size: The USDA has specific requirements for the font and size of the …" at bounding box center [521, 581] width 850 height 54
drag, startPoint x: 373, startPoint y: 529, endPoint x: 380, endPoint y: 553, distance: 24.8
click at [380, 554] on li "Font and Size: The USDA has specific requirements for the font and size of the …" at bounding box center [521, 581] width 850 height 54
click at [378, 554] on li "Font and Size: The USDA has specific requirements for the font and size of the …" at bounding box center [521, 581] width 850 height 54
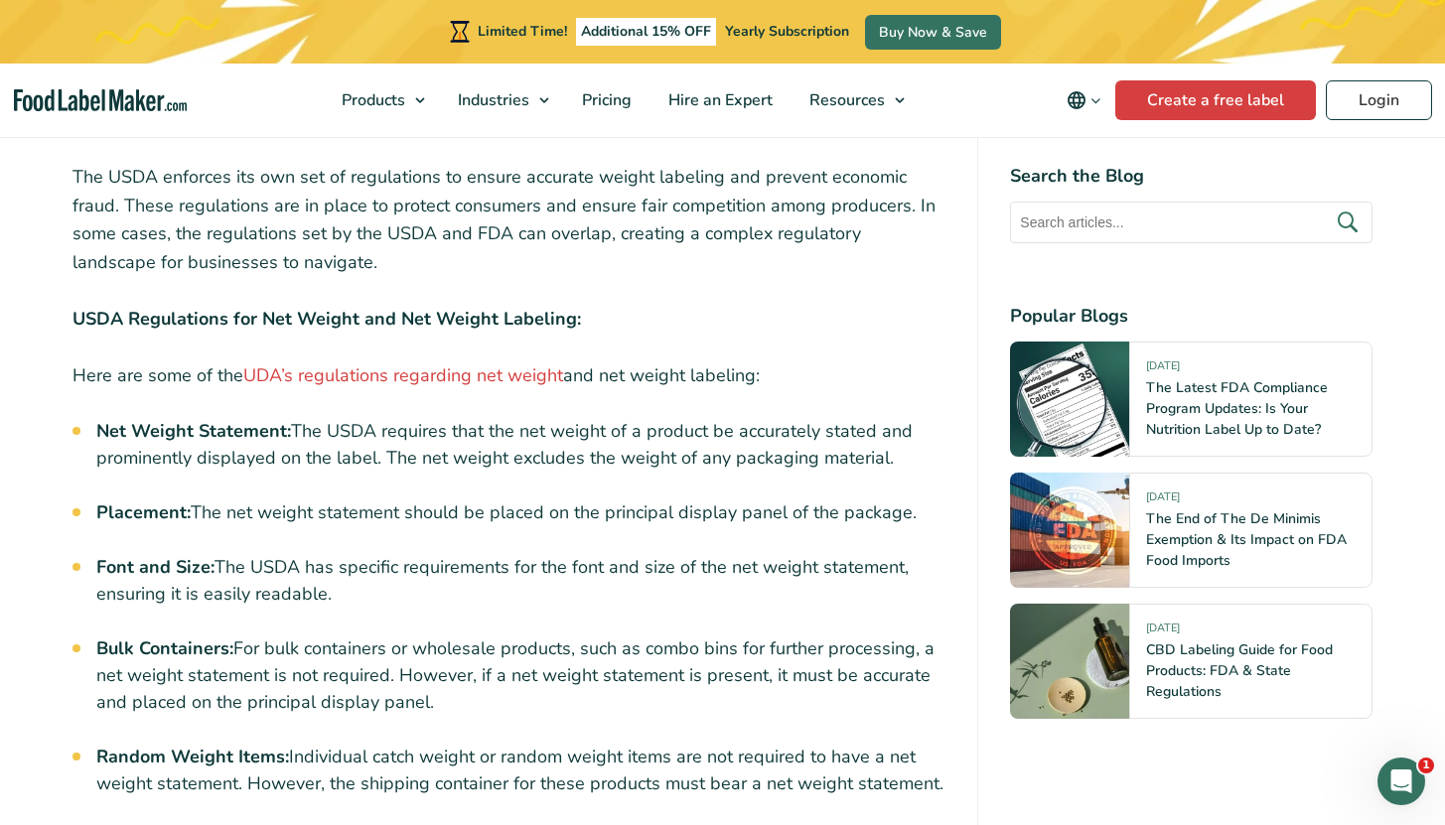
drag, startPoint x: 372, startPoint y: 554, endPoint x: 96, endPoint y: 517, distance: 278.4
click at [96, 554] on li "Font and Size: The USDA has specific requirements for the font and size of the …" at bounding box center [521, 581] width 850 height 54
click at [319, 635] on li "Bulk Containers: For bulk containers or wholesale products, such as combo bins …" at bounding box center [521, 675] width 850 height 80
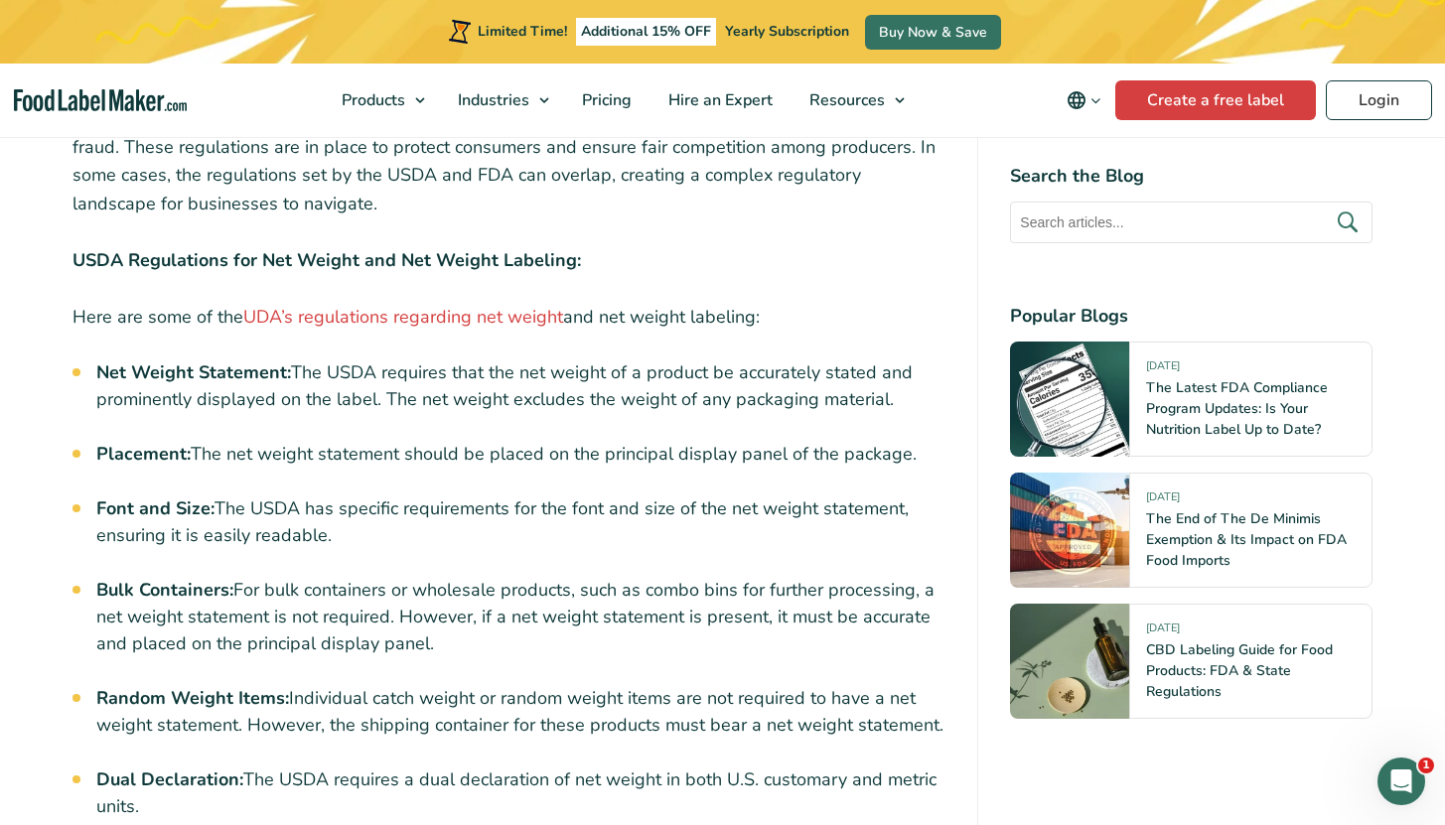
scroll to position [5295, 0]
drag, startPoint x: 148, startPoint y: 547, endPoint x: 442, endPoint y: 592, distance: 297.3
click at [442, 592] on li "Bulk Containers: For bulk containers or wholesale products, such as combo bins …" at bounding box center [521, 617] width 850 height 80
click at [439, 594] on li "Bulk Containers: For bulk containers or wholesale products, such as combo bins …" at bounding box center [521, 617] width 850 height 80
drag, startPoint x: 402, startPoint y: 594, endPoint x: 75, endPoint y: 573, distance: 327.3
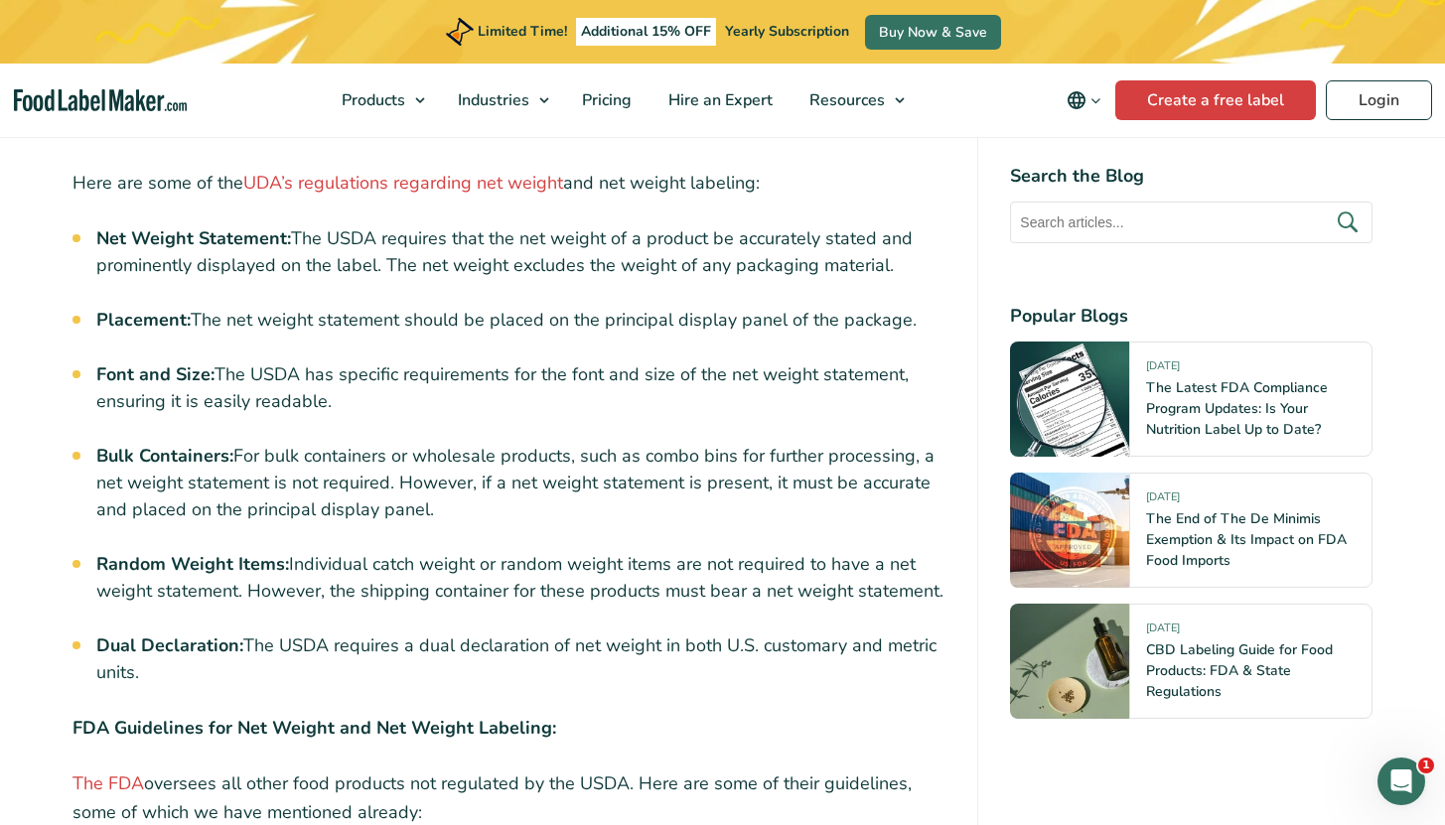
scroll to position [5504, 0]
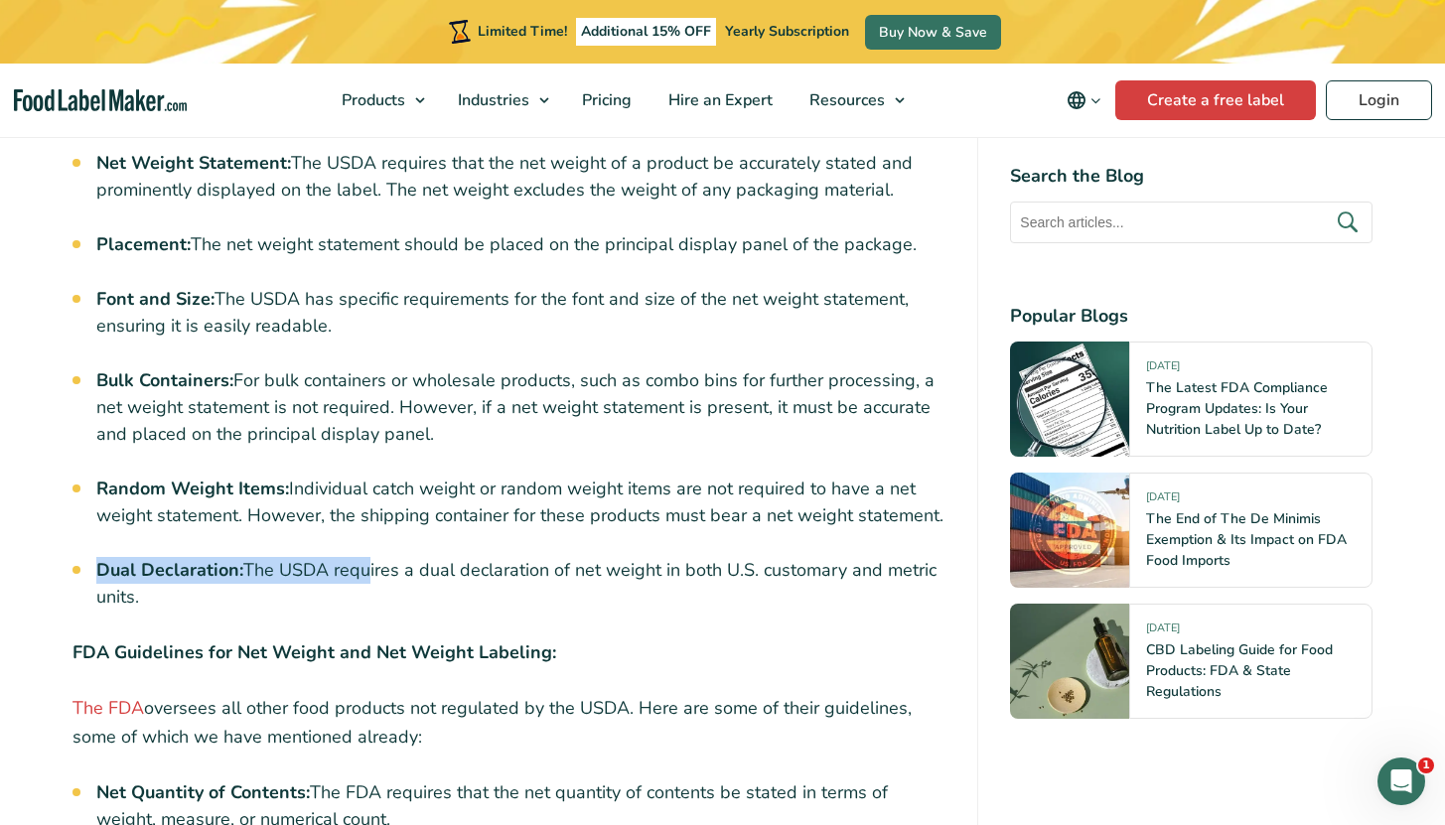
drag, startPoint x: 118, startPoint y: 533, endPoint x: 363, endPoint y: 538, distance: 245.3
click at [363, 557] on li "Dual Declaration: The USDA requires a dual declaration of net weight in both U.…" at bounding box center [521, 584] width 850 height 54
click at [364, 557] on li "Dual Declaration: The USDA requires a dual declaration of net weight in both U.…" at bounding box center [521, 584] width 850 height 54
drag, startPoint x: 158, startPoint y: 535, endPoint x: 54, endPoint y: 531, distance: 104.3
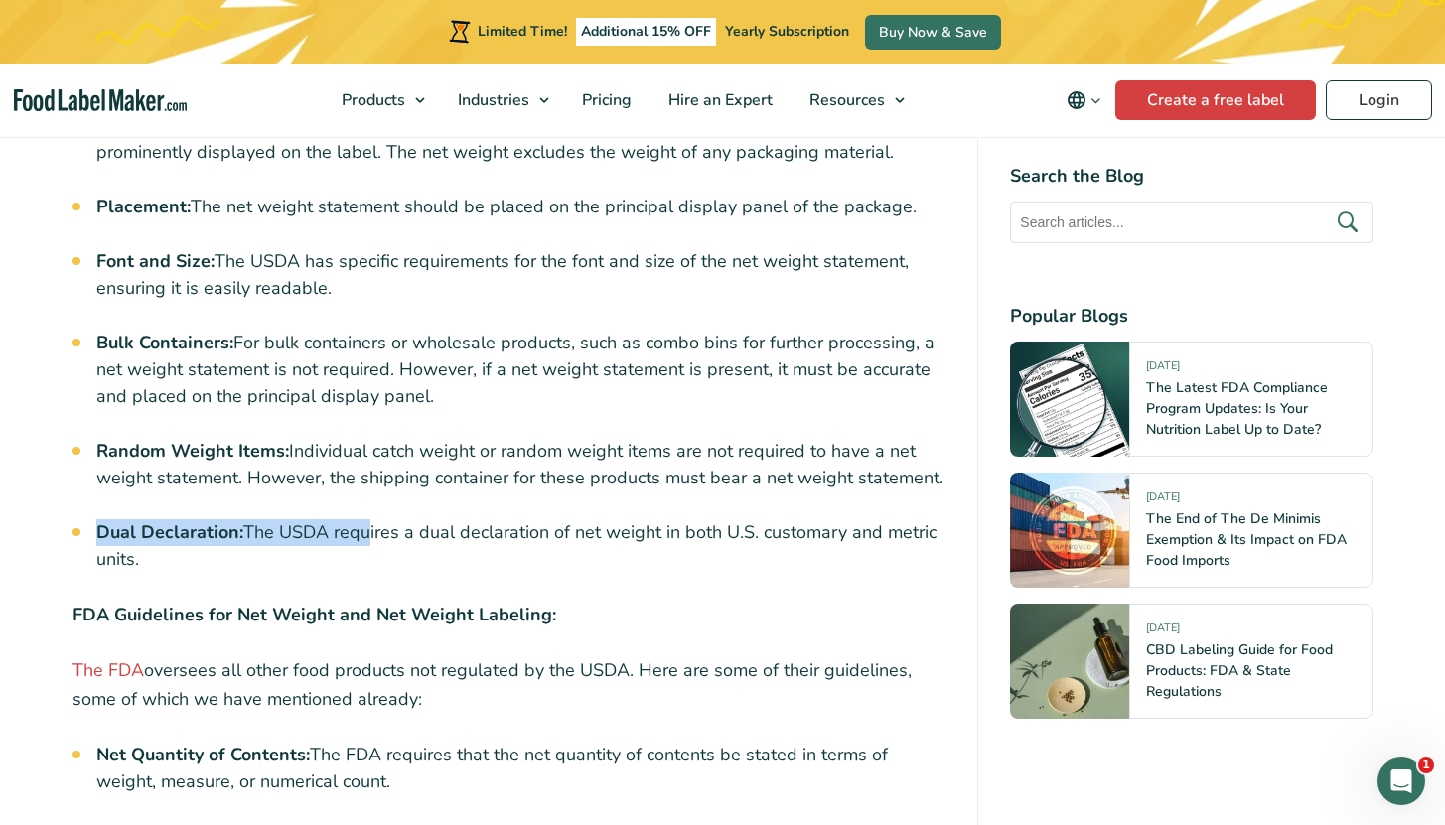
scroll to position [5565, 0]
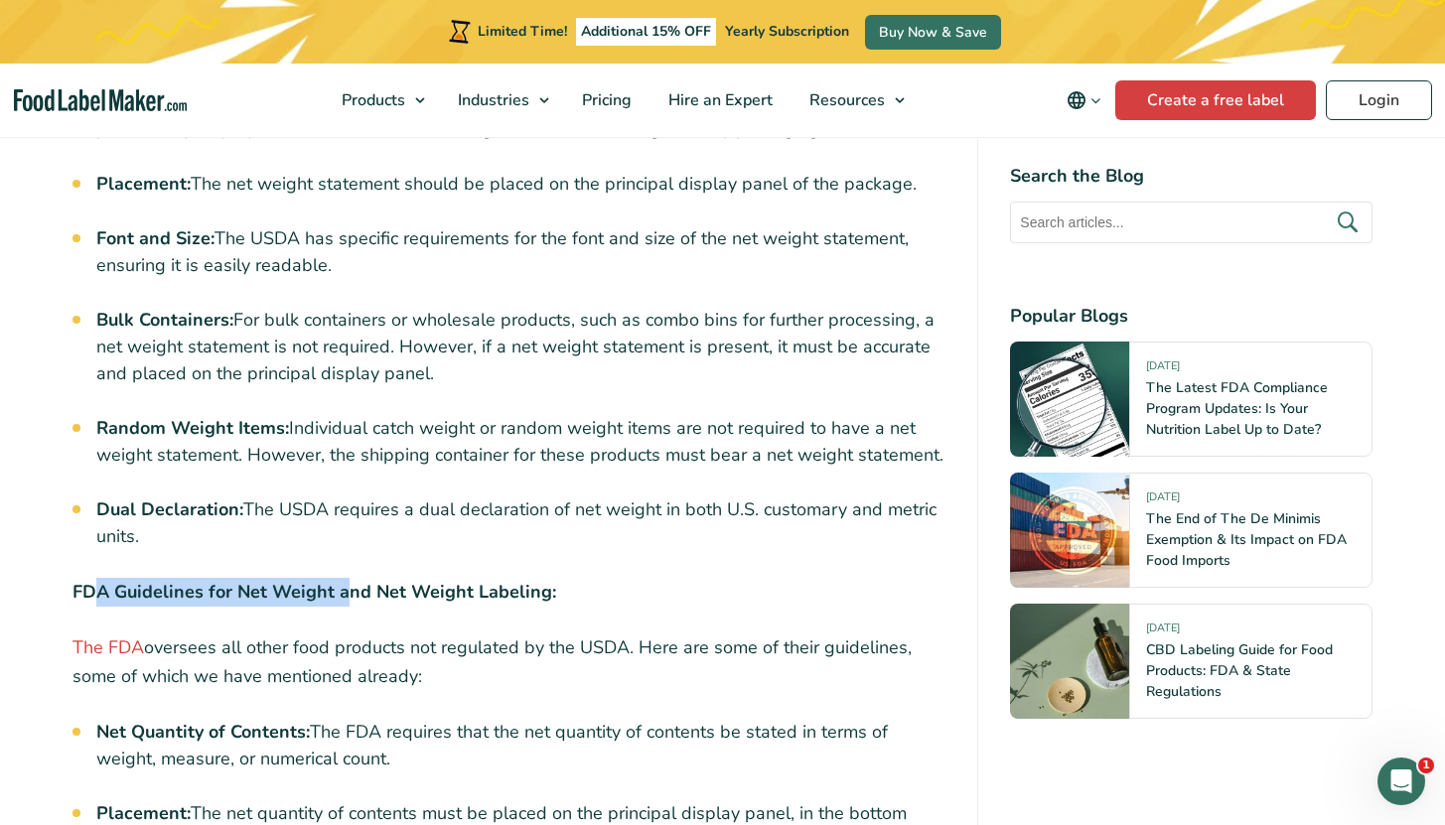
drag, startPoint x: 99, startPoint y: 557, endPoint x: 389, endPoint y: 552, distance: 289.9
click at [389, 580] on strong "FDA Guidelines for Net Weight and Net Weight Labeling:" at bounding box center [314, 592] width 484 height 24
click at [390, 580] on strong "FDA Guidelines for Net Weight and Net Weight Labeling:" at bounding box center [314, 592] width 484 height 24
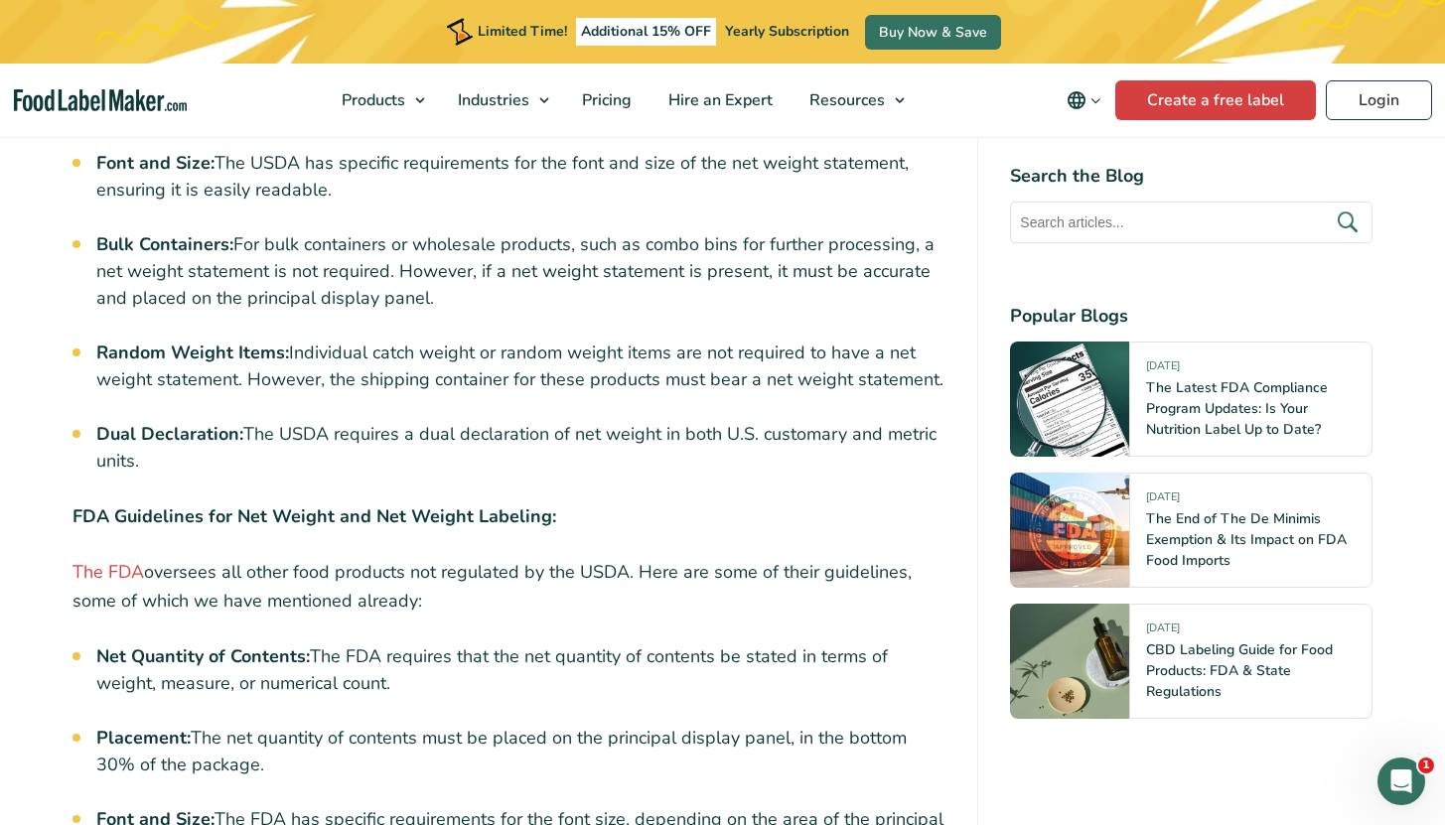
scroll to position [5666, 0]
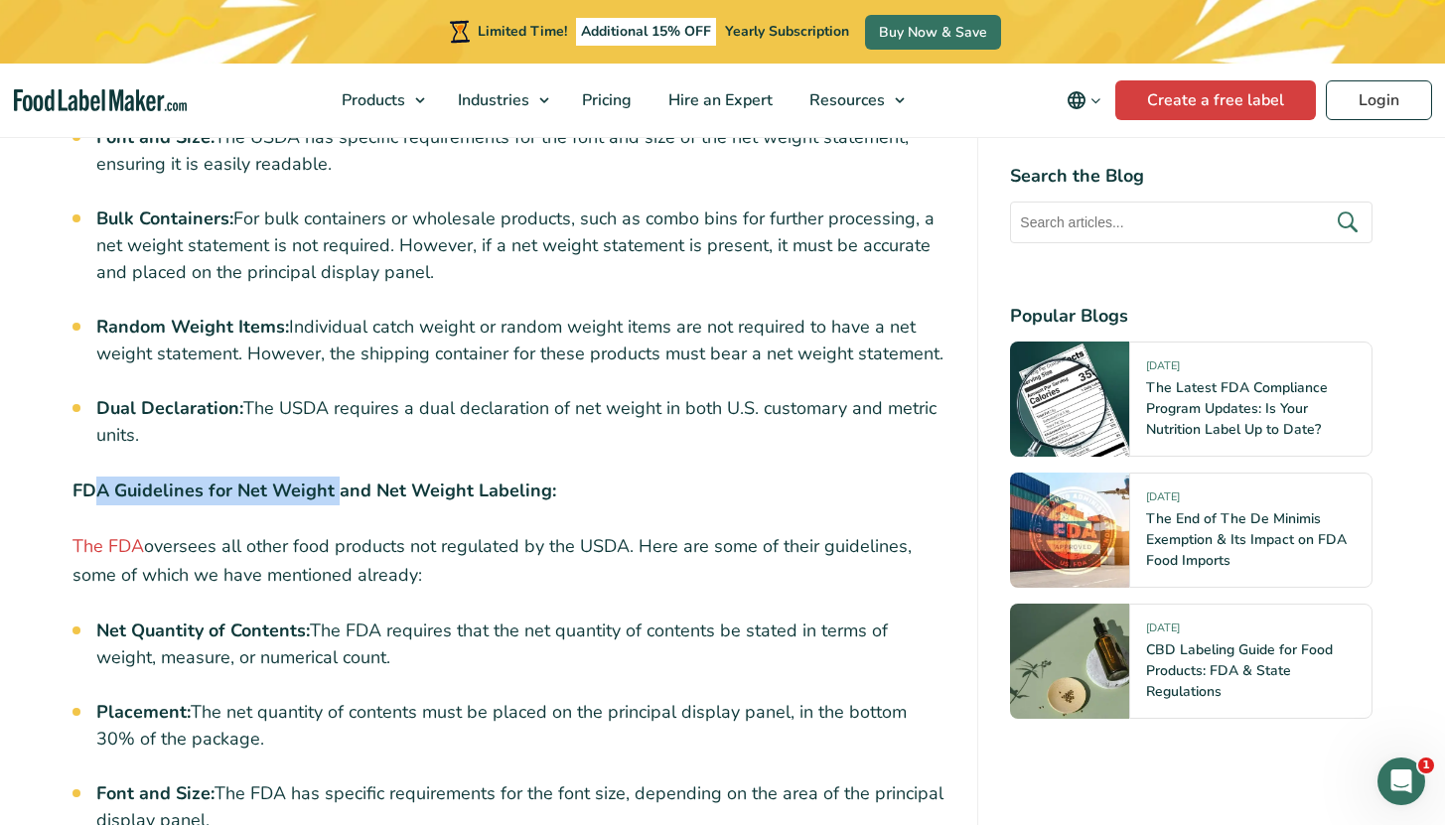
drag, startPoint x: 89, startPoint y: 449, endPoint x: 338, endPoint y: 461, distance: 248.5
click at [337, 479] on strong "FDA Guidelines for Net Weight and Net Weight Labeling:" at bounding box center [314, 491] width 484 height 24
click at [338, 479] on strong "FDA Guidelines for Net Weight and Net Weight Labeling:" at bounding box center [314, 491] width 484 height 24
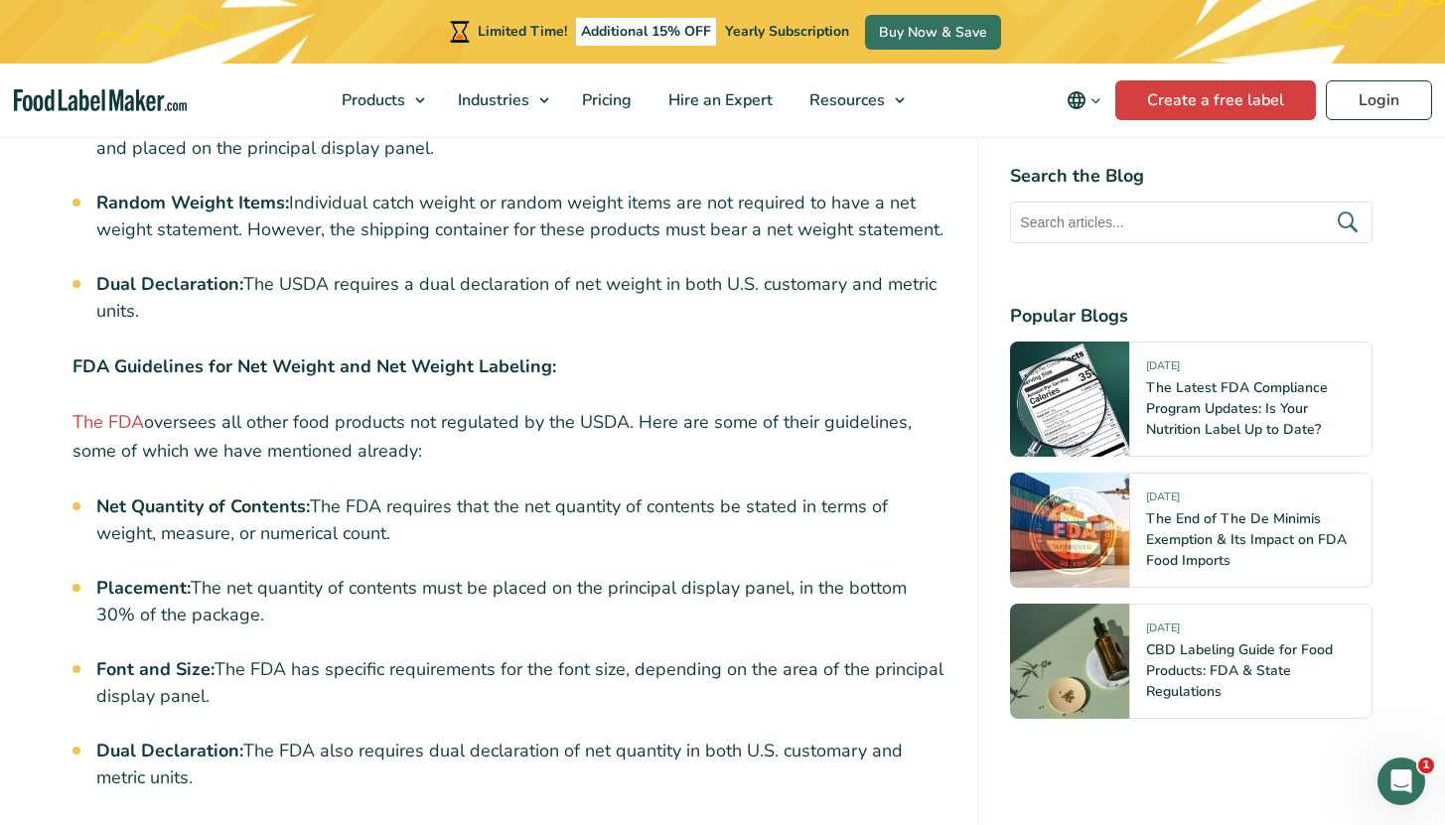
scroll to position [5792, 0]
drag, startPoint x: 209, startPoint y: 540, endPoint x: 237, endPoint y: 563, distance: 36.0
click at [237, 573] on li "Placement: The net quantity of contents must be placed on the principal display…" at bounding box center [521, 600] width 850 height 54
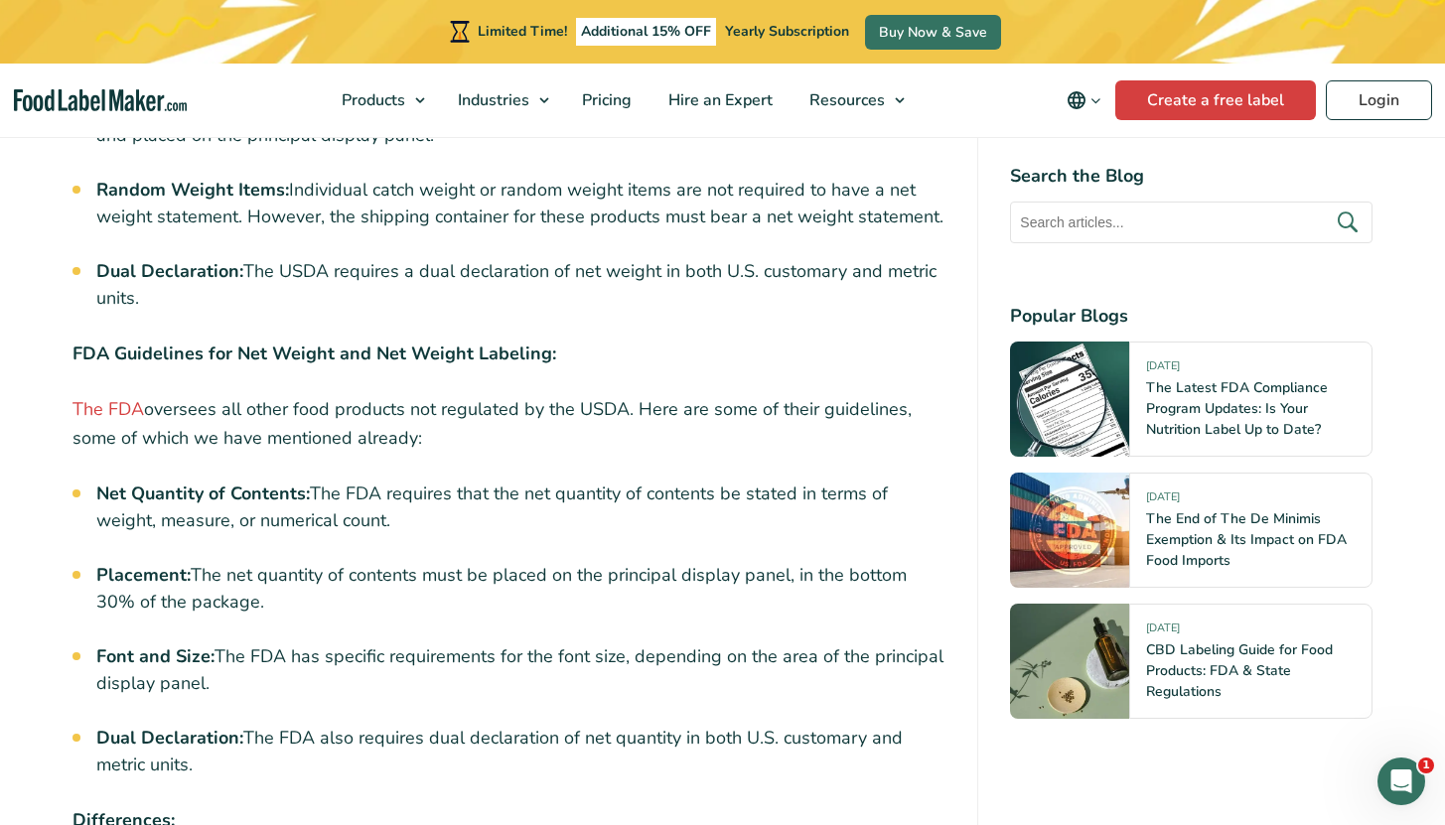
scroll to position [5827, 0]
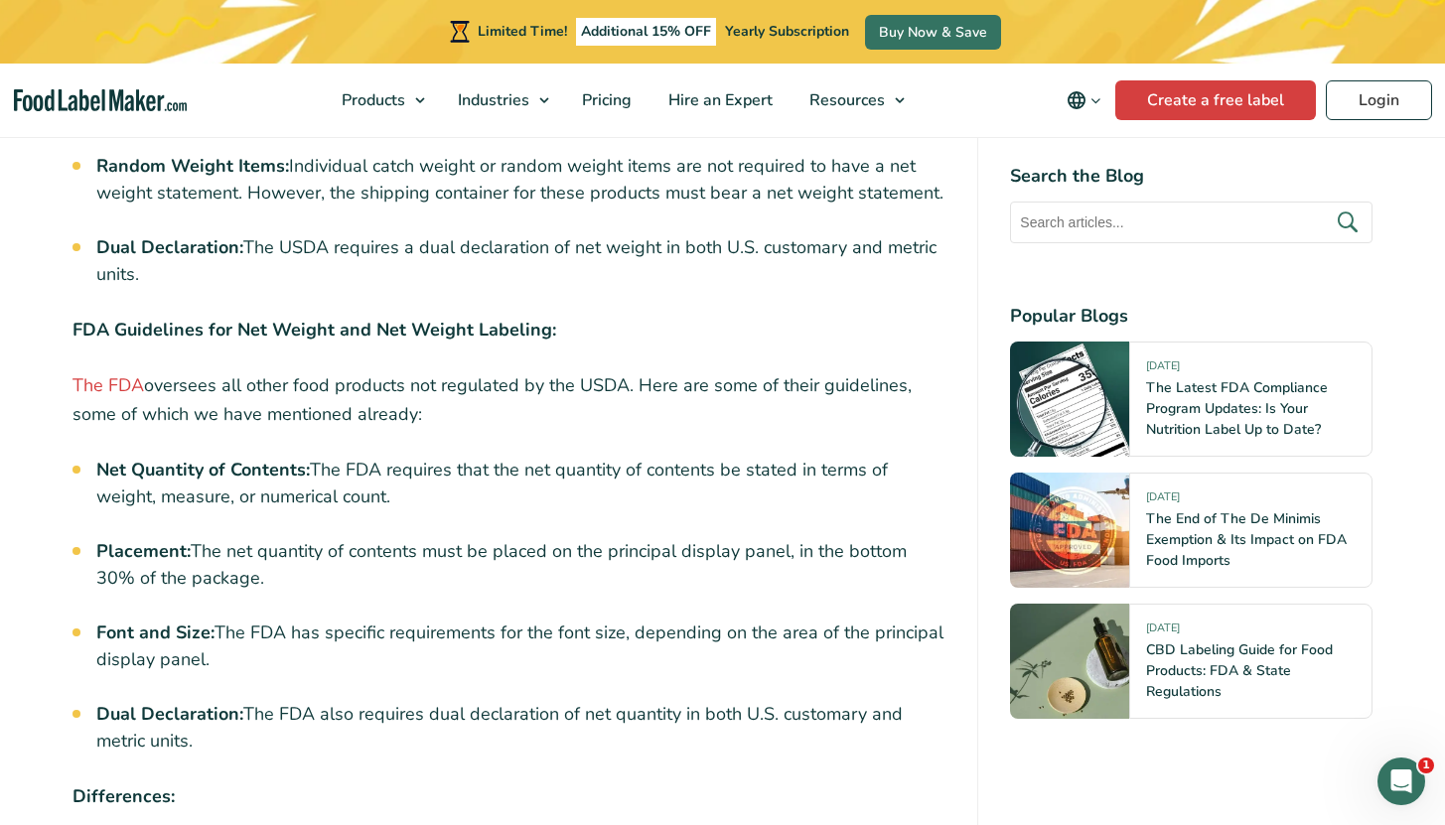
drag, startPoint x: 263, startPoint y: 613, endPoint x: 86, endPoint y: 602, distance: 177.1
click at [178, 628] on li "Font and Size: The FDA has specific requirements for the font size, depending o…" at bounding box center [521, 647] width 850 height 54
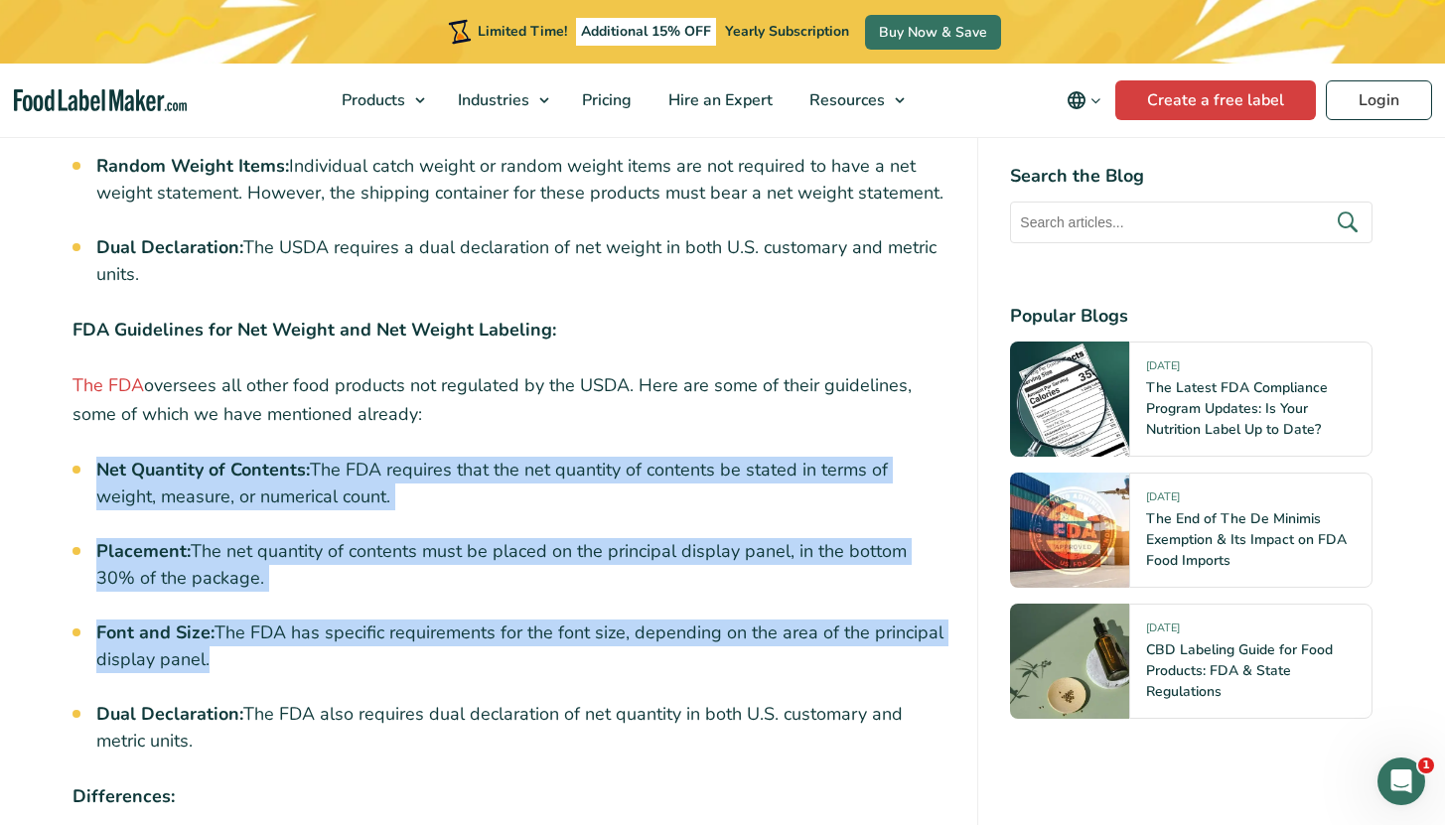
drag, startPoint x: 172, startPoint y: 577, endPoint x: 88, endPoint y: 423, distance: 175.0
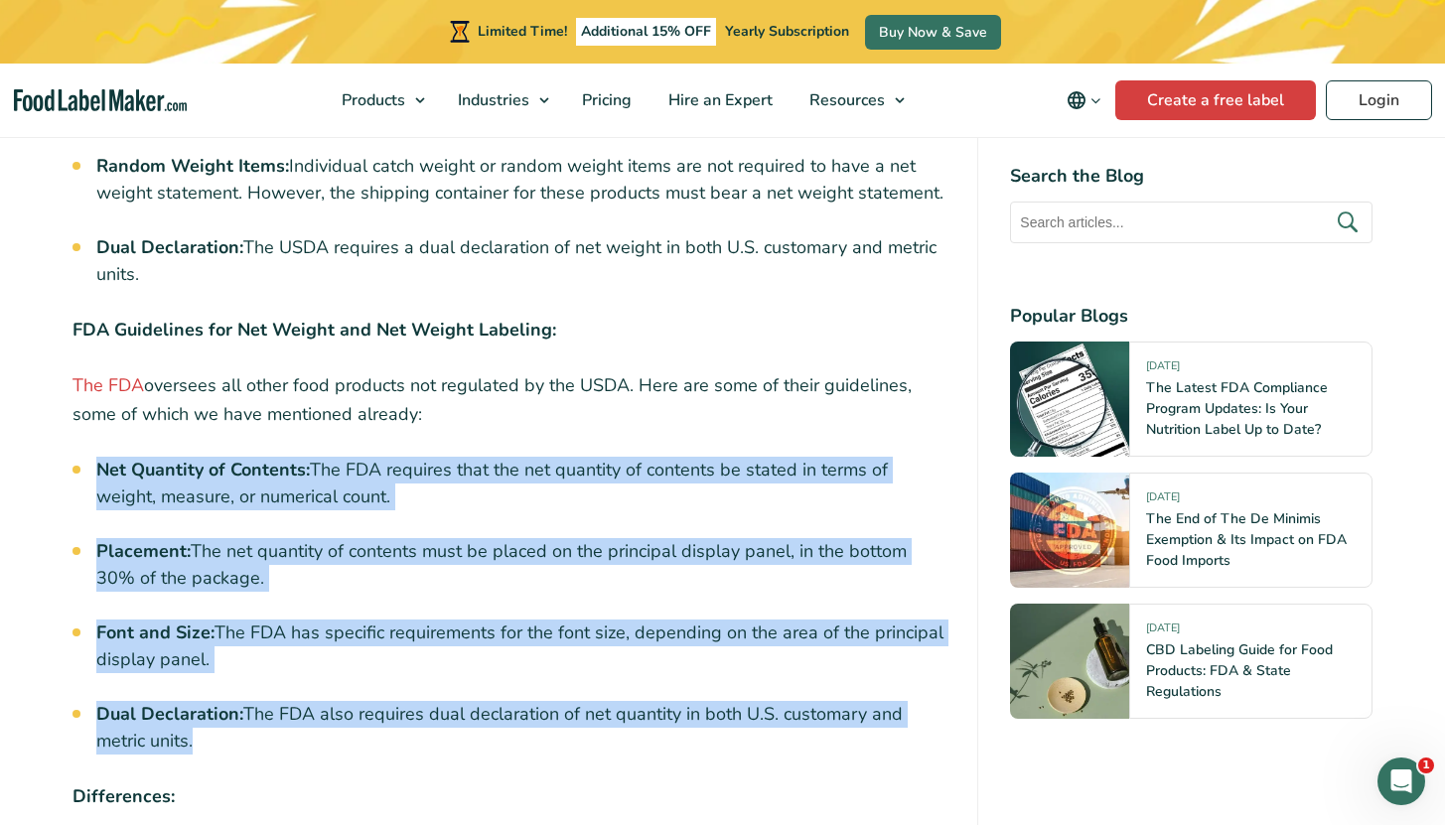
drag, startPoint x: 245, startPoint y: 728, endPoint x: 58, endPoint y: 435, distance: 347.8
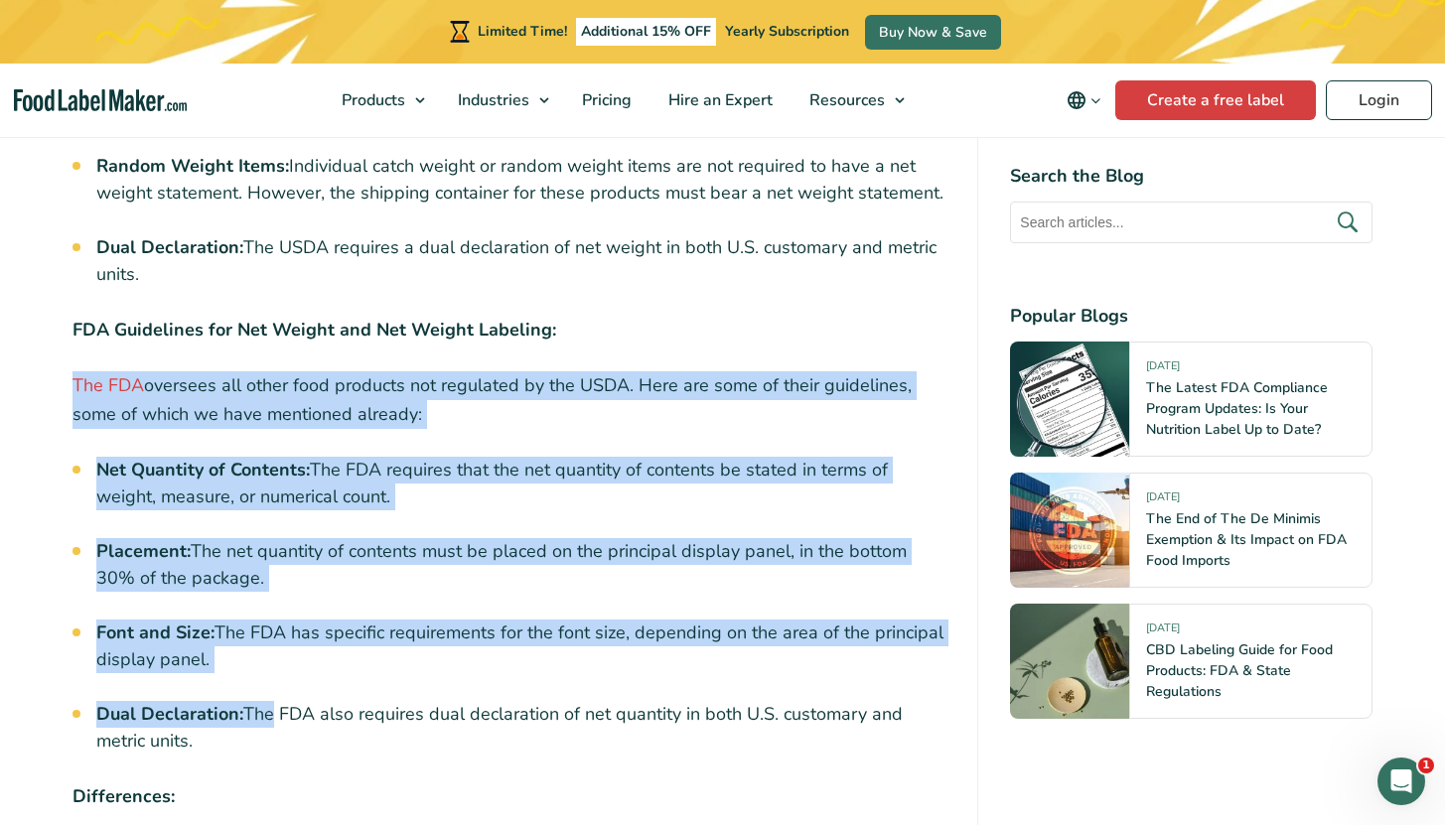
drag, startPoint x: 47, startPoint y: 340, endPoint x: 268, endPoint y: 683, distance: 408.7
click at [263, 703] on li "Dual Declaration: The FDA also requires dual declaration of net quantity in bot…" at bounding box center [521, 728] width 850 height 54
drag, startPoint x: 184, startPoint y: 647, endPoint x: 51, endPoint y: 337, distance: 338.0
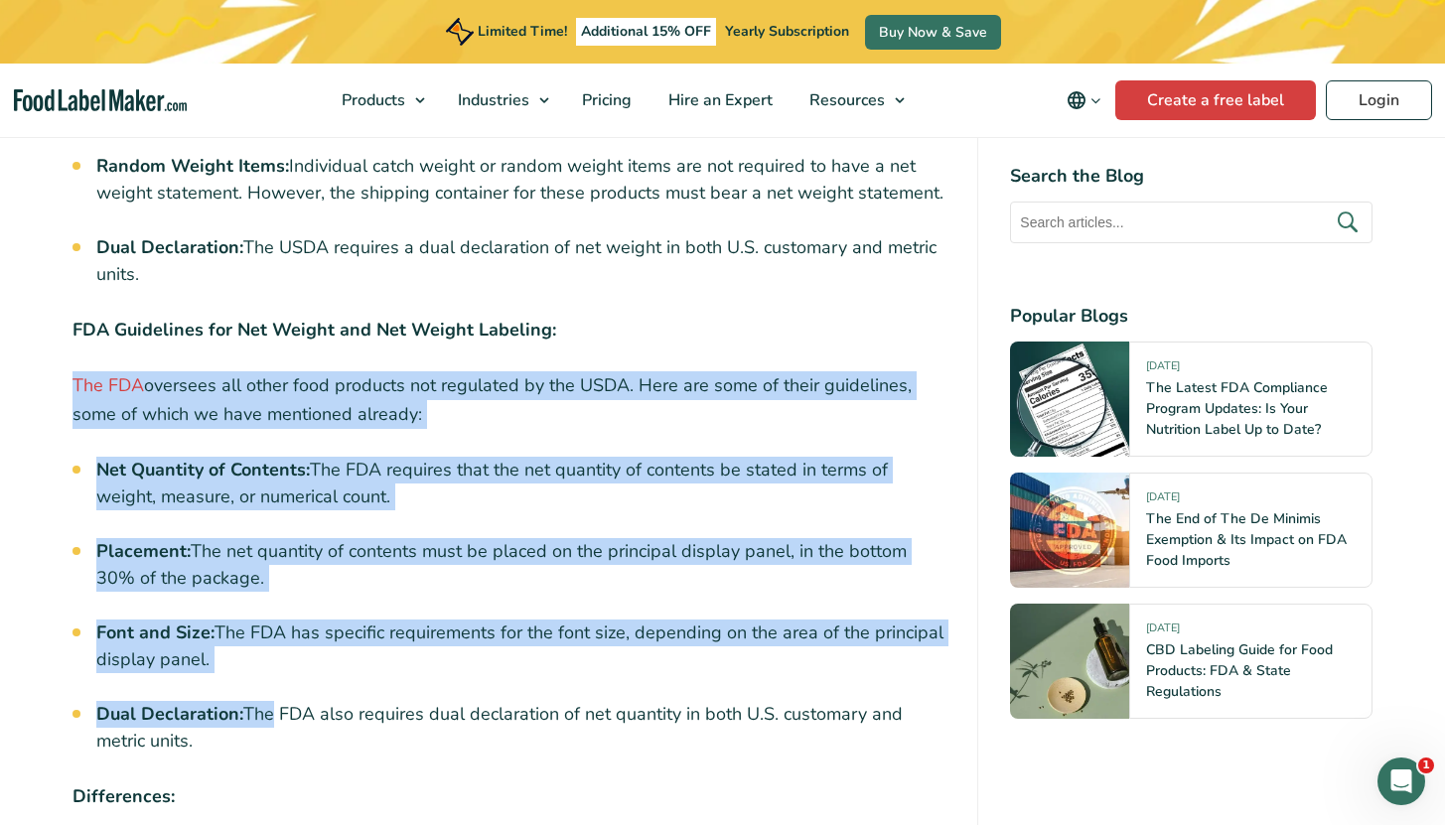
drag, startPoint x: 111, startPoint y: 330, endPoint x: 334, endPoint y: 692, distance: 425.2
click at [334, 701] on li "Dual Declaration: The FDA also requires dual declaration of net quantity in bot…" at bounding box center [521, 728] width 850 height 54
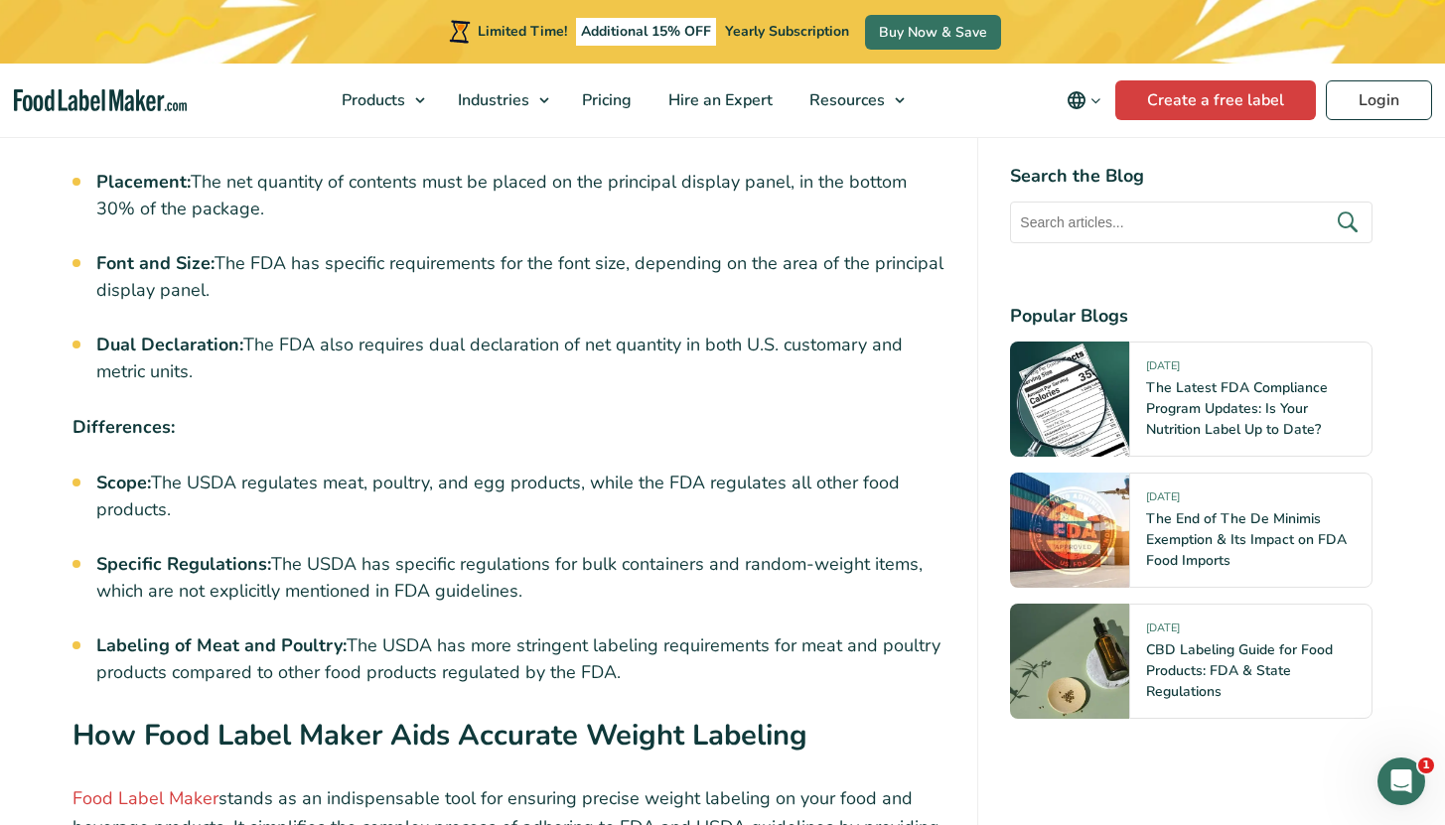
scroll to position [6225, 0]
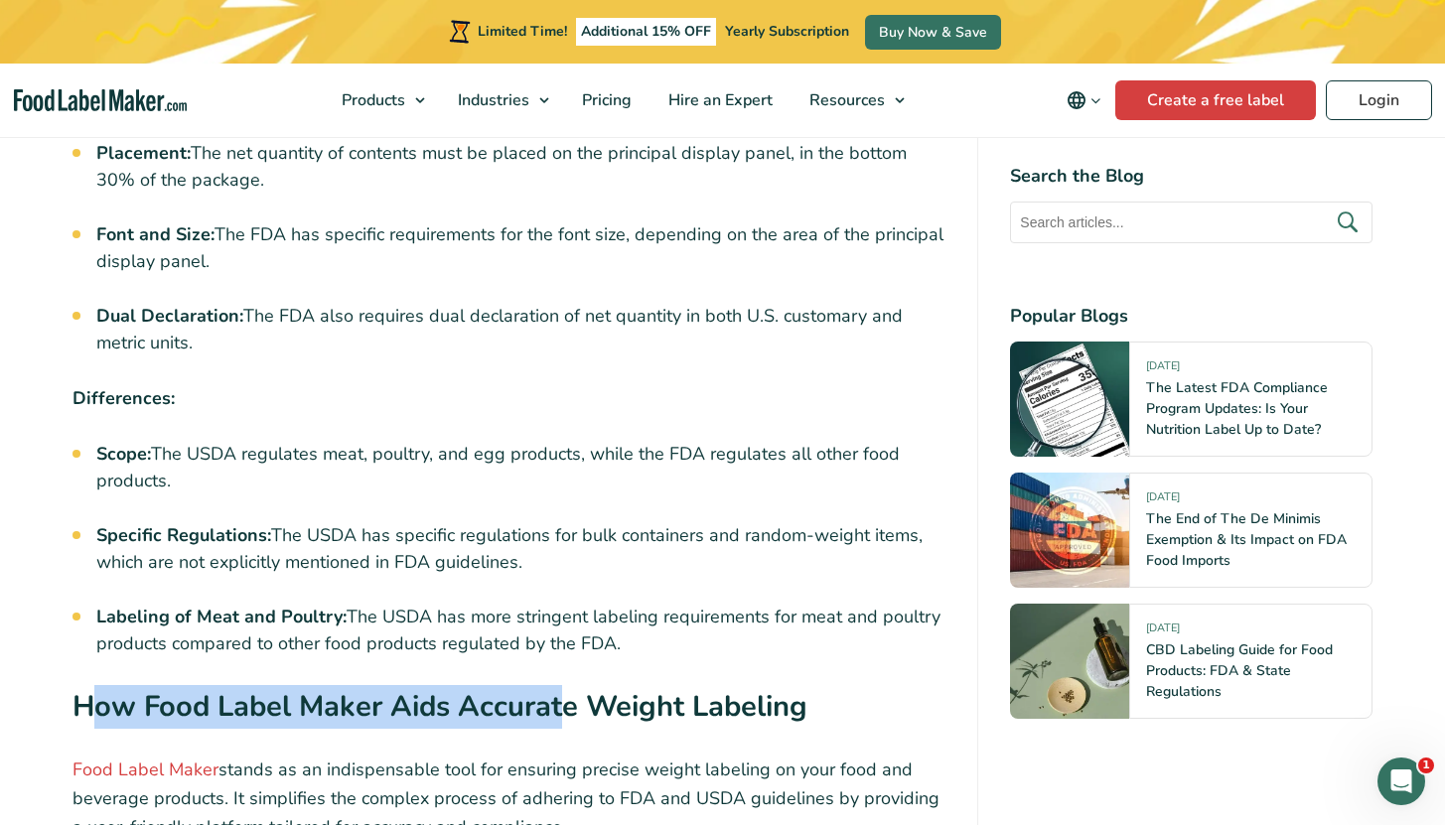
drag, startPoint x: 103, startPoint y: 654, endPoint x: 608, endPoint y: 671, distance: 504.6
click at [606, 687] on strong "How Food Label Maker Aids Accurate Weight Labeling" at bounding box center [439, 706] width 735 height 39
click at [608, 687] on strong "How Food Label Maker Aids Accurate Weight Labeling" at bounding box center [439, 706] width 735 height 39
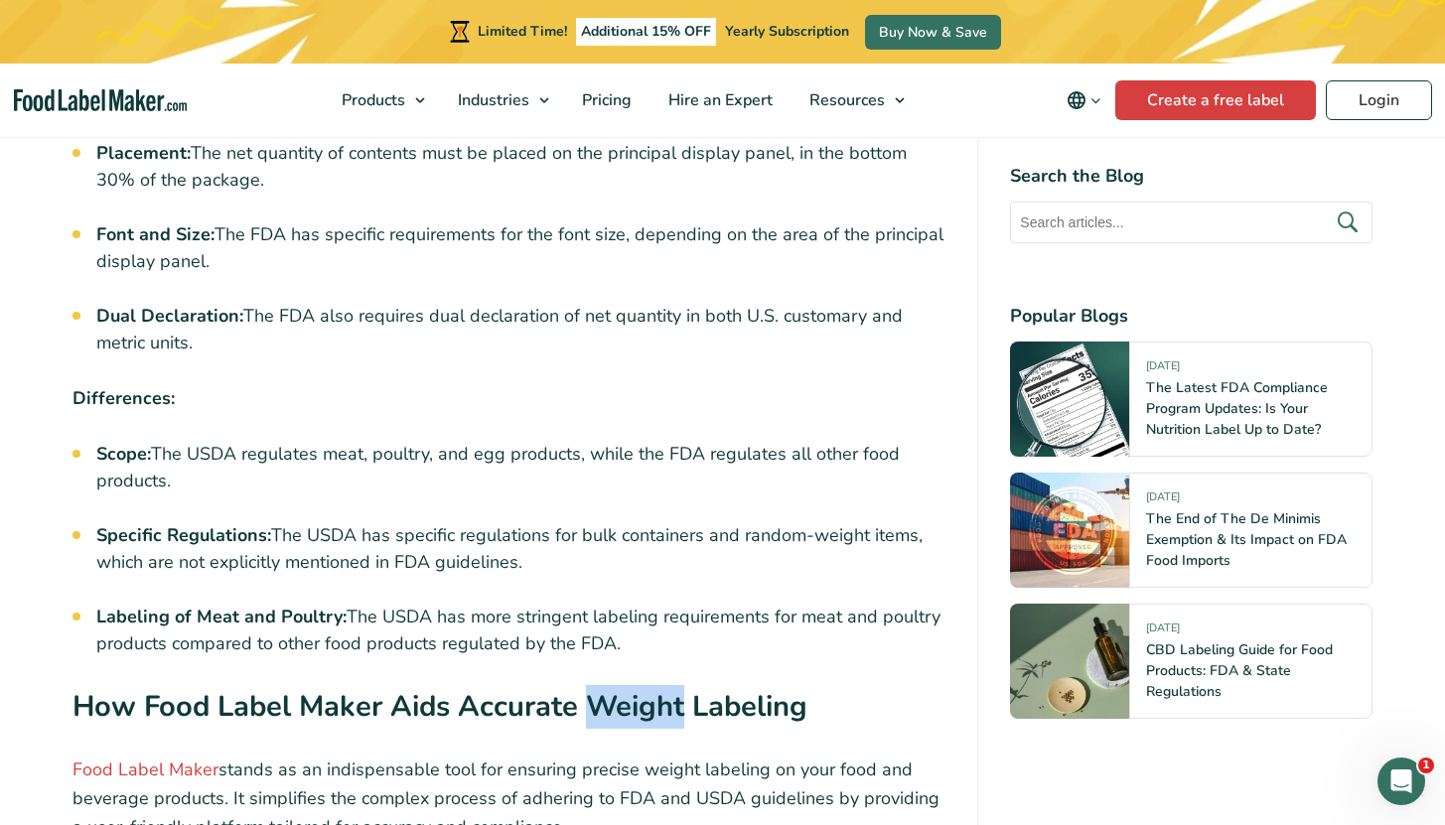
click at [608, 687] on strong "How Food Label Maker Aids Accurate Weight Labeling" at bounding box center [439, 706] width 735 height 39
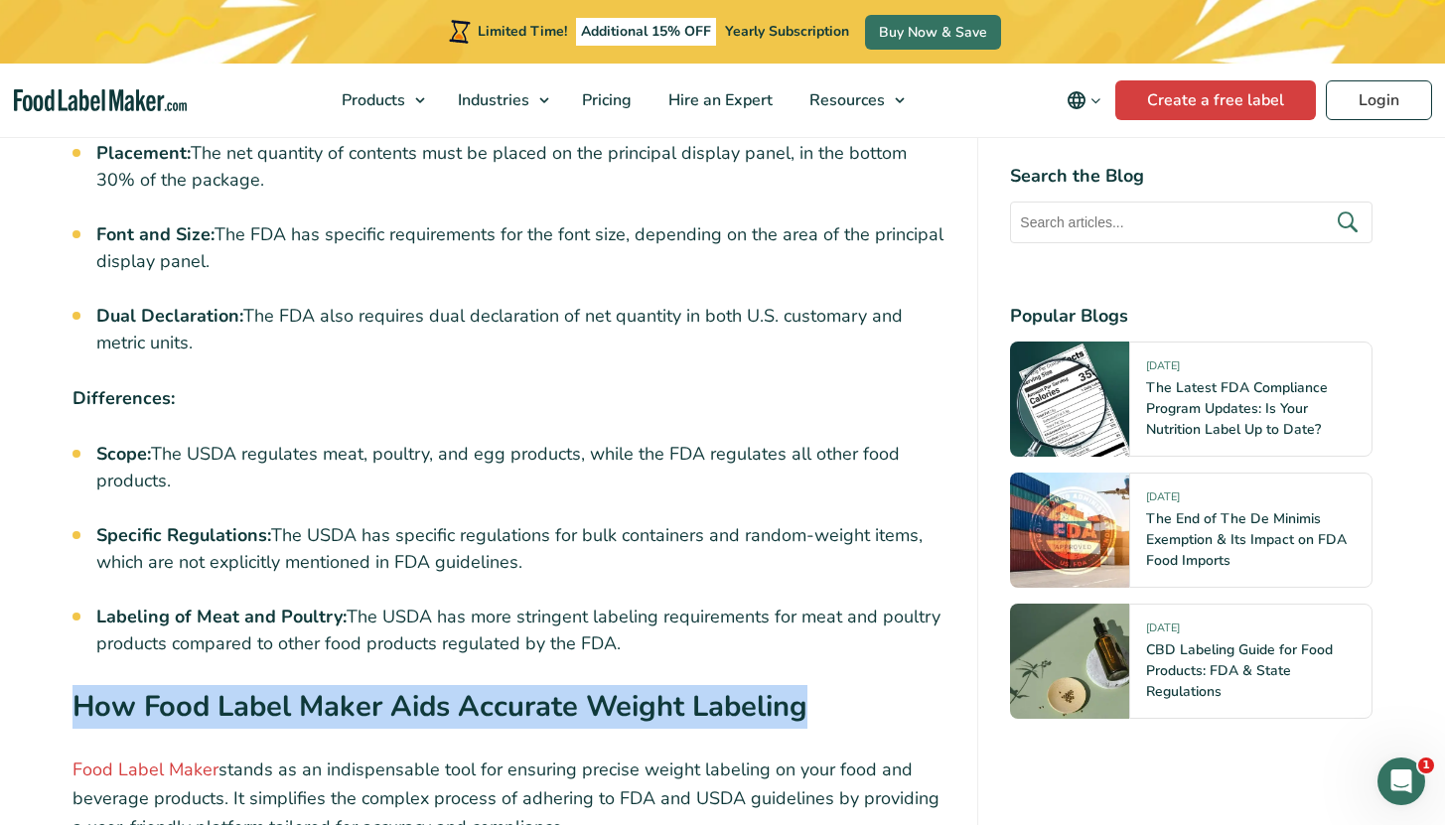
click at [608, 687] on strong "How Food Label Maker Aids Accurate Weight Labeling" at bounding box center [439, 706] width 735 height 39
click at [508, 687] on strong "How Food Label Maker Aids Accurate Weight Labeling" at bounding box center [439, 706] width 735 height 39
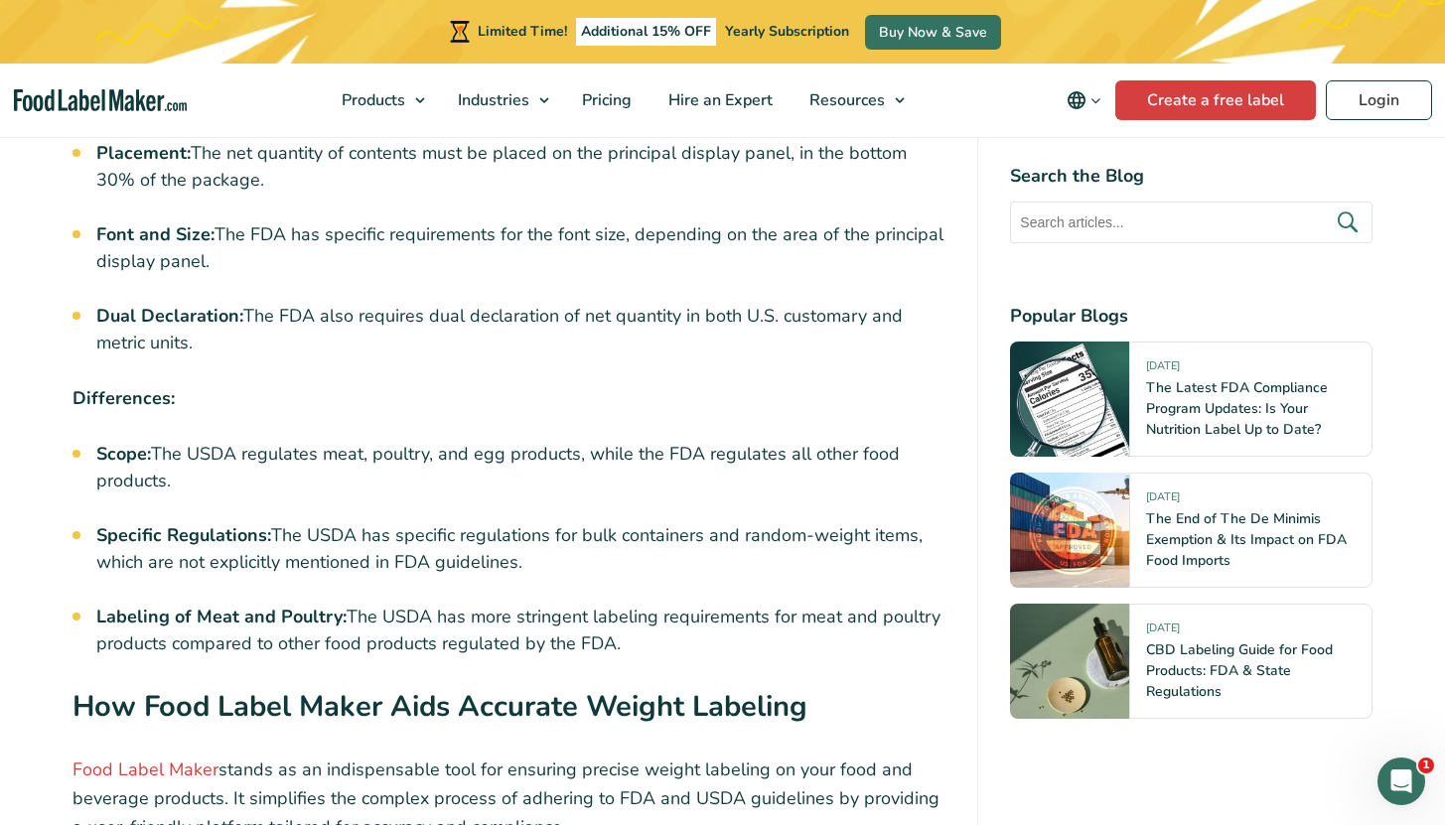
scroll to position [6550, 0]
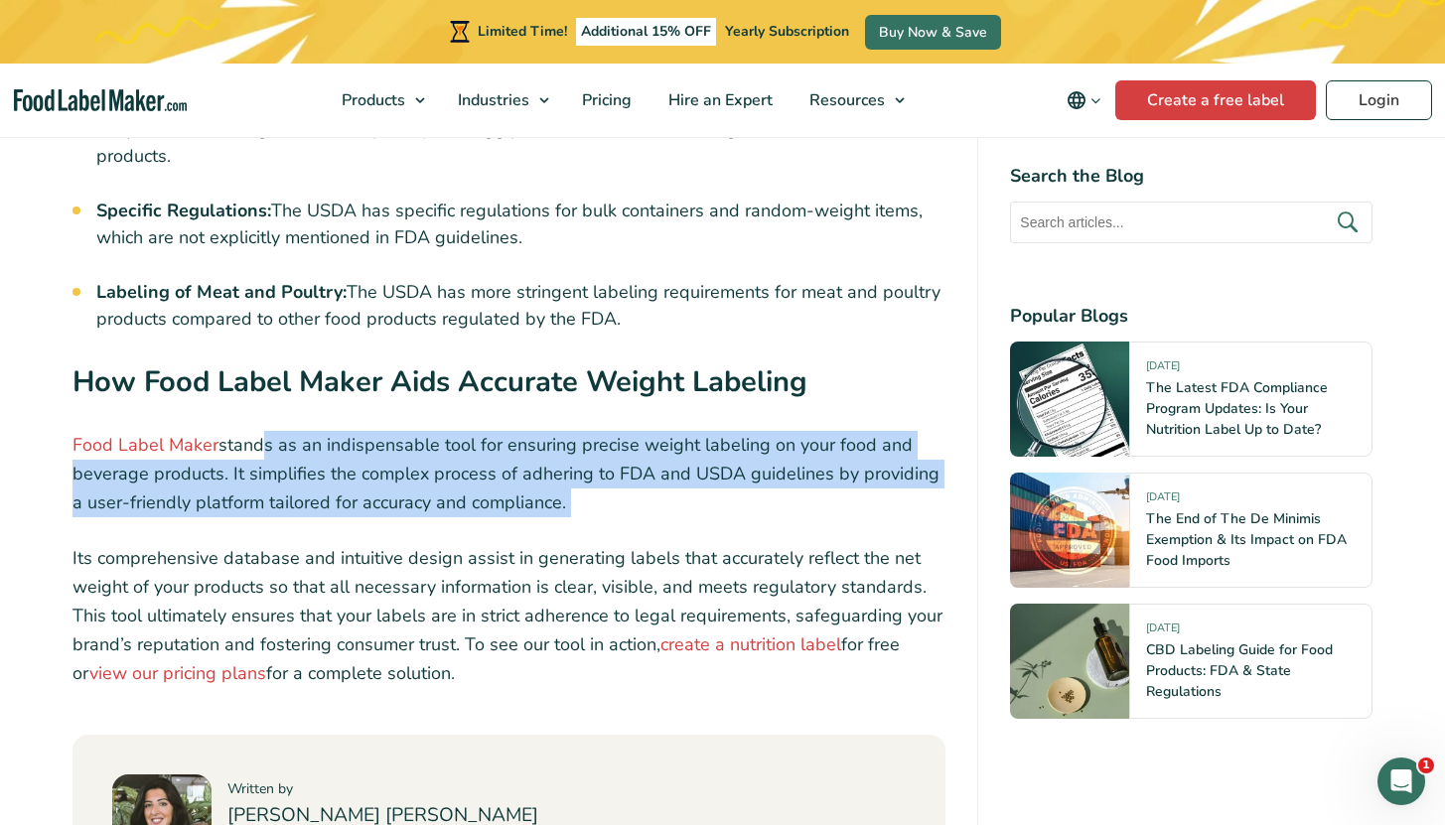
drag, startPoint x: 251, startPoint y: 405, endPoint x: 562, endPoint y: 485, distance: 320.7
click at [573, 544] on p "Its comprehensive database and intuitive design assist in generating labels tha…" at bounding box center [509, 615] width 874 height 143
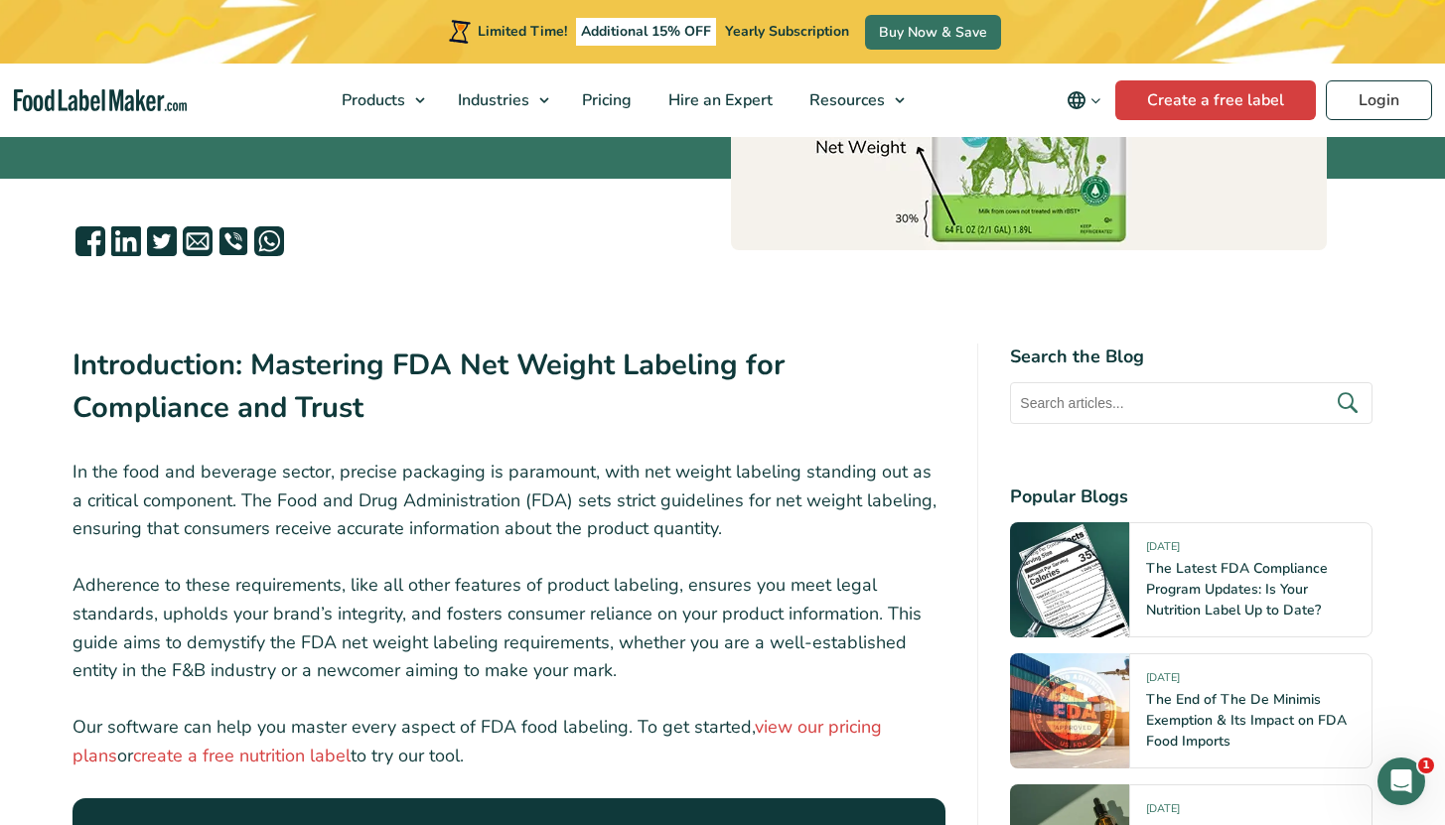
scroll to position [0, 0]
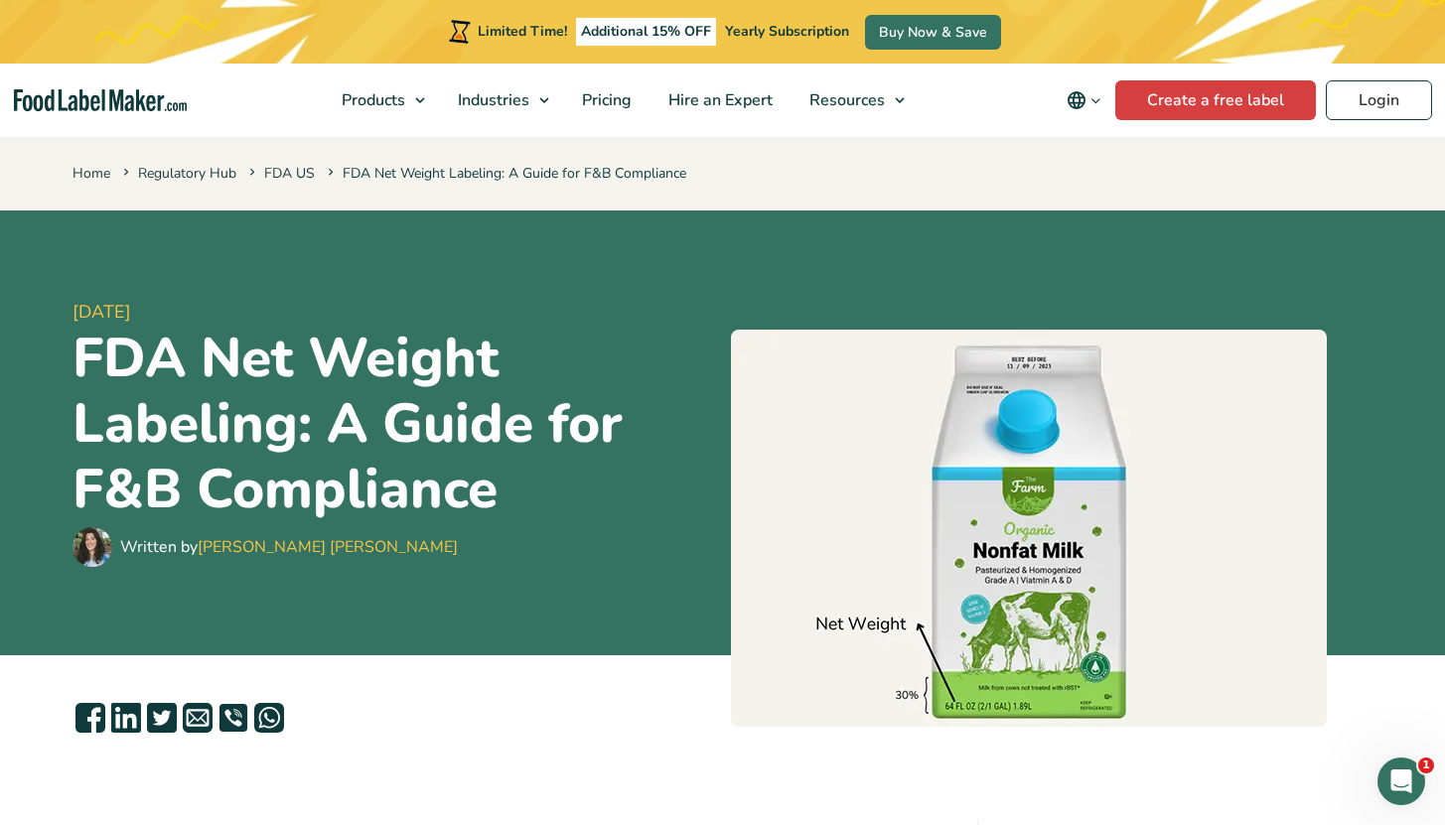
click at [492, 421] on h1 "FDA Net Weight Labeling: A Guide for F&B Compliance" at bounding box center [393, 424] width 642 height 197
click at [491, 421] on h1 "FDA Net Weight Labeling: A Guide for F&B Compliance" at bounding box center [393, 424] width 642 height 197
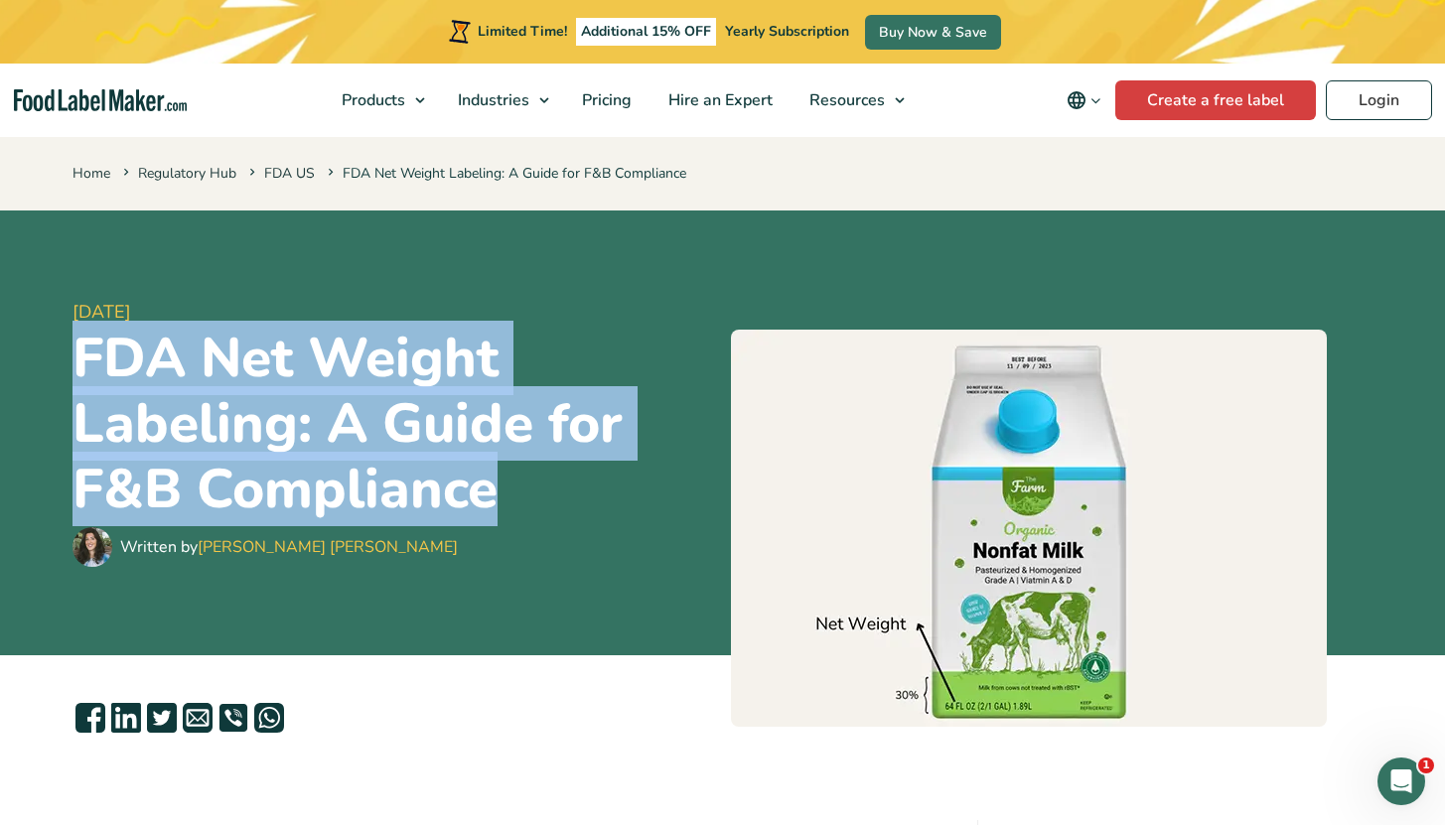
click at [491, 421] on h1 "FDA Net Weight Labeling: A Guide for F&B Compliance" at bounding box center [393, 424] width 642 height 197
click at [472, 390] on h1 "FDA Net Weight Labeling: A Guide for F&B Compliance" at bounding box center [393, 424] width 642 height 197
